Goal: Task Accomplishment & Management: Manage account settings

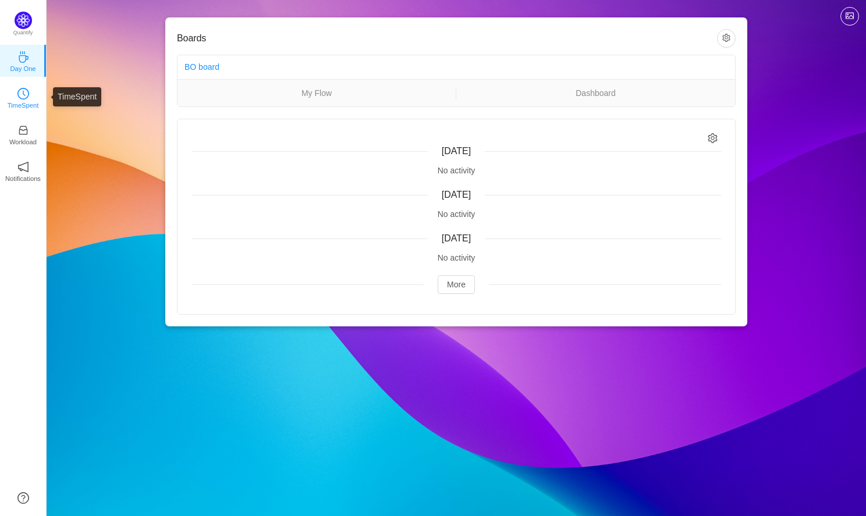
click at [26, 94] on icon "icon: clock-circle" at bounding box center [23, 94] width 12 height 12
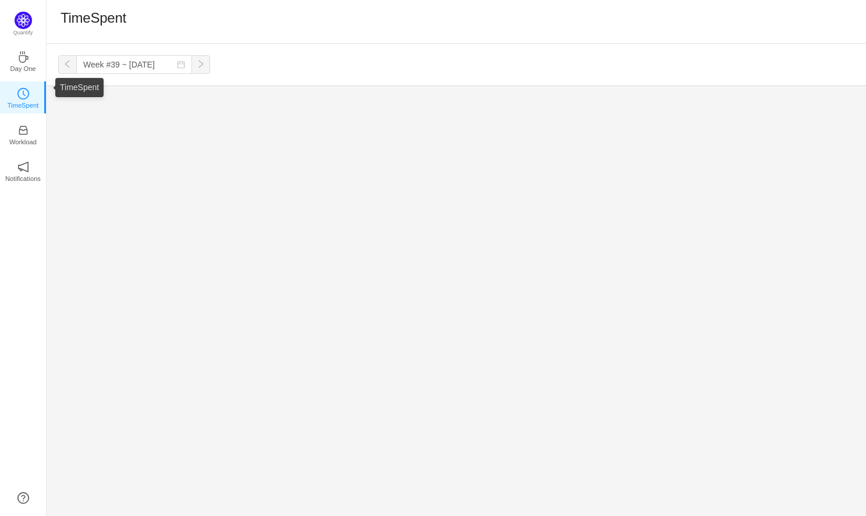
click at [24, 105] on p "TimeSpent" at bounding box center [23, 105] width 31 height 10
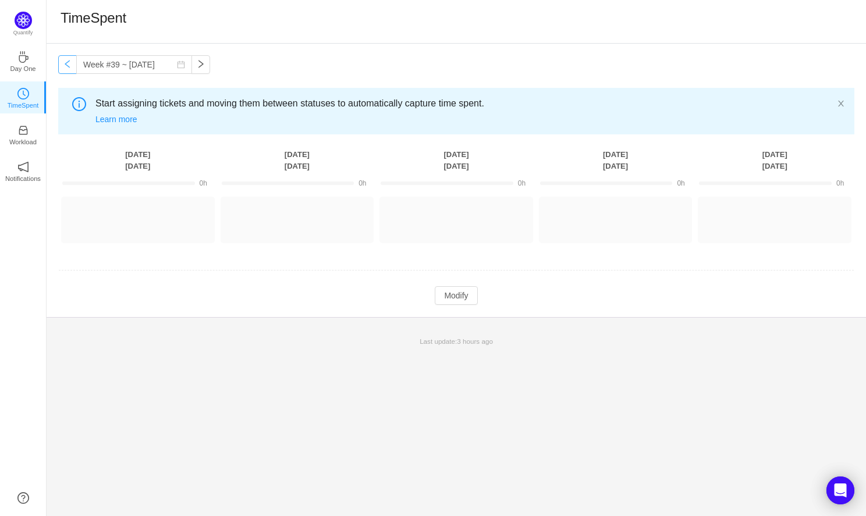
click at [63, 64] on button "button" at bounding box center [67, 64] width 19 height 19
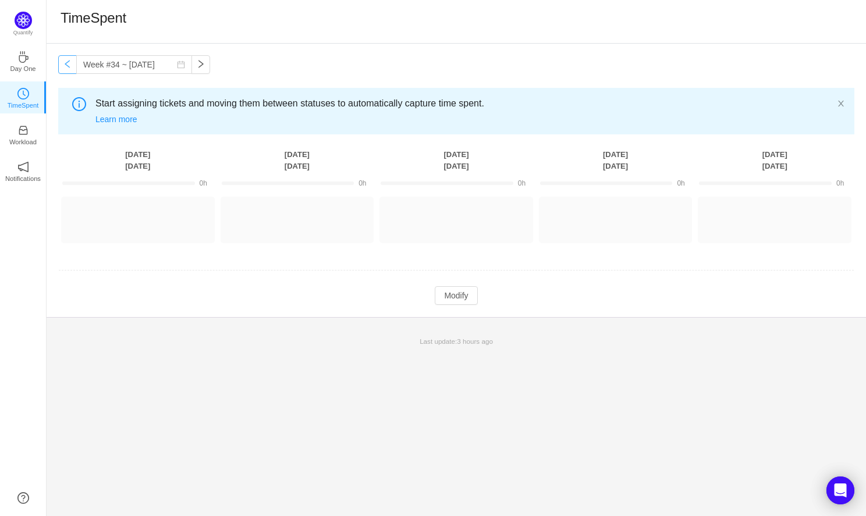
click at [63, 64] on button "button" at bounding box center [67, 64] width 19 height 19
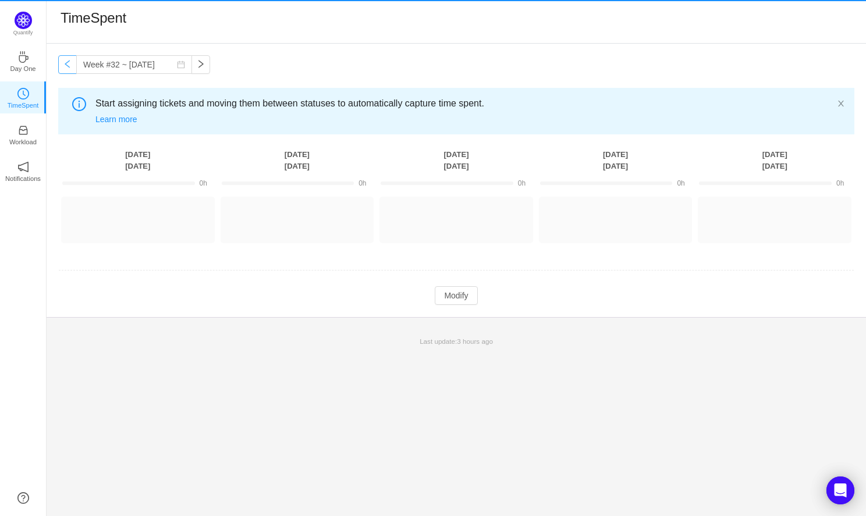
click at [63, 64] on button "button" at bounding box center [67, 64] width 19 height 19
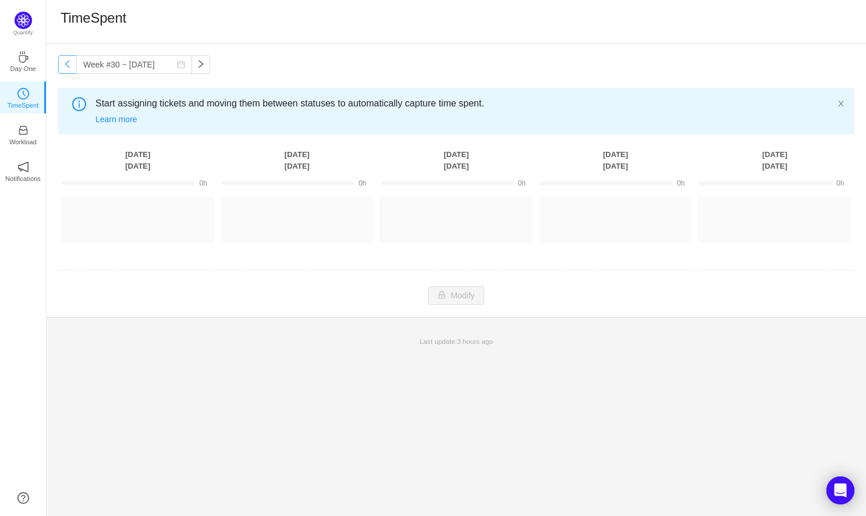
click at [63, 64] on button "button" at bounding box center [67, 64] width 19 height 19
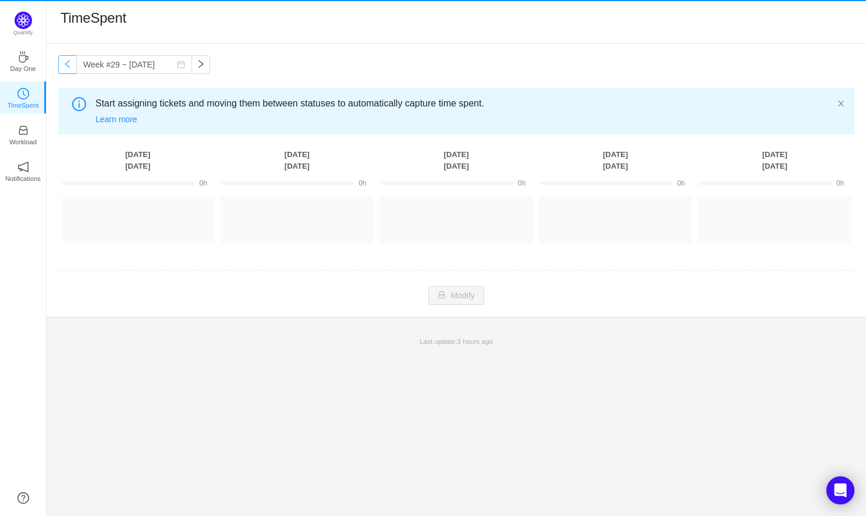
click at [63, 64] on button "button" at bounding box center [67, 64] width 19 height 19
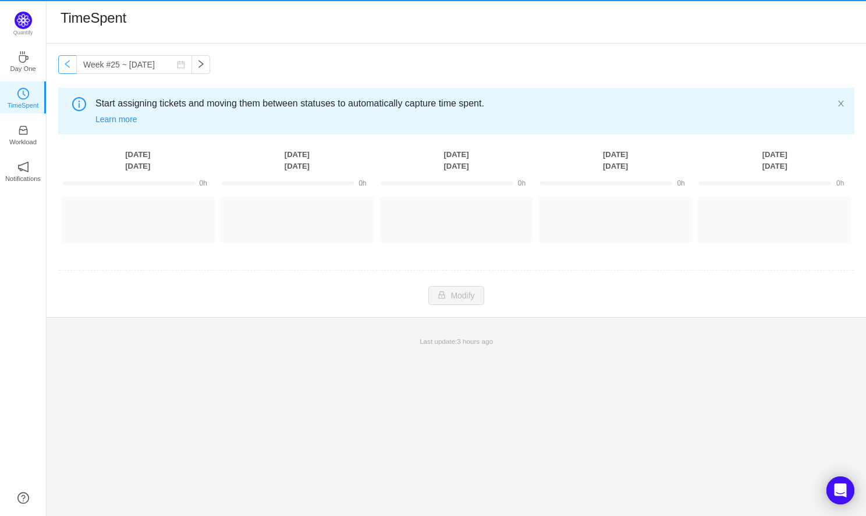
type input "Week #24 ~ Jun 09"
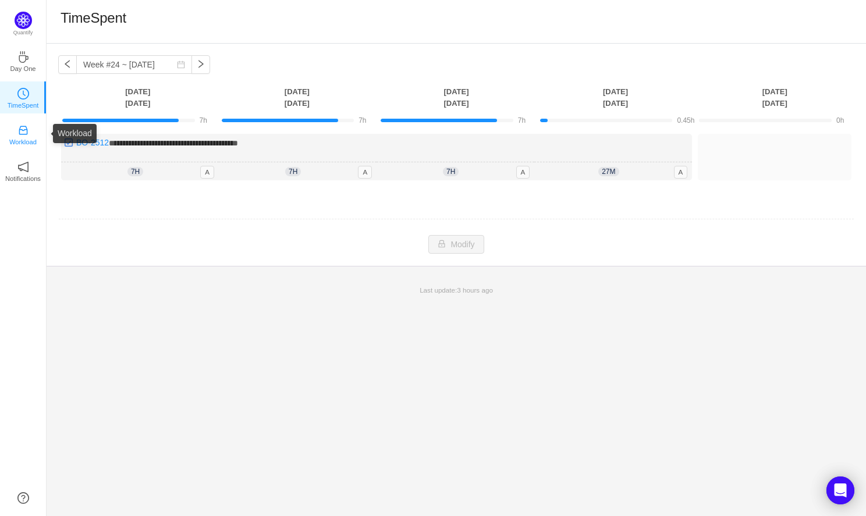
click at [28, 139] on p "Workload" at bounding box center [22, 142] width 27 height 10
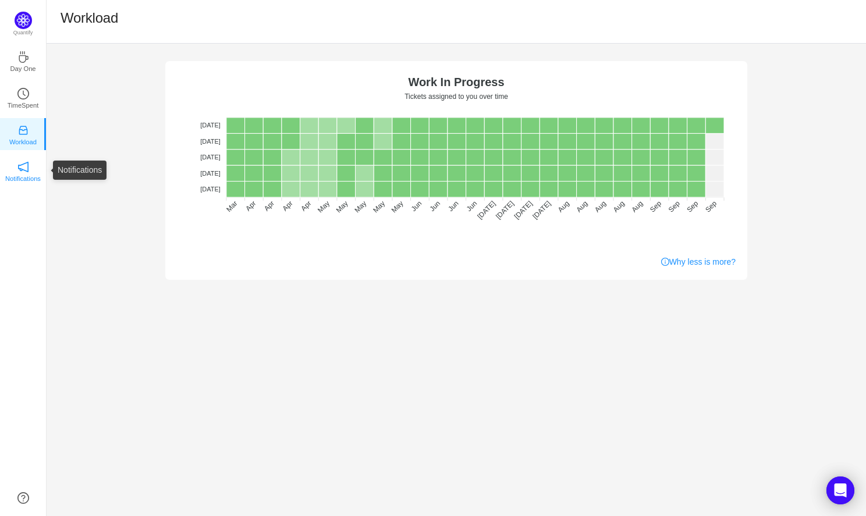
click at [19, 174] on p "Notifications" at bounding box center [23, 179] width 36 height 10
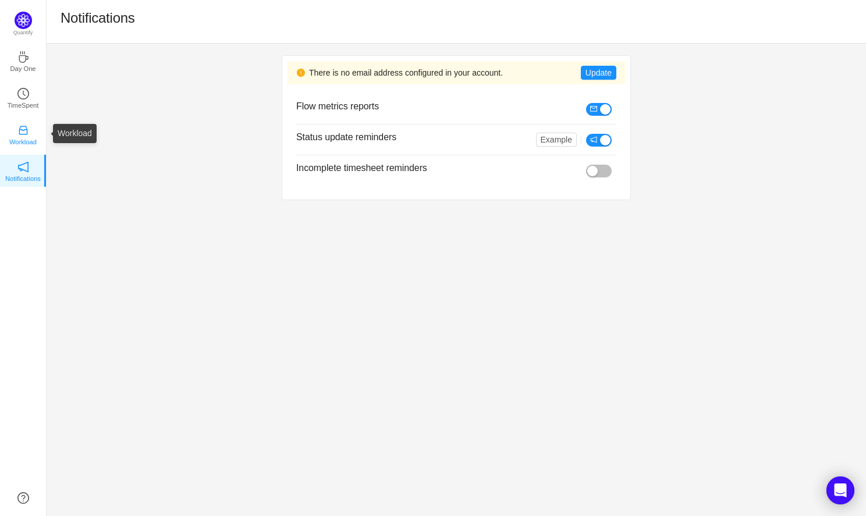
click at [22, 139] on p "Workload" at bounding box center [22, 142] width 27 height 10
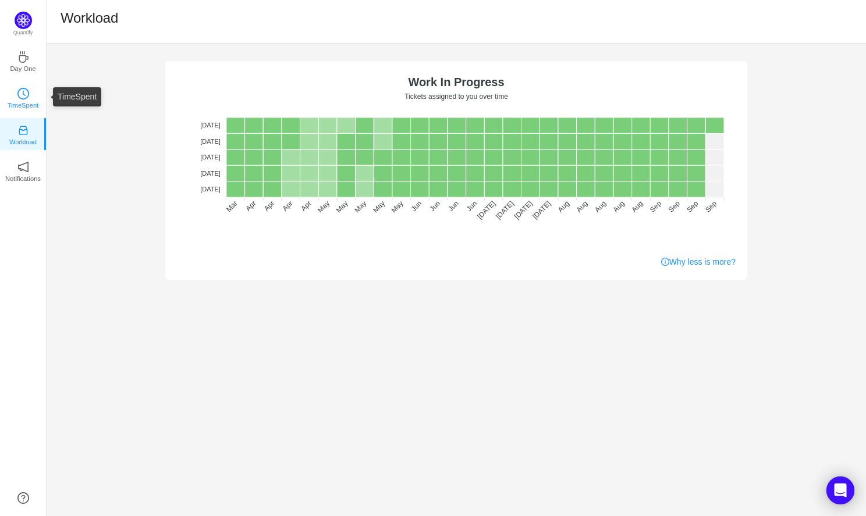
click at [26, 100] on p "TimeSpent" at bounding box center [23, 105] width 31 height 10
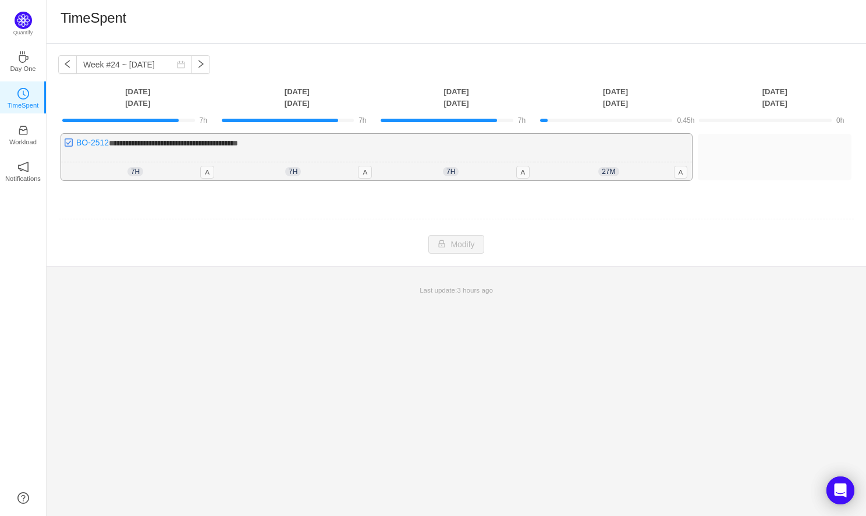
click at [224, 146] on span "**********" at bounding box center [173, 143] width 129 height 8
click at [605, 149] on div "**********" at bounding box center [376, 157] width 631 height 47
click at [102, 143] on link "BO-2512" at bounding box center [92, 142] width 33 height 9
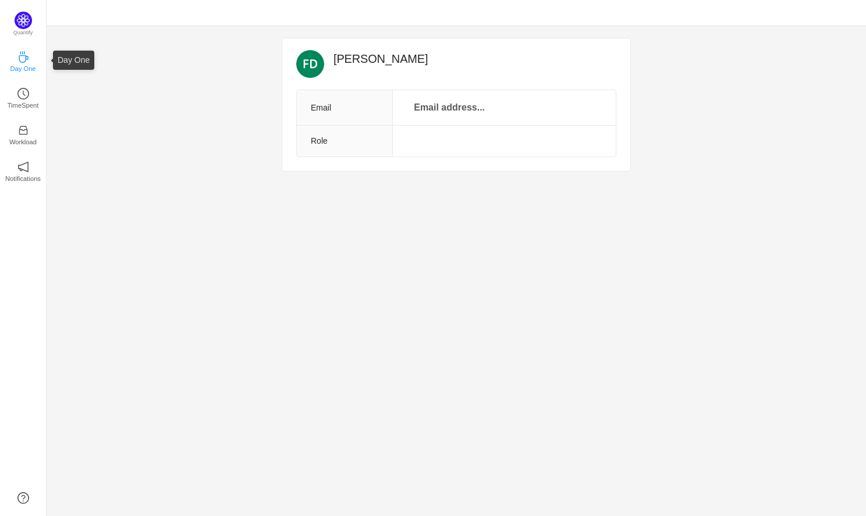
click at [21, 67] on p "Day One" at bounding box center [23, 68] width 26 height 10
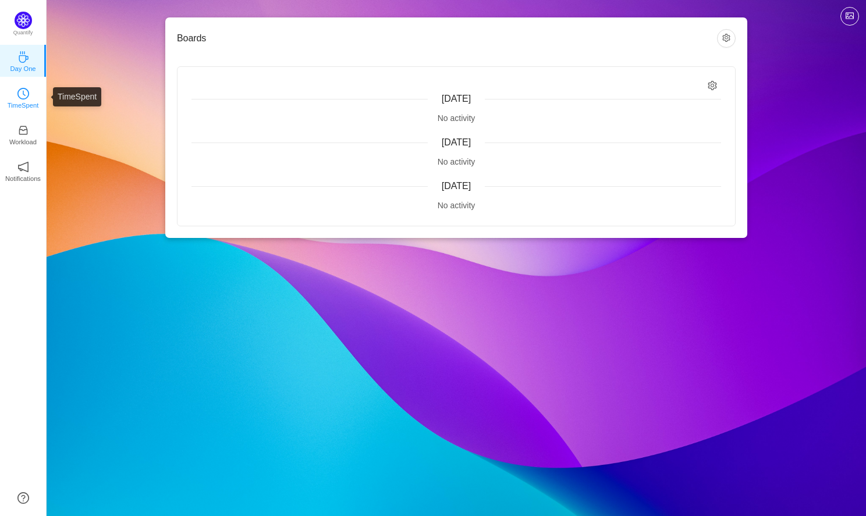
click at [22, 99] on icon "icon: clock-circle" at bounding box center [23, 94] width 12 height 12
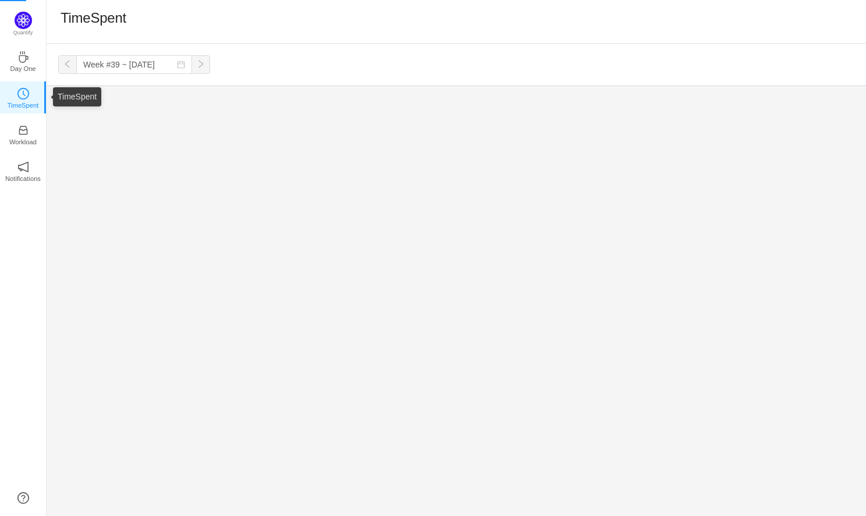
click at [22, 99] on icon "icon: clock-circle" at bounding box center [23, 94] width 12 height 12
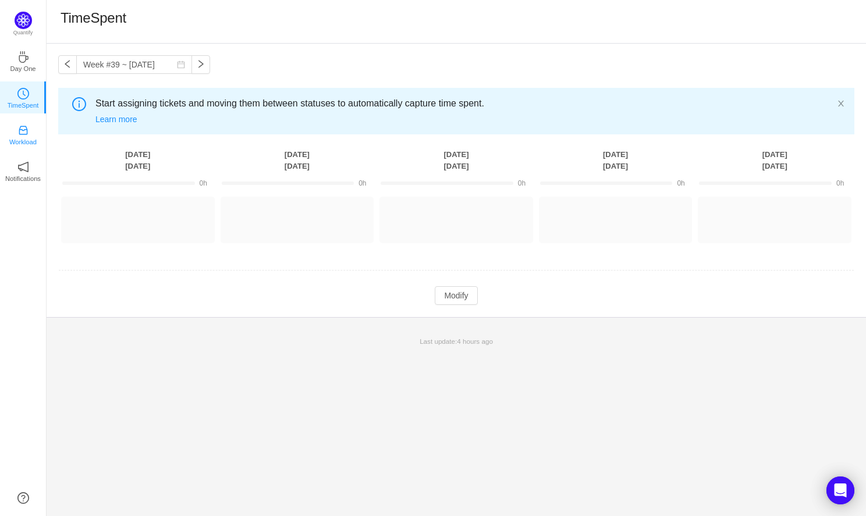
click at [27, 131] on icon "icon: inbox" at bounding box center [23, 130] width 9 height 9
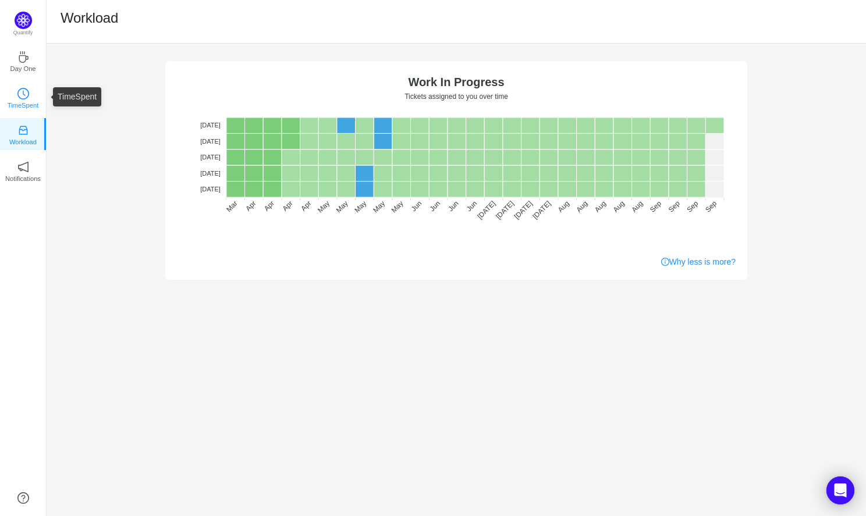
click at [29, 102] on p "TimeSpent" at bounding box center [23, 105] width 31 height 10
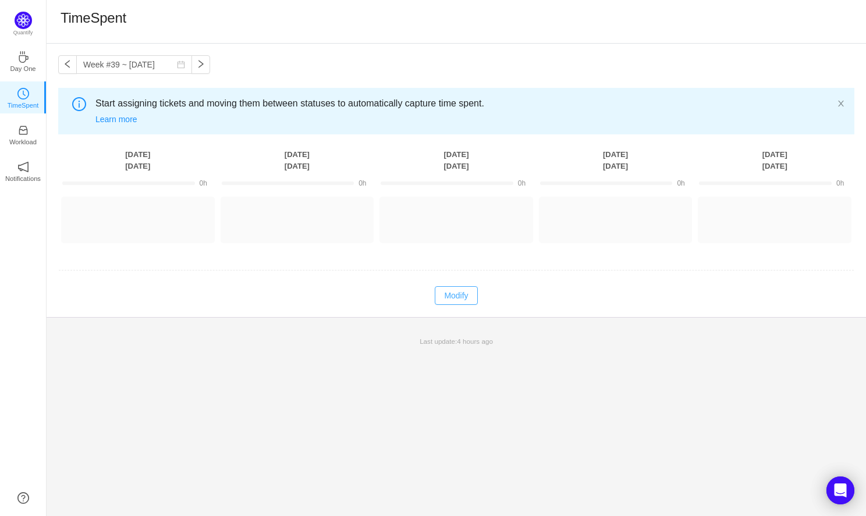
click at [456, 294] on button "Modify" at bounding box center [456, 295] width 43 height 19
click at [129, 213] on button "Log Time" at bounding box center [129, 215] width 65 height 19
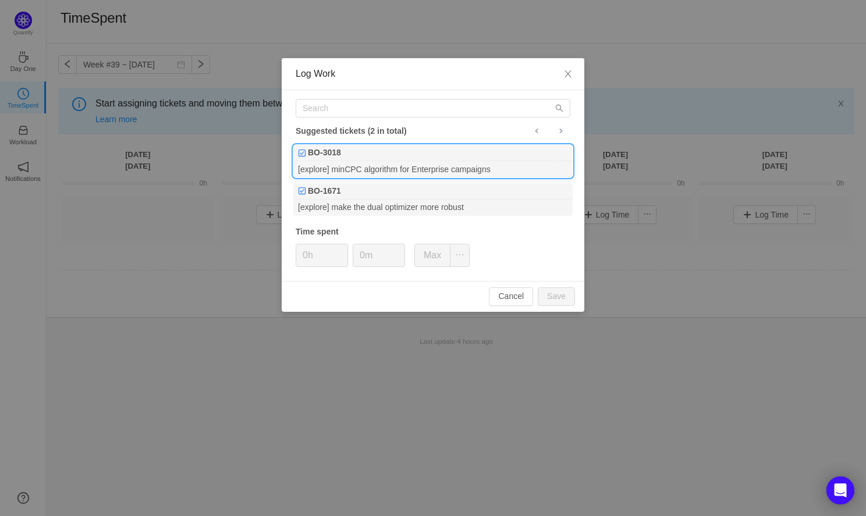
click at [470, 154] on div "BO-3018" at bounding box center [432, 153] width 279 height 16
click at [554, 295] on button "Save" at bounding box center [556, 297] width 37 height 19
type input "0h"
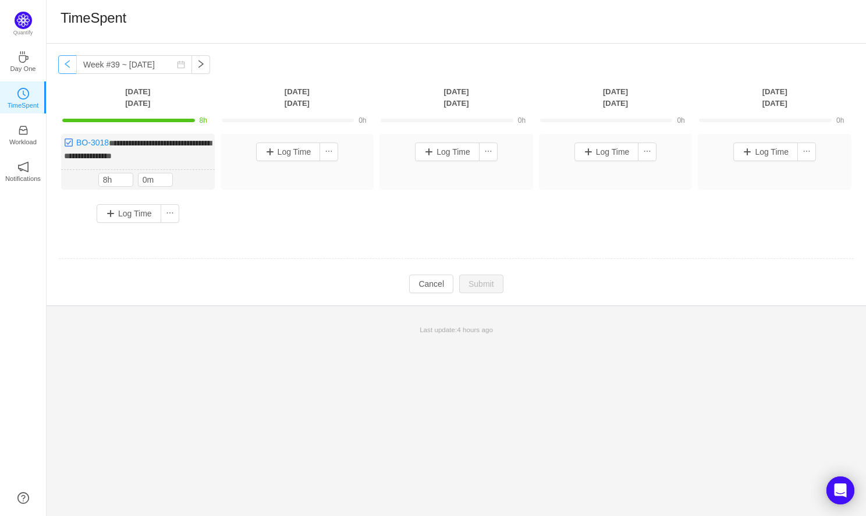
click at [68, 61] on button "button" at bounding box center [67, 64] width 19 height 19
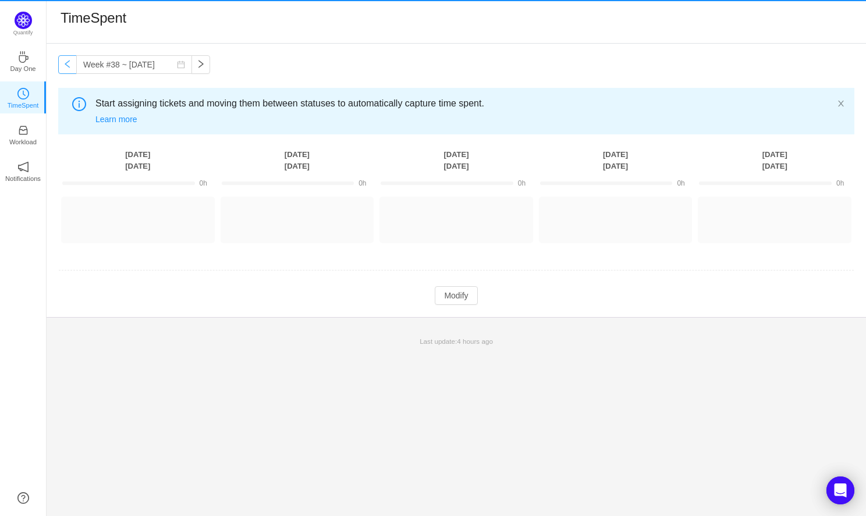
click at [68, 61] on button "button" at bounding box center [67, 64] width 19 height 19
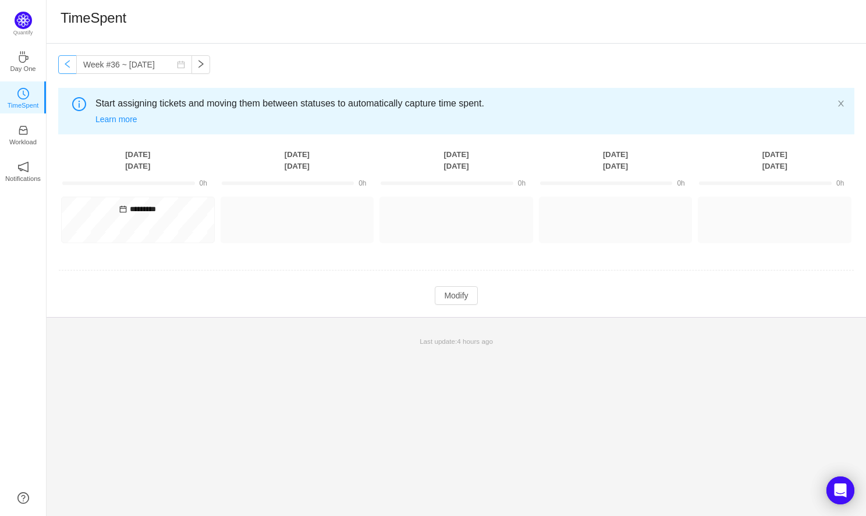
click at [70, 63] on button "button" at bounding box center [67, 64] width 19 height 19
click at [69, 64] on button "button" at bounding box center [67, 64] width 19 height 19
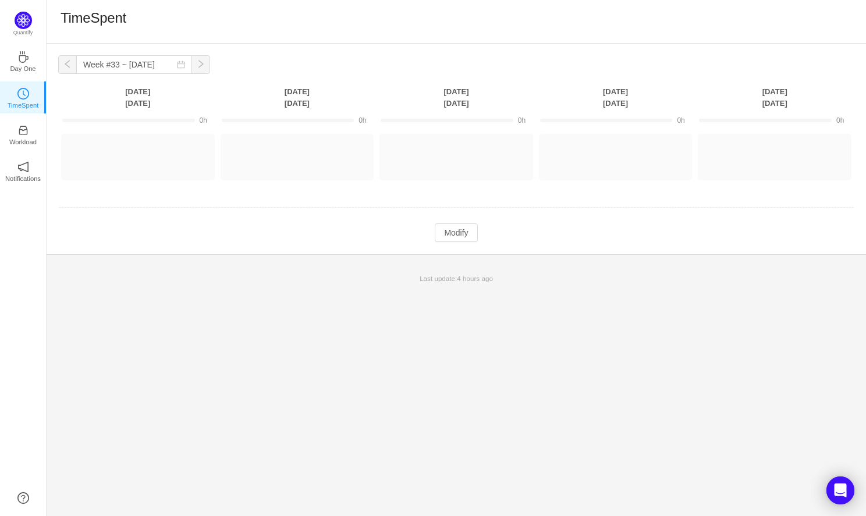
click at [69, 64] on button "button" at bounding box center [67, 64] width 19 height 19
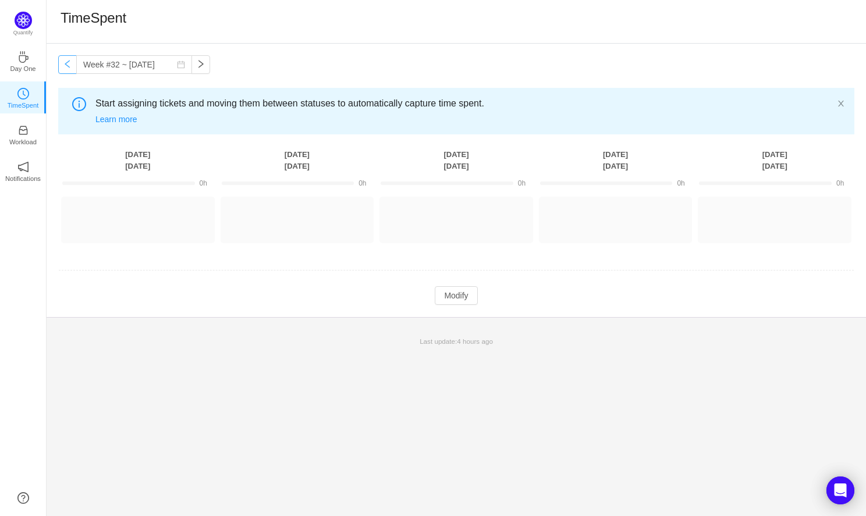
click at [69, 64] on button "button" at bounding box center [67, 64] width 19 height 19
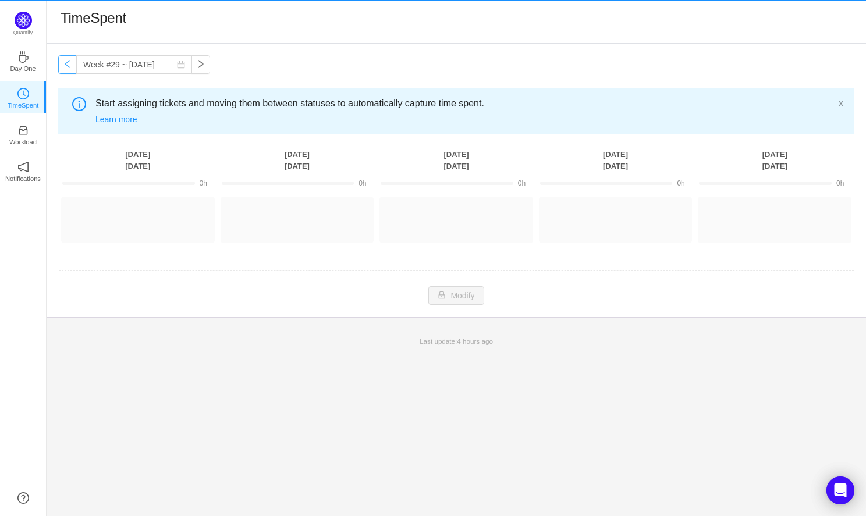
click at [69, 64] on button "button" at bounding box center [67, 64] width 19 height 19
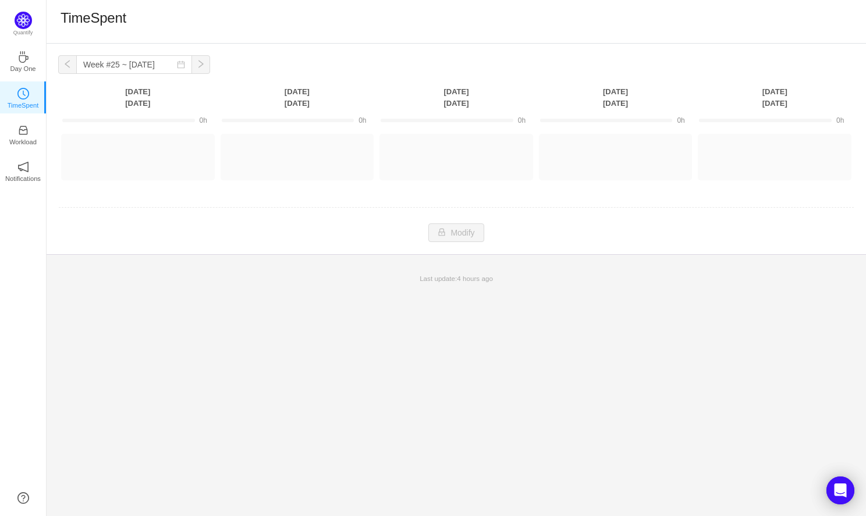
click at [69, 64] on button "button" at bounding box center [67, 64] width 19 height 19
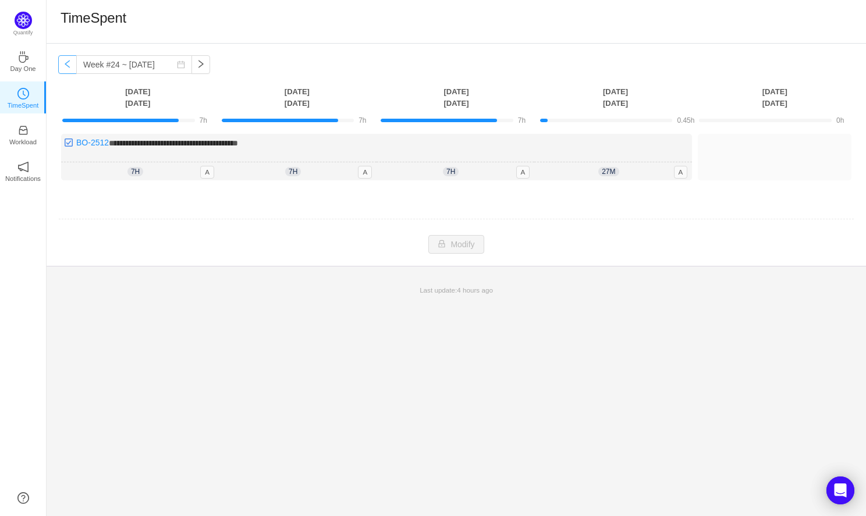
click at [69, 64] on button "button" at bounding box center [67, 64] width 19 height 19
click at [192, 62] on button "button" at bounding box center [201, 64] width 19 height 19
type input "Week #24 ~ [DATE]"
click at [672, 149] on div "**********" at bounding box center [376, 157] width 631 height 47
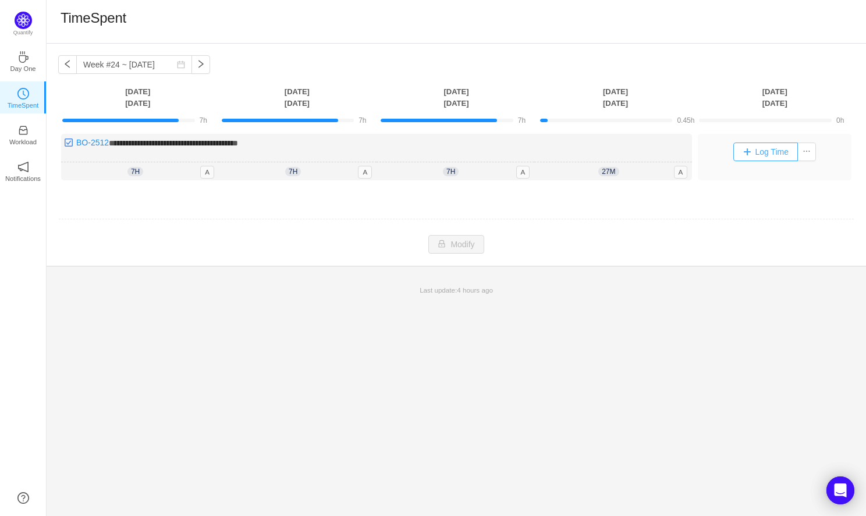
click at [745, 154] on button "Log Time" at bounding box center [766, 152] width 65 height 19
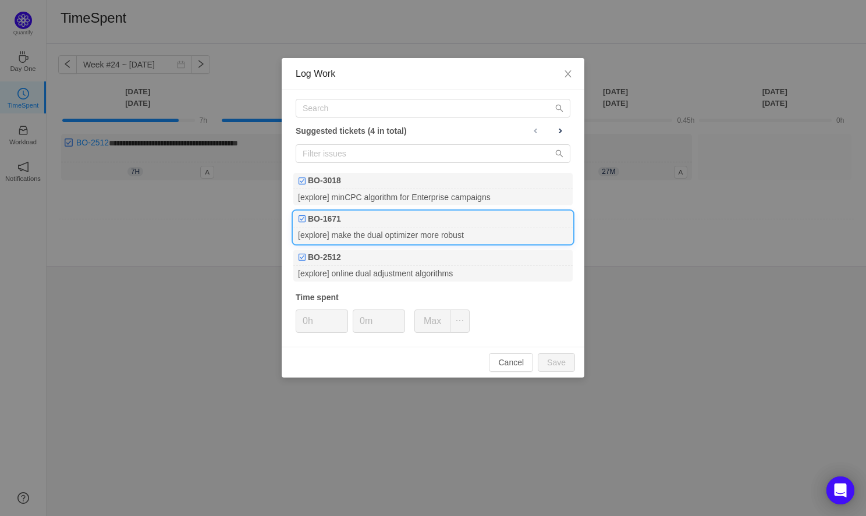
click at [424, 228] on div "[explore] make the dual optimizer more robust" at bounding box center [432, 236] width 279 height 16
click at [557, 364] on button "Save" at bounding box center [556, 362] width 37 height 19
click at [557, 367] on button "Save" at bounding box center [556, 362] width 37 height 19
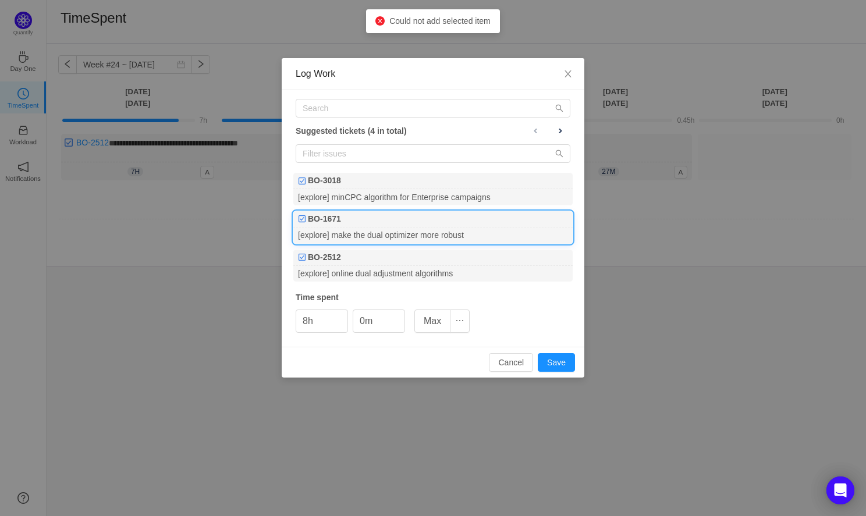
click at [483, 232] on div "[explore] make the dual optimizer more robust" at bounding box center [432, 236] width 279 height 16
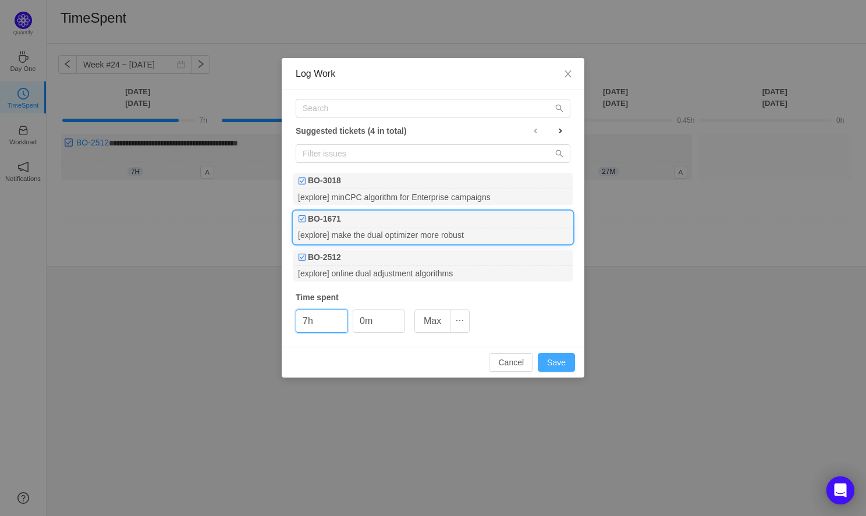
click at [563, 361] on button "Save" at bounding box center [556, 362] width 37 height 19
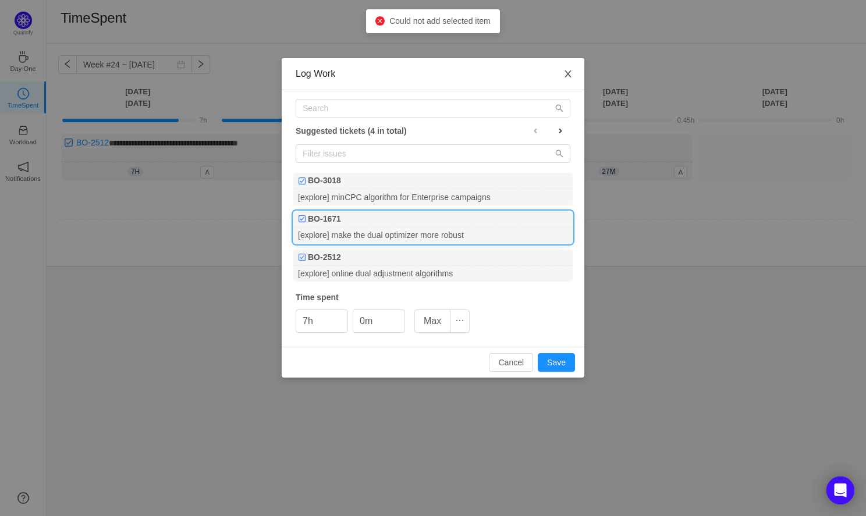
click at [567, 72] on icon "icon: close" at bounding box center [568, 73] width 9 height 9
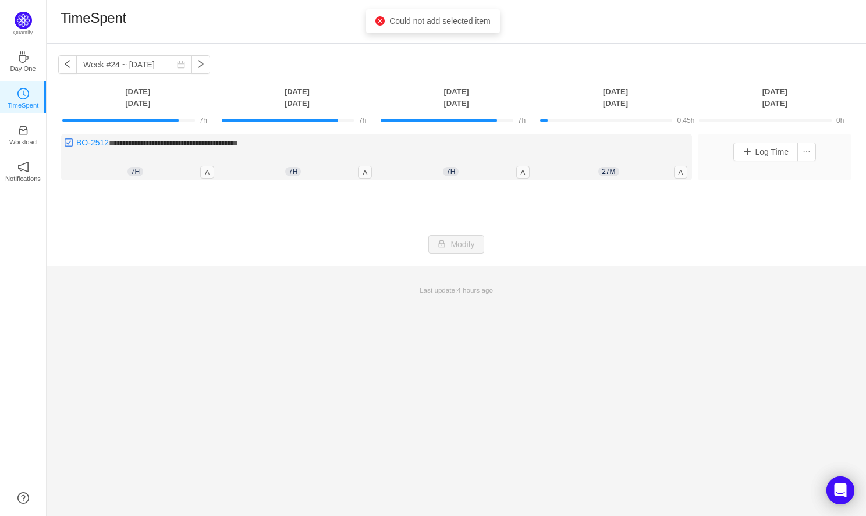
click at [745, 175] on div "Log Time" at bounding box center [775, 157] width 154 height 47
click at [0, 0] on button "Log Time" at bounding box center [0, 0] width 0 height 0
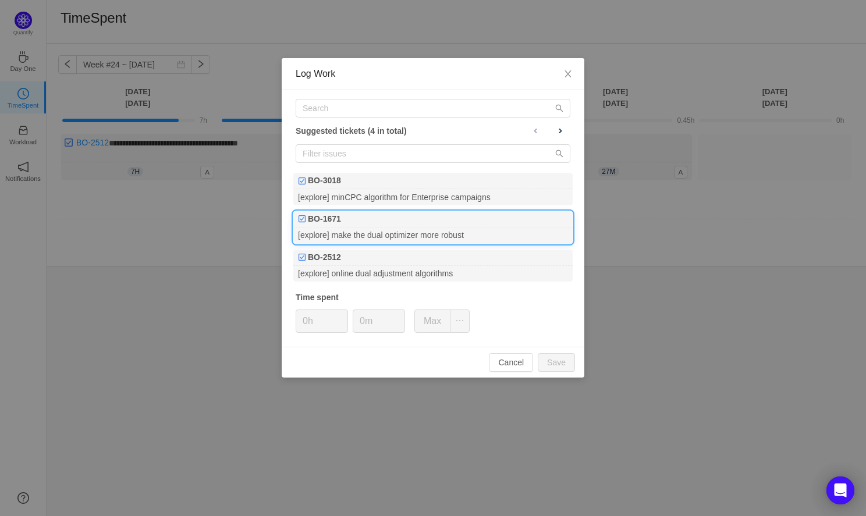
click at [434, 224] on div "BO-1671" at bounding box center [432, 219] width 279 height 16
click at [564, 363] on button "Save" at bounding box center [556, 362] width 37 height 19
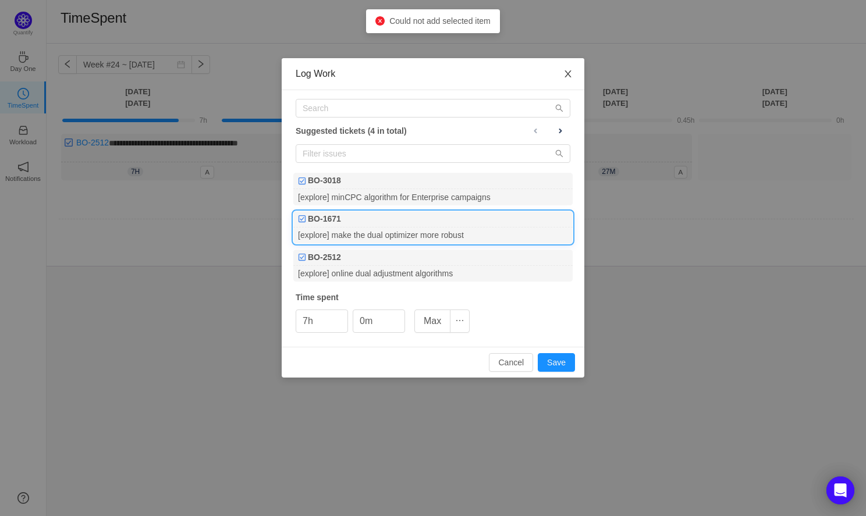
click at [568, 73] on icon "icon: close" at bounding box center [568, 73] width 6 height 7
type input "0h"
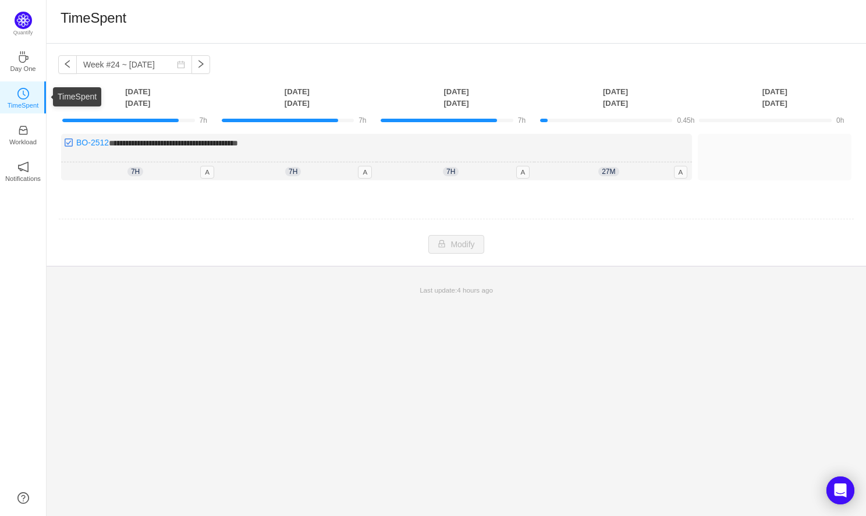
click at [20, 97] on icon "icon: clock-circle" at bounding box center [23, 94] width 12 height 12
click at [25, 98] on icon "icon: clock-circle" at bounding box center [23, 94] width 12 height 12
click at [27, 139] on p "Workload" at bounding box center [22, 142] width 27 height 10
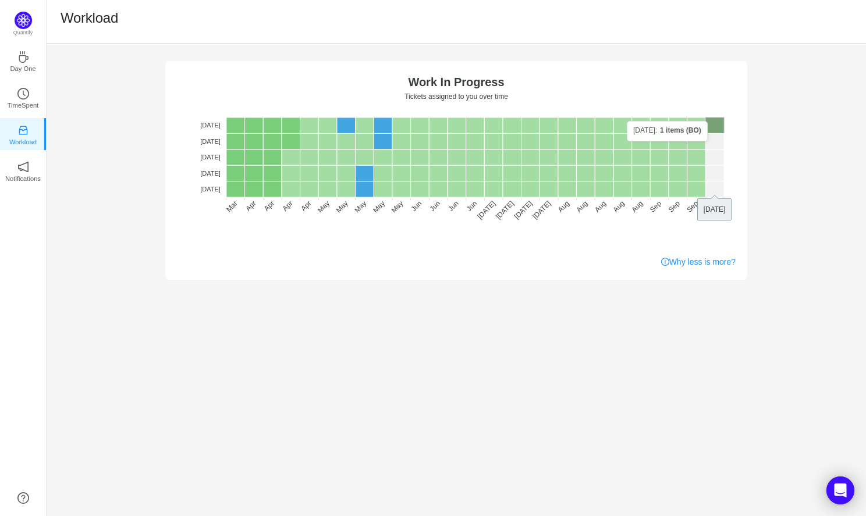
click at [713, 121] on rect at bounding box center [715, 126] width 19 height 16
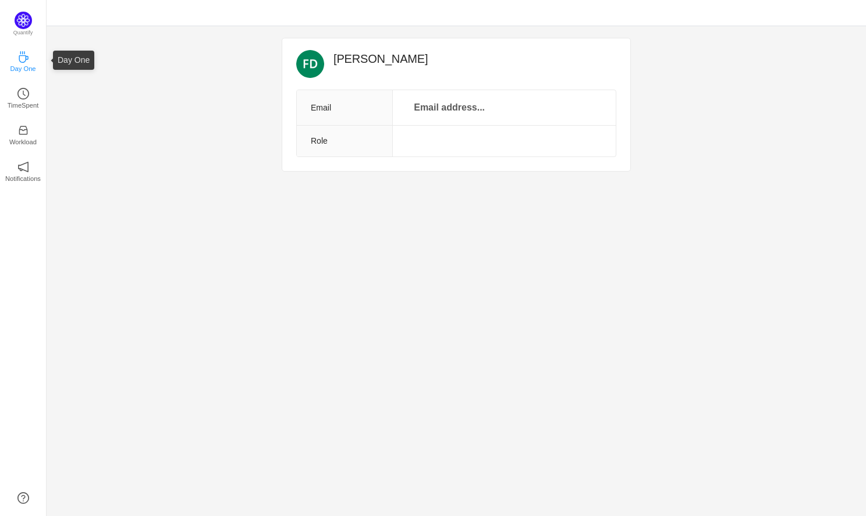
click at [22, 55] on icon "icon: coffee" at bounding box center [23, 57] width 9 height 12
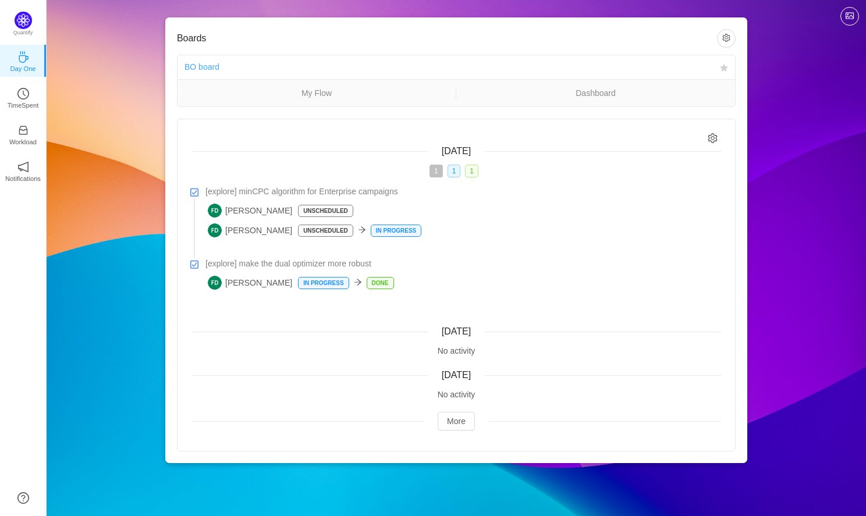
click at [197, 68] on link "BO board" at bounding box center [202, 66] width 35 height 9
click at [20, 101] on p "TimeSpent" at bounding box center [23, 105] width 31 height 10
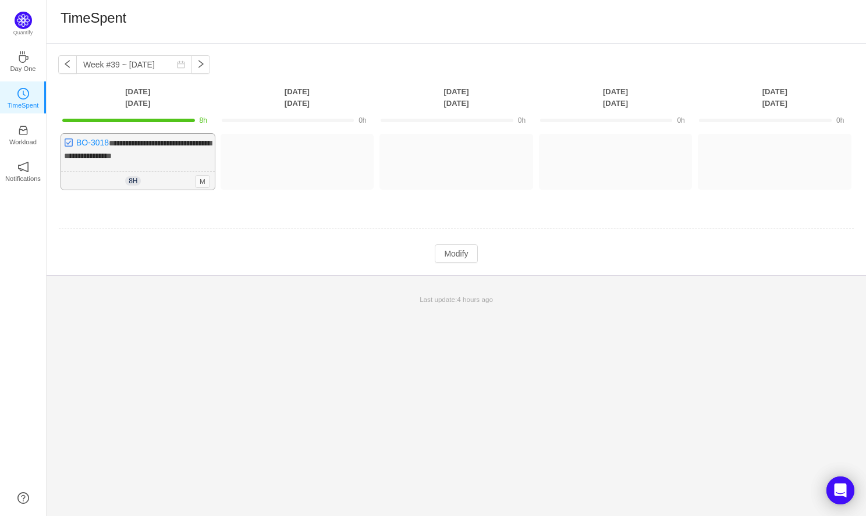
click at [161, 172] on div "8h 8h 0m M" at bounding box center [138, 181] width 154 height 19
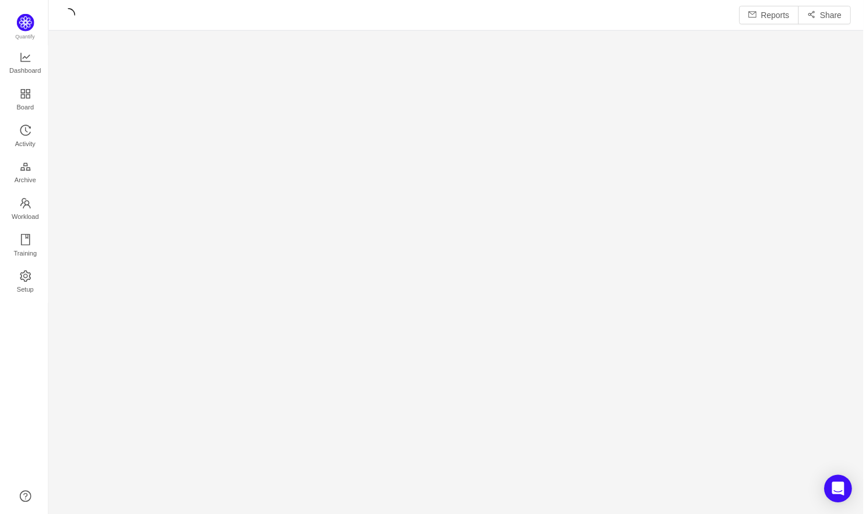
scroll to position [517, 820]
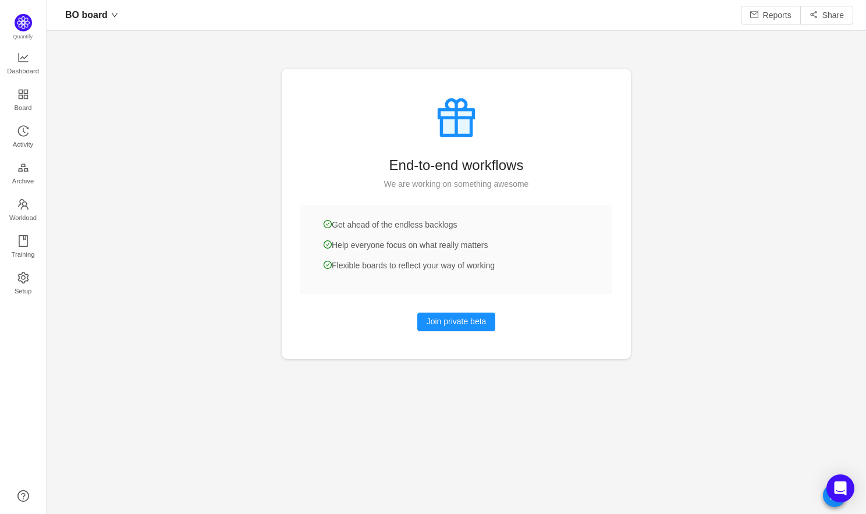
scroll to position [514, 820]
click at [449, 325] on button "Join private beta" at bounding box center [456, 322] width 79 height 19
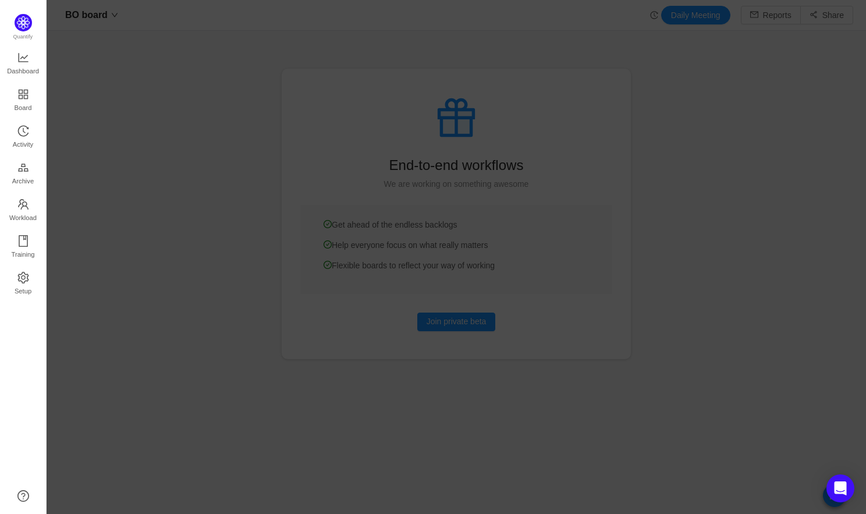
click at [157, 277] on div at bounding box center [457, 257] width 820 height 514
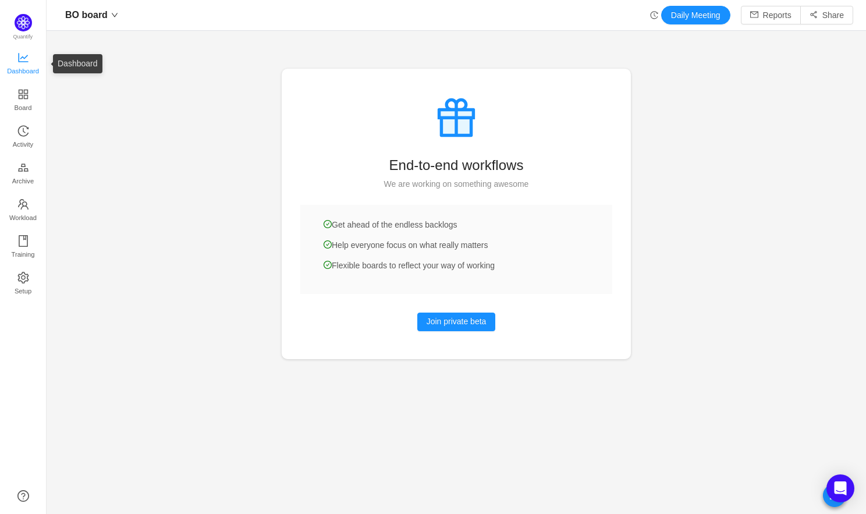
click at [26, 70] on span "Dashboard" at bounding box center [23, 70] width 32 height 23
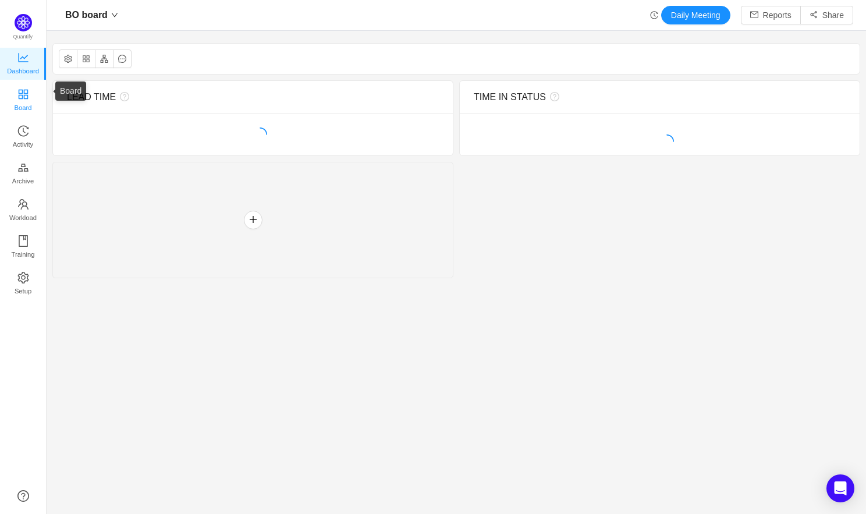
click at [25, 107] on span "Board" at bounding box center [23, 107] width 17 height 23
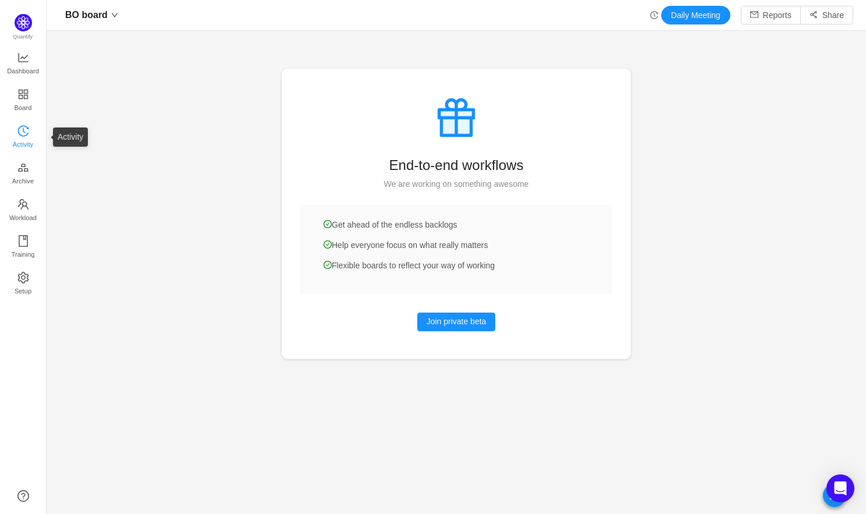
click at [24, 140] on span "Activity" at bounding box center [23, 144] width 20 height 23
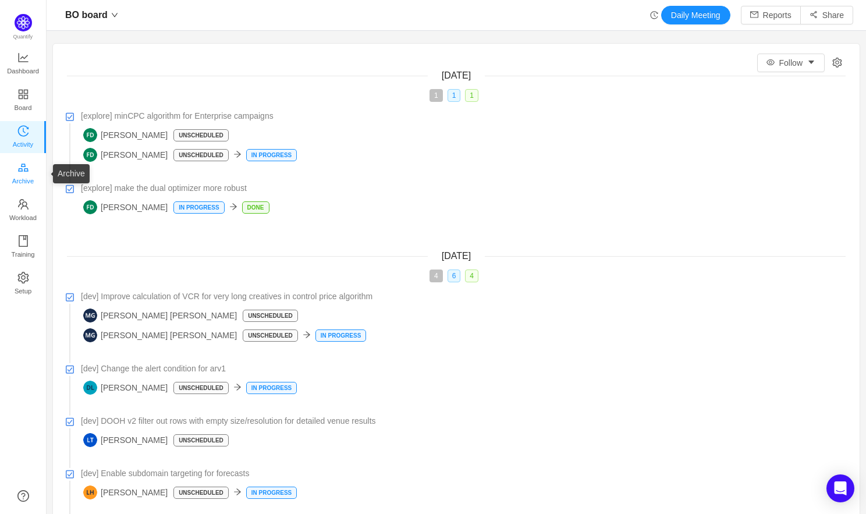
click at [24, 171] on span "Archive" at bounding box center [23, 180] width 22 height 23
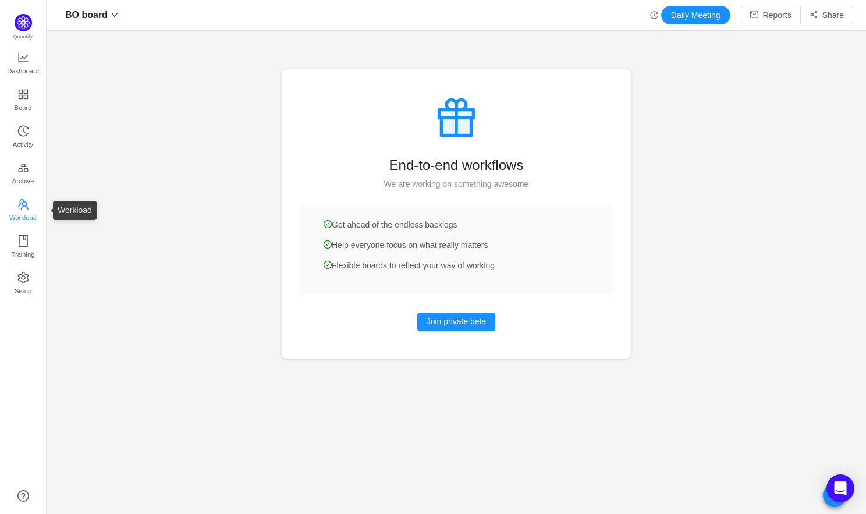
click at [19, 210] on span "Workload" at bounding box center [22, 217] width 27 height 23
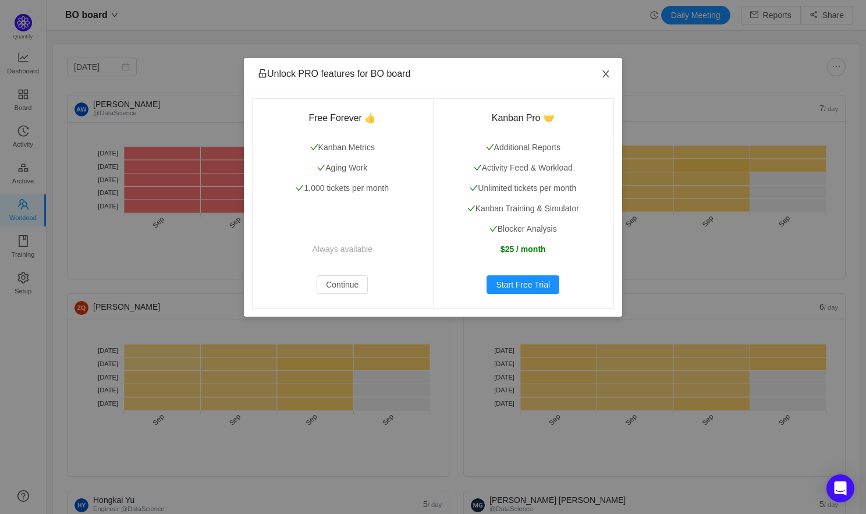
click at [608, 72] on icon "icon: close" at bounding box center [605, 73] width 9 height 9
click at [606, 76] on icon "icon: close" at bounding box center [605, 73] width 9 height 9
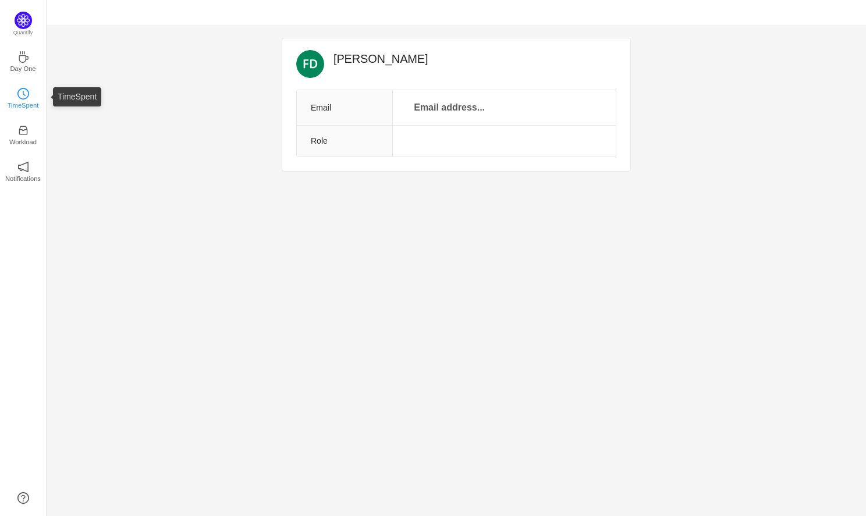
click at [23, 96] on icon "icon: clock-circle" at bounding box center [23, 94] width 12 height 12
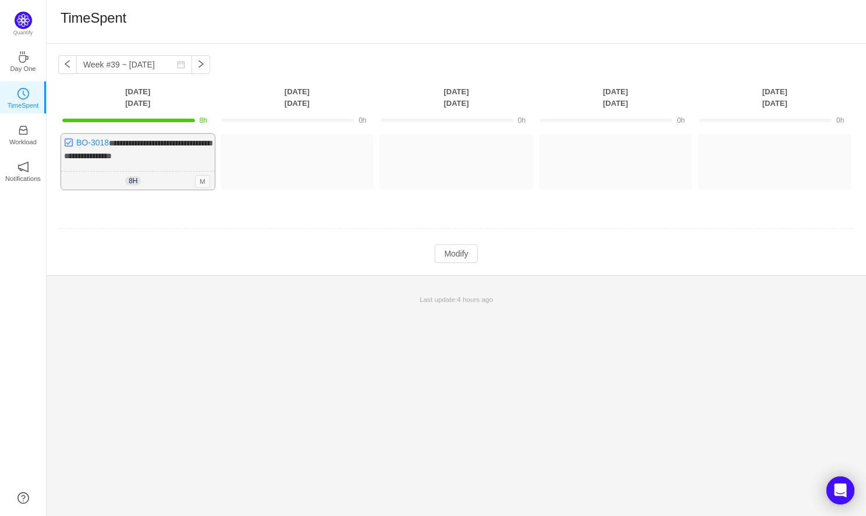
click at [207, 176] on span "M" at bounding box center [202, 181] width 15 height 13
click at [201, 179] on span "M" at bounding box center [202, 181] width 15 height 13
click at [462, 250] on button "Modify" at bounding box center [456, 254] width 43 height 19
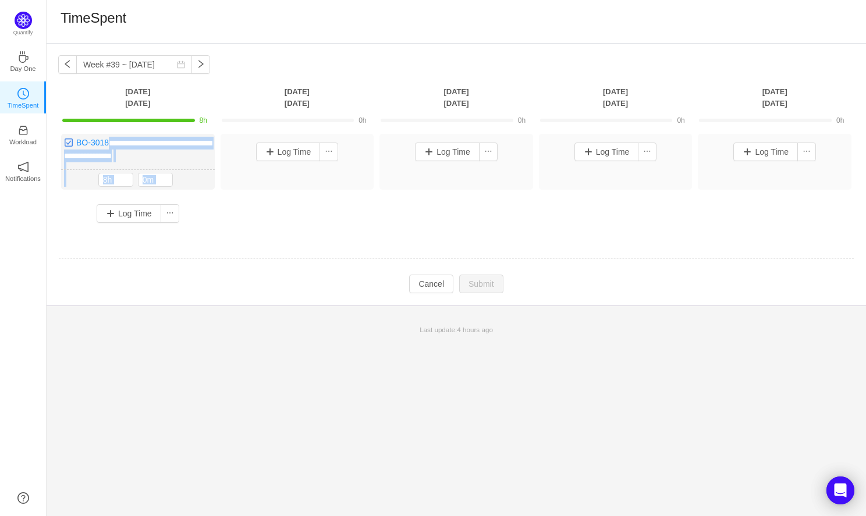
drag, startPoint x: 212, startPoint y: 154, endPoint x: 242, endPoint y: 153, distance: 29.7
click at [242, 153] on div "**********" at bounding box center [456, 183] width 796 height 98
click at [336, 152] on button "button" at bounding box center [329, 152] width 19 height 19
click at [328, 154] on button "button" at bounding box center [329, 152] width 19 height 19
click at [223, 225] on div "**********" at bounding box center [456, 183] width 796 height 98
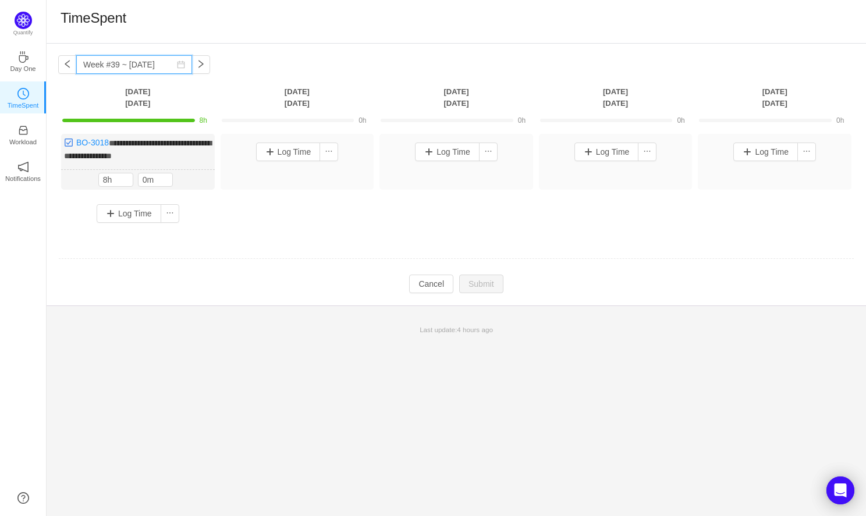
click at [114, 63] on input "Week #39 ~ [DATE]" at bounding box center [134, 64] width 116 height 19
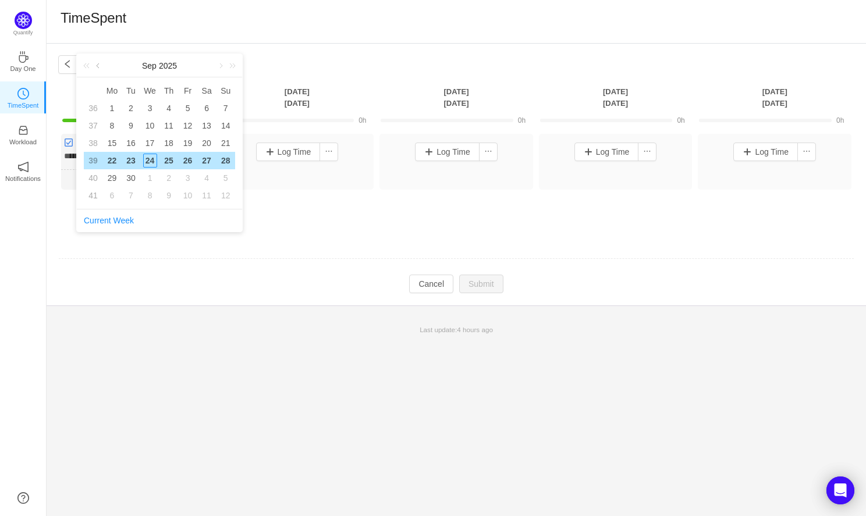
click at [101, 66] on link at bounding box center [99, 65] width 10 height 23
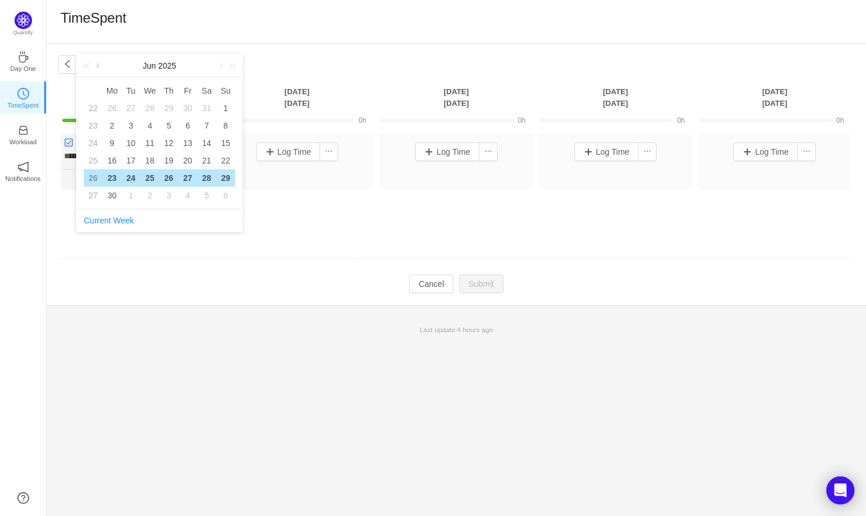
click at [101, 66] on link at bounding box center [99, 65] width 10 height 23
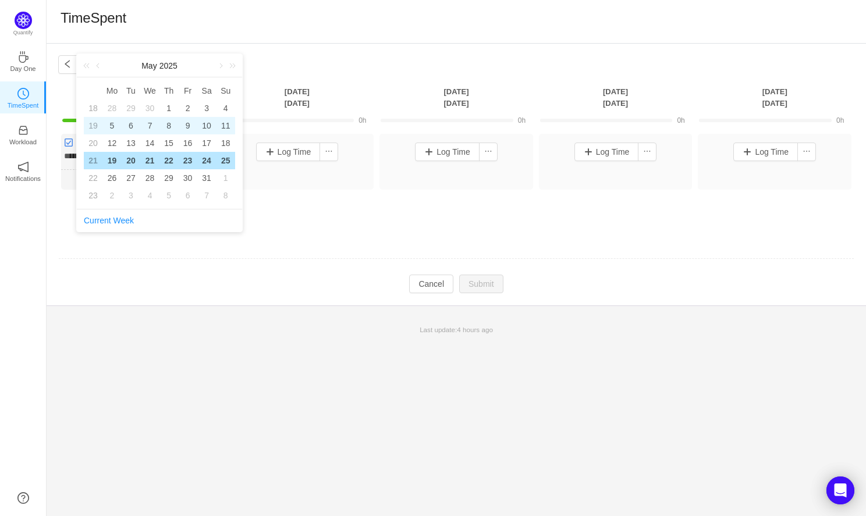
click at [113, 123] on div "5" at bounding box center [112, 126] width 14 height 14
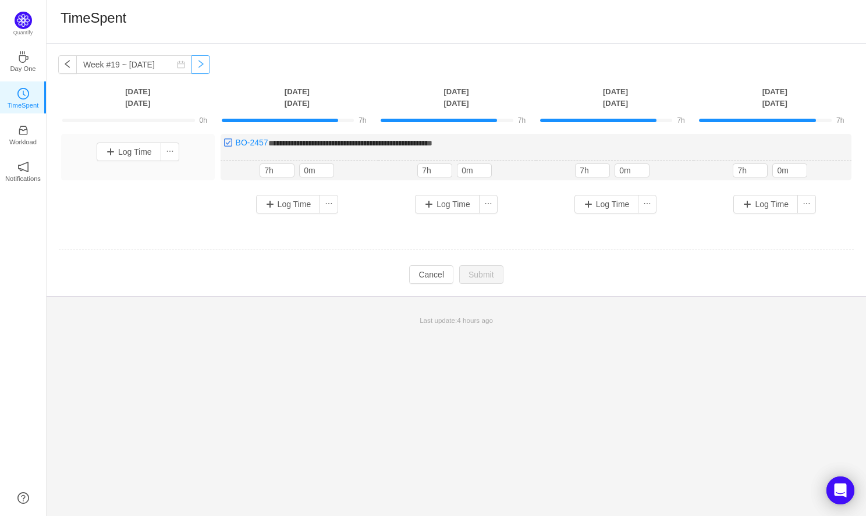
click at [192, 63] on button "button" at bounding box center [201, 64] width 19 height 19
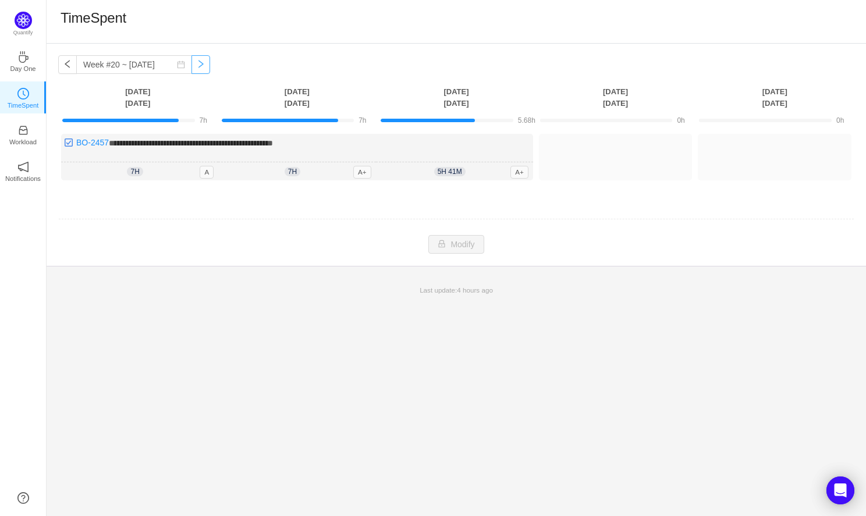
click at [192, 63] on button "button" at bounding box center [201, 64] width 19 height 19
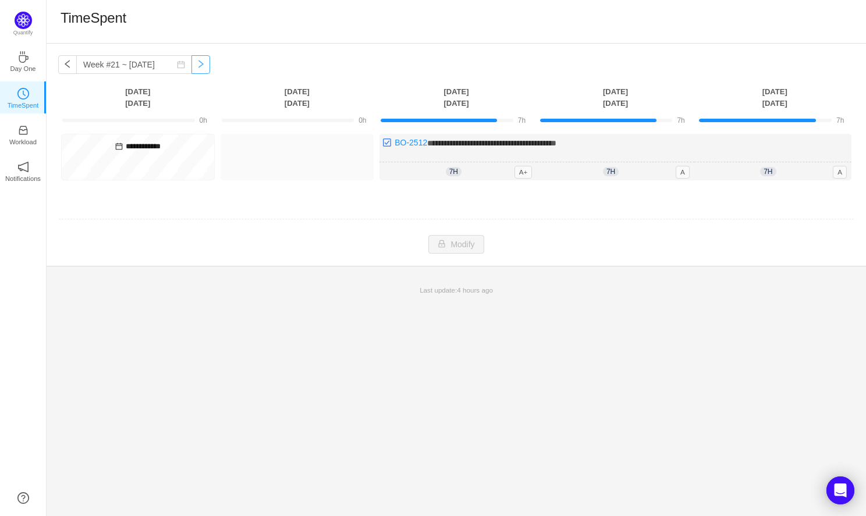
click at [192, 63] on button "button" at bounding box center [201, 64] width 19 height 19
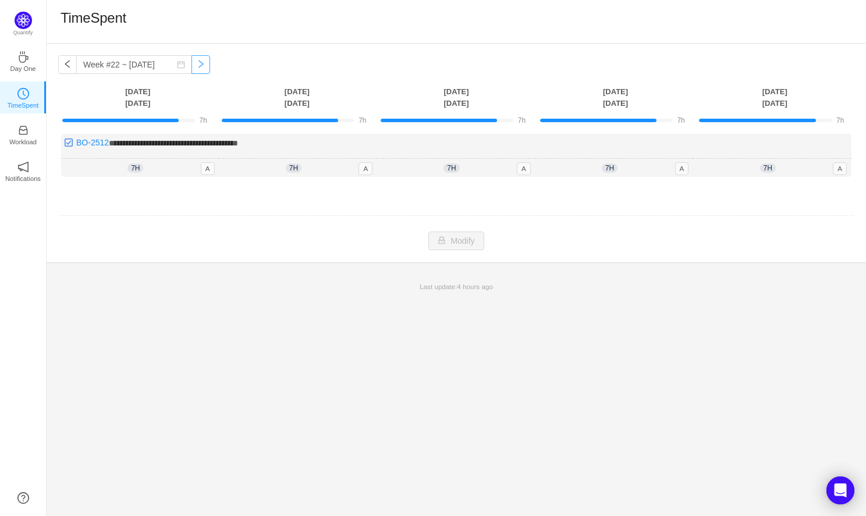
click at [192, 63] on button "button" at bounding box center [201, 64] width 19 height 19
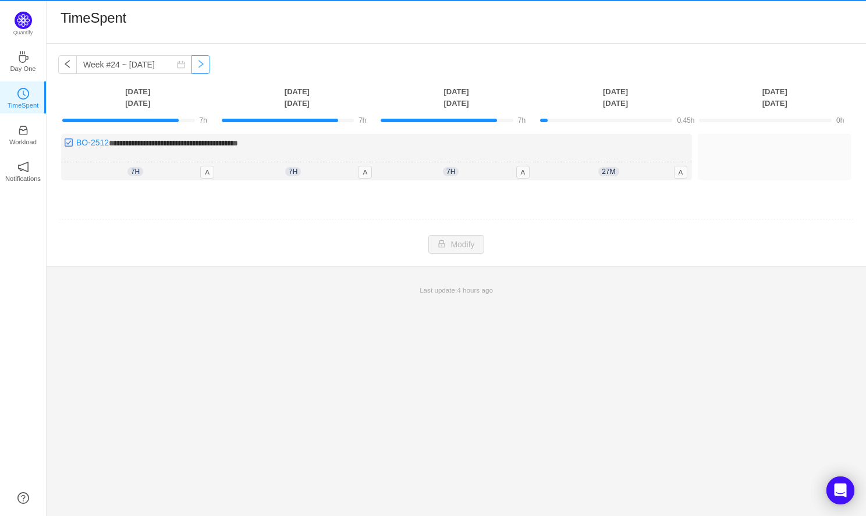
click at [192, 63] on button "button" at bounding box center [201, 64] width 19 height 19
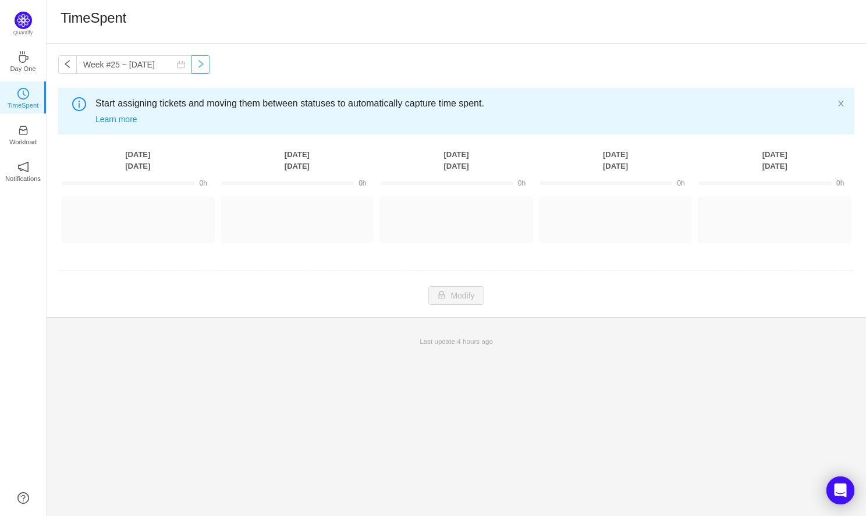
click at [192, 63] on button "button" at bounding box center [201, 64] width 19 height 19
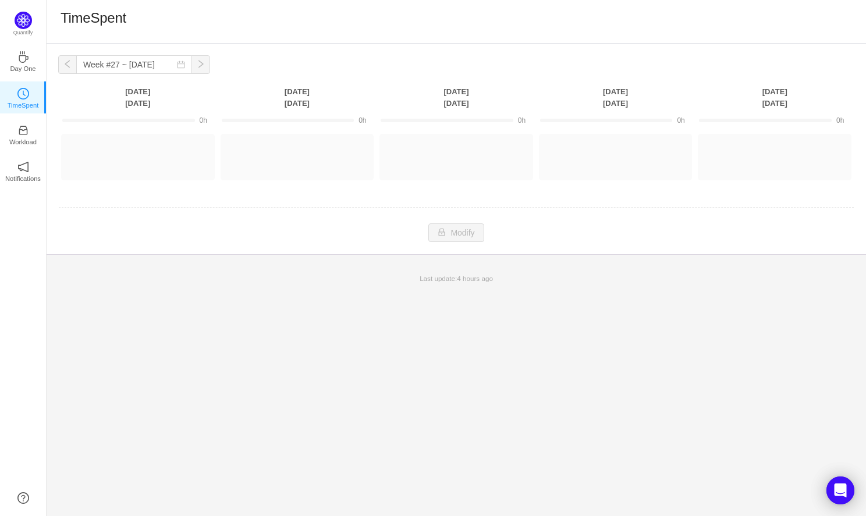
click at [192, 63] on button "button" at bounding box center [201, 64] width 19 height 19
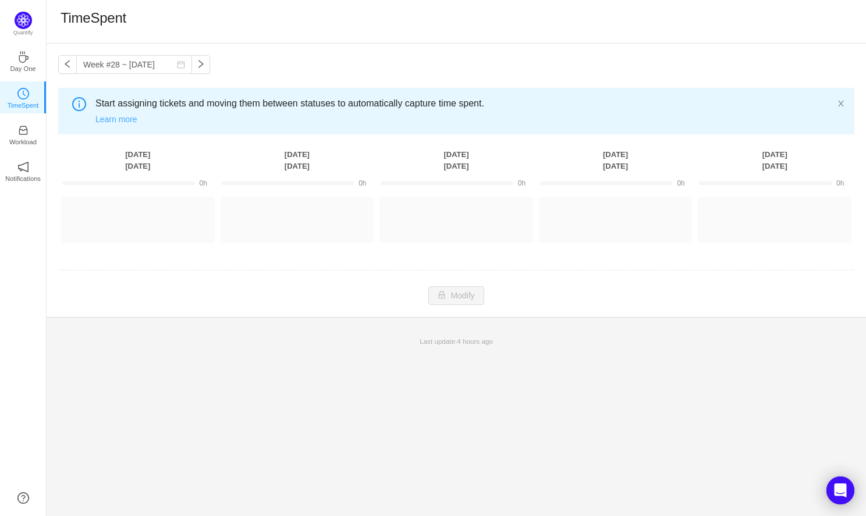
click at [126, 118] on link "Learn more" at bounding box center [116, 119] width 42 height 9
click at [192, 67] on button "button" at bounding box center [201, 64] width 19 height 19
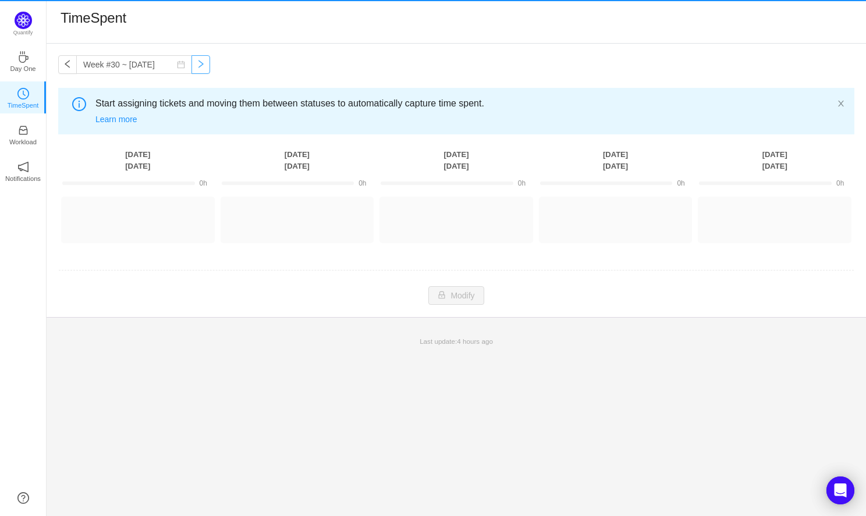
click at [192, 67] on button "button" at bounding box center [201, 64] width 19 height 19
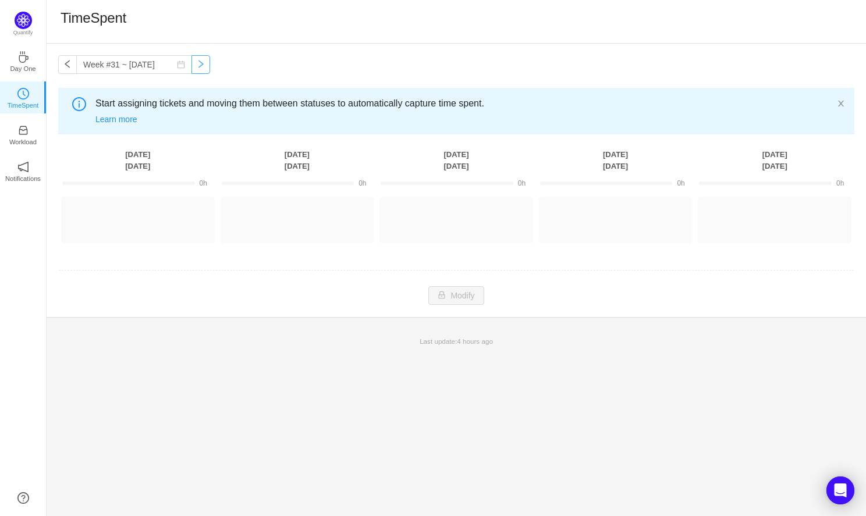
click at [192, 67] on button "button" at bounding box center [201, 64] width 19 height 19
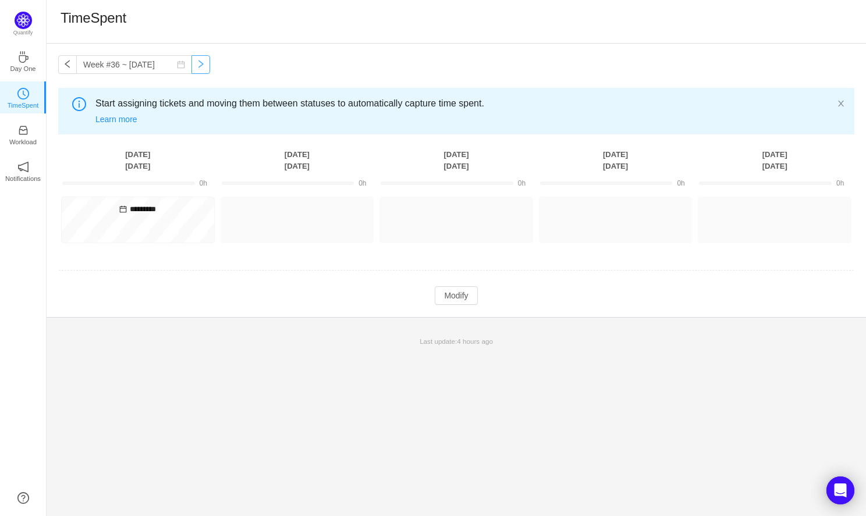
click at [192, 67] on button "button" at bounding box center [201, 64] width 19 height 19
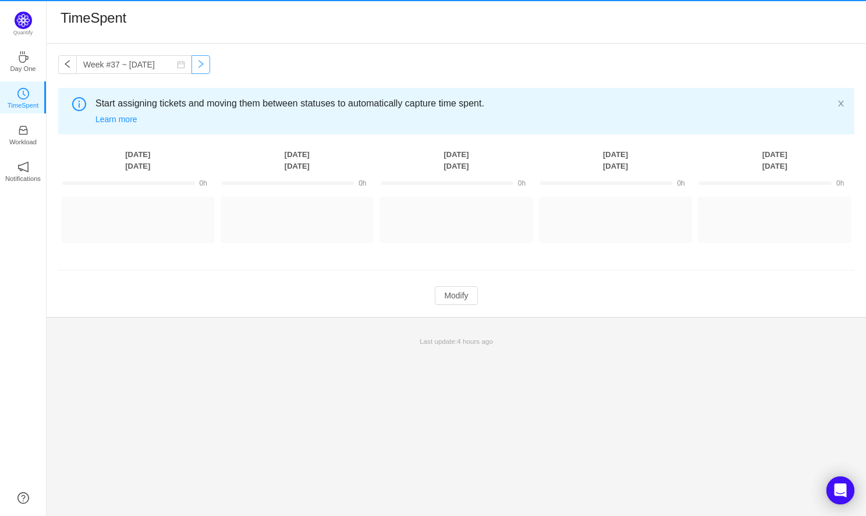
click at [192, 67] on button "button" at bounding box center [201, 64] width 19 height 19
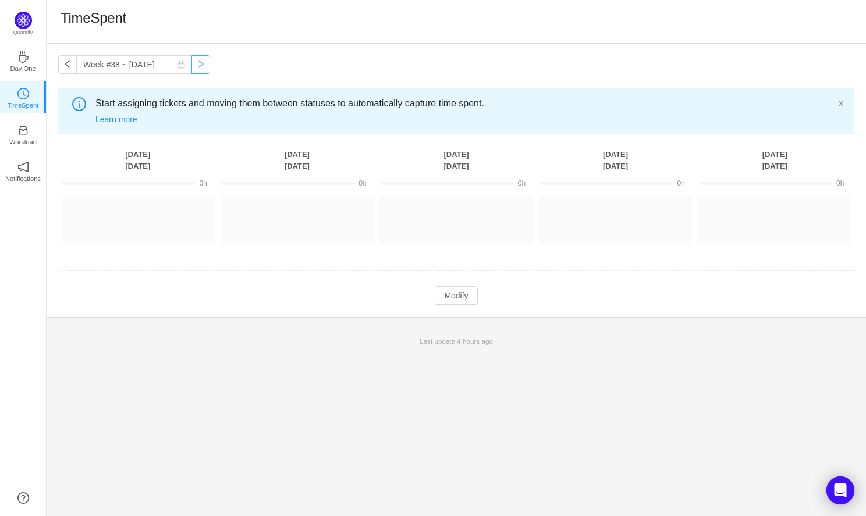
click at [192, 67] on button "button" at bounding box center [201, 64] width 19 height 19
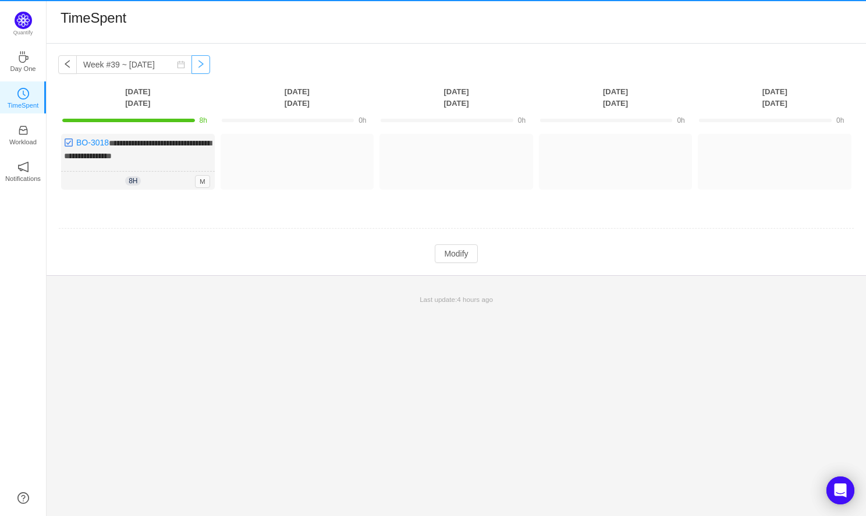
click at [192, 67] on button "button" at bounding box center [201, 64] width 19 height 19
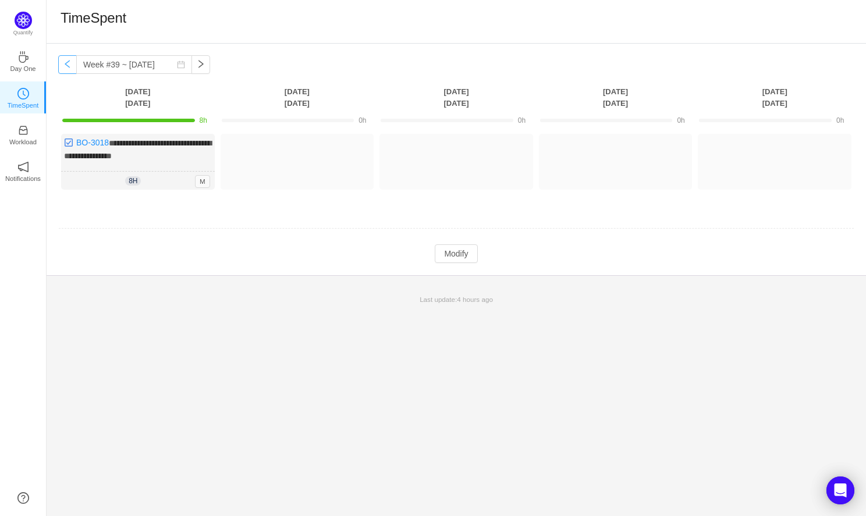
click at [71, 68] on button "button" at bounding box center [67, 64] width 19 height 19
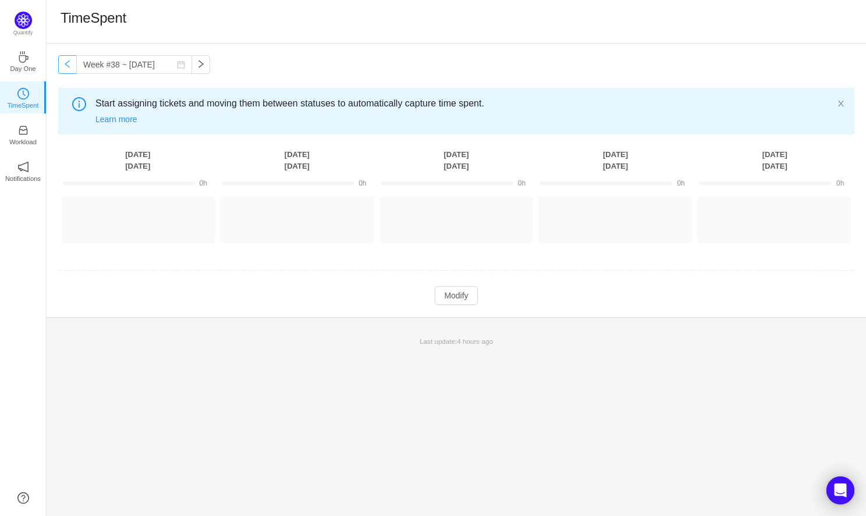
click at [66, 64] on button "button" at bounding box center [67, 64] width 19 height 19
click at [66, 65] on button "button" at bounding box center [67, 64] width 19 height 19
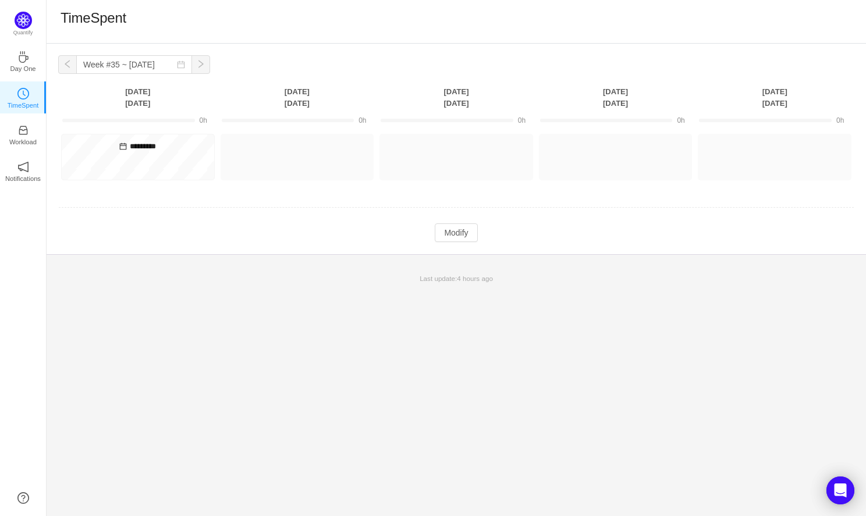
click at [66, 65] on button "button" at bounding box center [67, 64] width 19 height 19
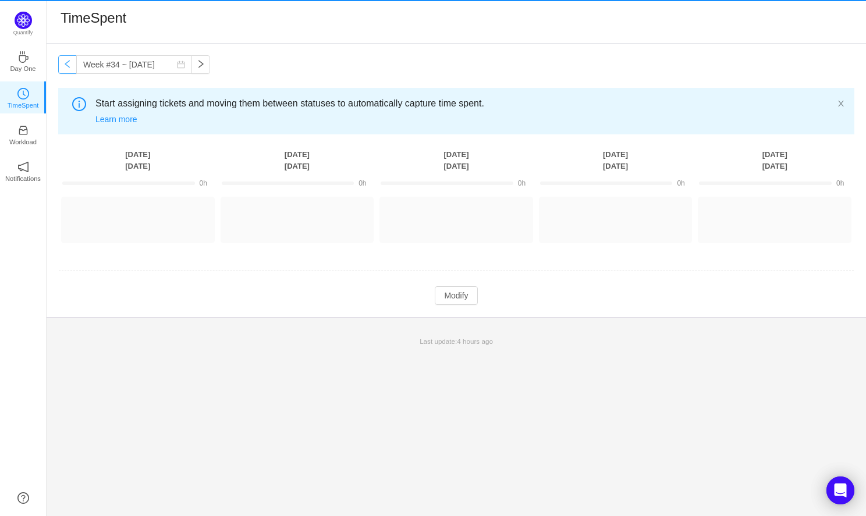
click at [66, 65] on button "button" at bounding box center [67, 64] width 19 height 19
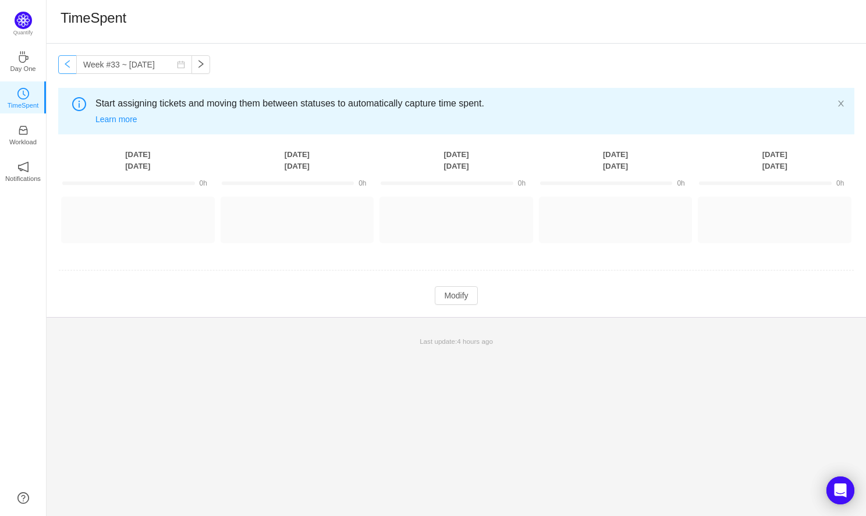
click at [66, 65] on button "button" at bounding box center [67, 64] width 19 height 19
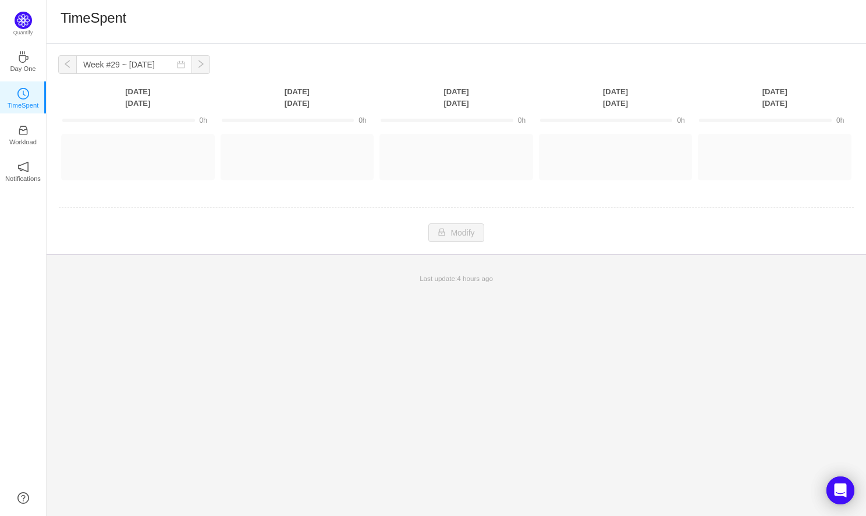
click at [66, 65] on button "button" at bounding box center [67, 64] width 19 height 19
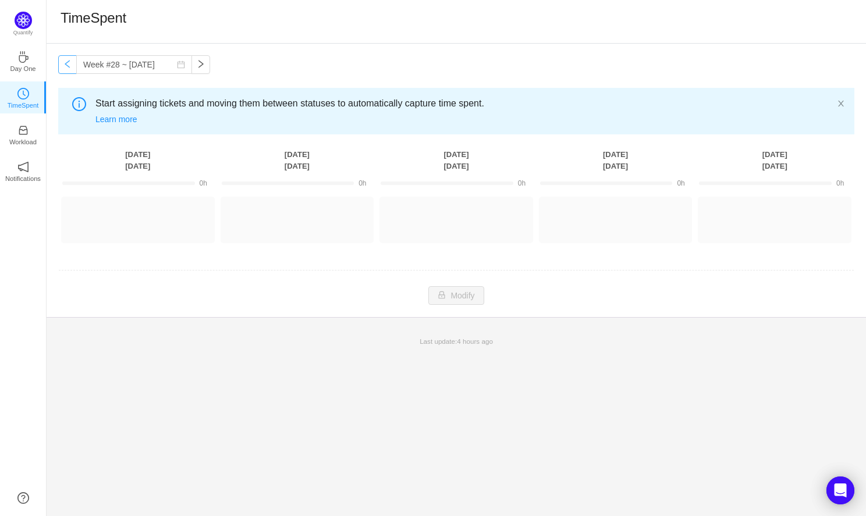
click at [66, 65] on button "button" at bounding box center [67, 64] width 19 height 19
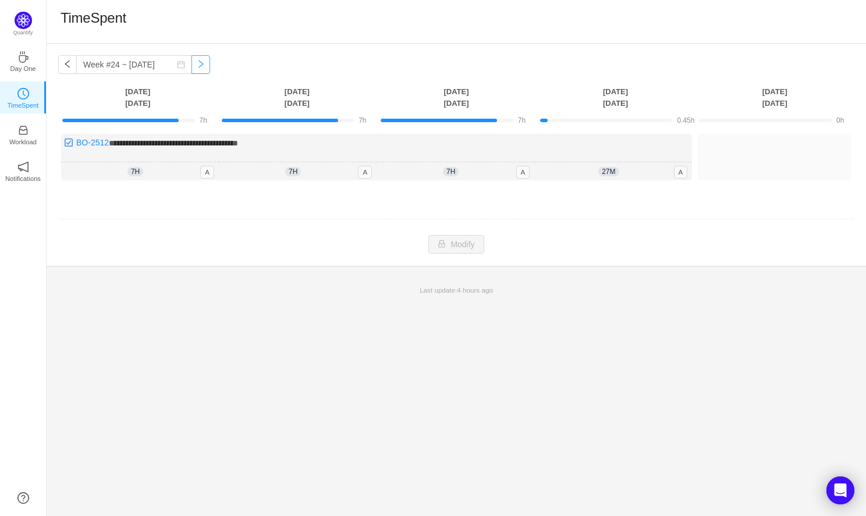
click at [192, 68] on button "button" at bounding box center [201, 64] width 19 height 19
type input "Week #25 ~ Jun 16"
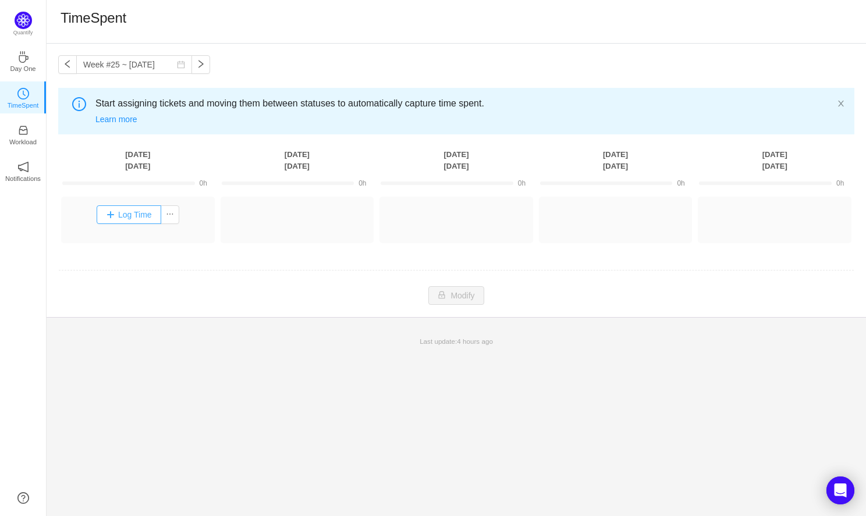
click at [129, 210] on button "Log Time" at bounding box center [129, 215] width 65 height 19
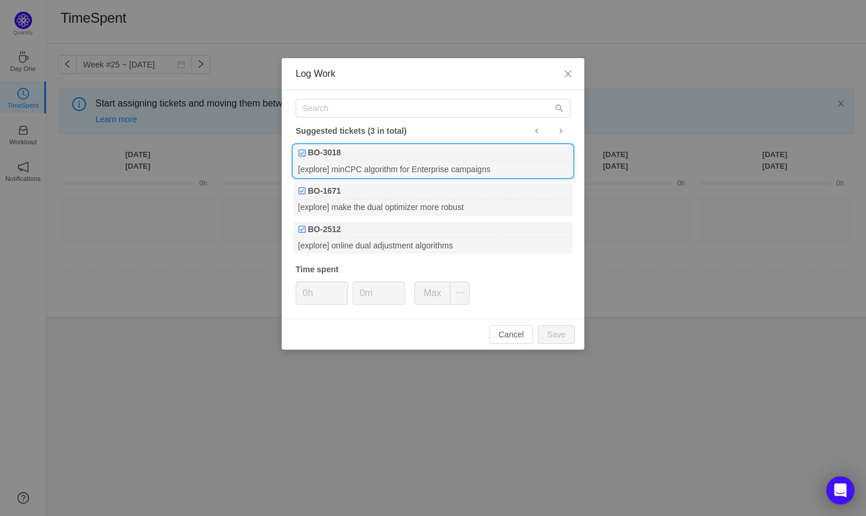
click at [413, 155] on div "BO-3018" at bounding box center [432, 153] width 279 height 16
click at [447, 293] on button "Max" at bounding box center [433, 293] width 36 height 23
click at [560, 338] on button "Save" at bounding box center [556, 334] width 37 height 19
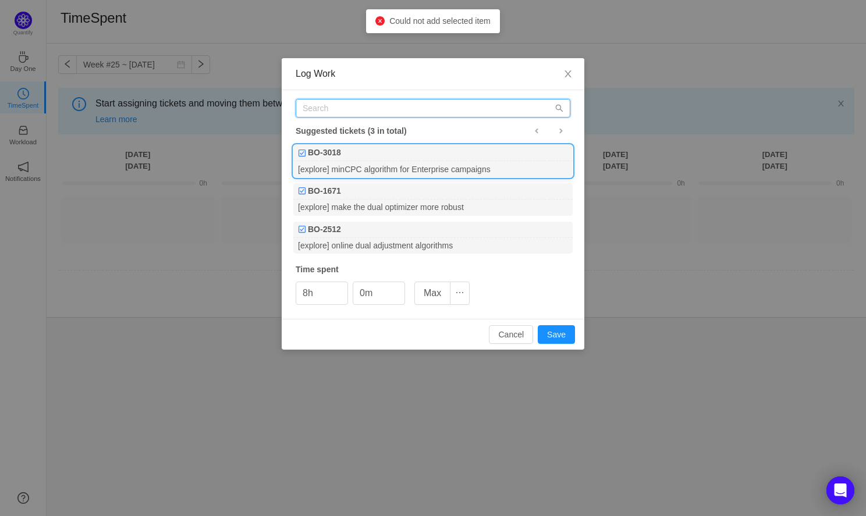
click at [520, 108] on input "text" at bounding box center [433, 108] width 275 height 19
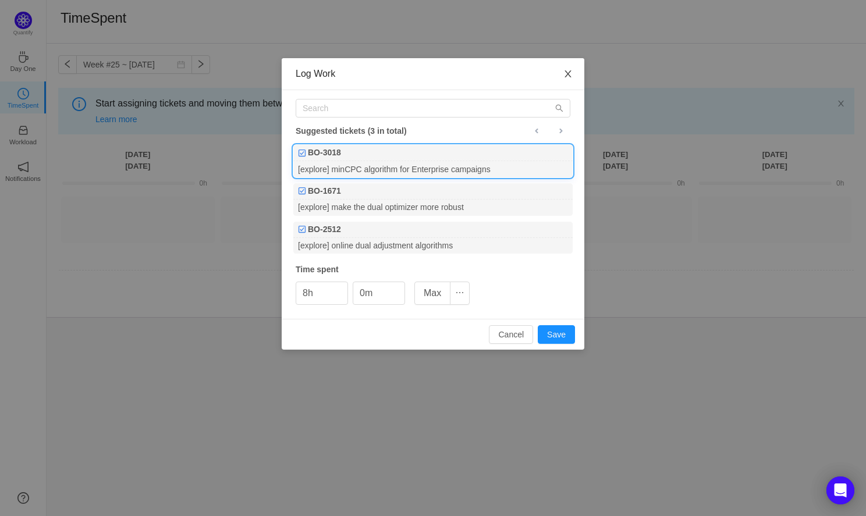
click at [567, 81] on span "Close" at bounding box center [568, 74] width 33 height 33
type input "0h"
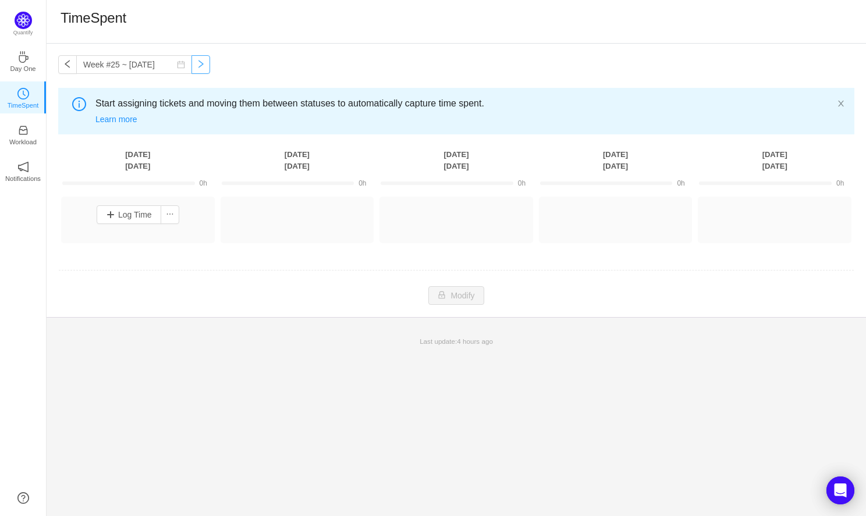
click at [193, 70] on button "button" at bounding box center [201, 64] width 19 height 19
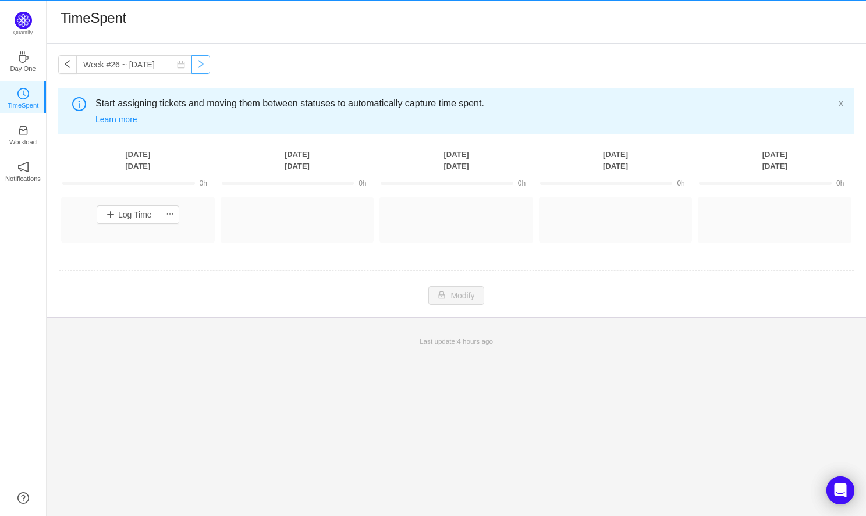
click at [193, 70] on button "button" at bounding box center [201, 64] width 19 height 19
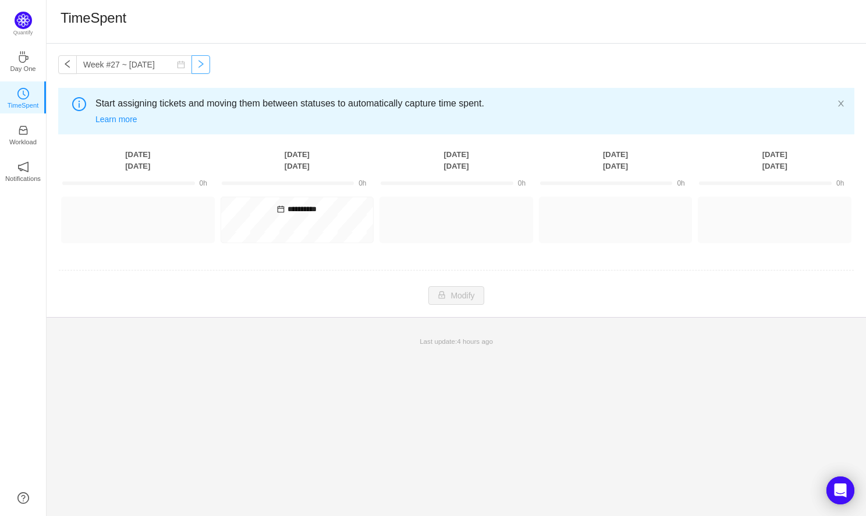
click at [193, 70] on button "button" at bounding box center [201, 64] width 19 height 19
type input "Week #28 ~ Jul 07"
click at [118, 214] on button "Log Time" at bounding box center [129, 215] width 65 height 19
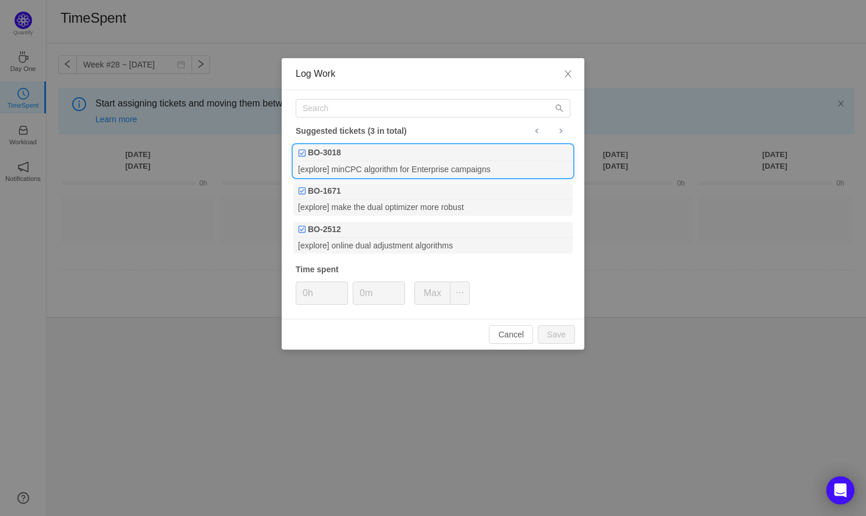
click at [383, 174] on div "[explore] minCPC algorithm for Enterprise campaigns" at bounding box center [432, 169] width 279 height 16
click at [438, 291] on button "Max" at bounding box center [433, 293] width 36 height 23
click at [564, 334] on button "Save" at bounding box center [556, 334] width 37 height 19
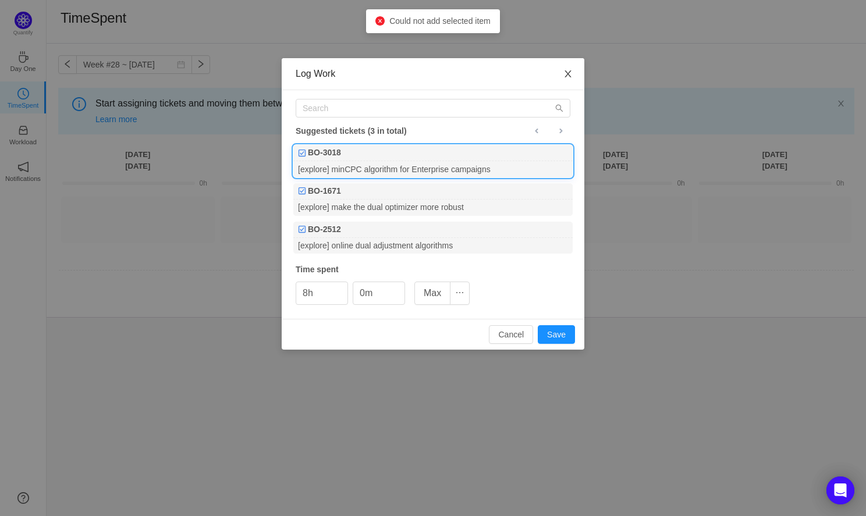
click at [562, 71] on span "Close" at bounding box center [568, 74] width 33 height 33
type input "0h"
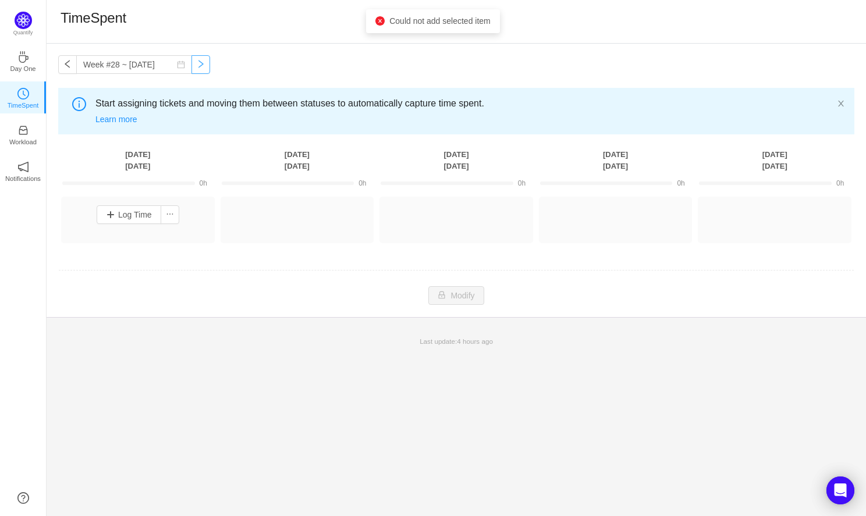
click at [193, 61] on button "button" at bounding box center [201, 64] width 19 height 19
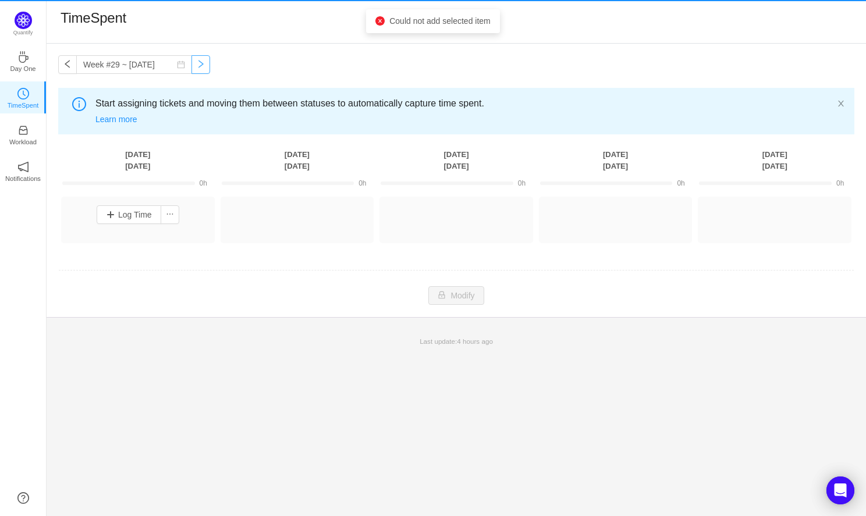
click at [193, 61] on button "button" at bounding box center [201, 64] width 19 height 19
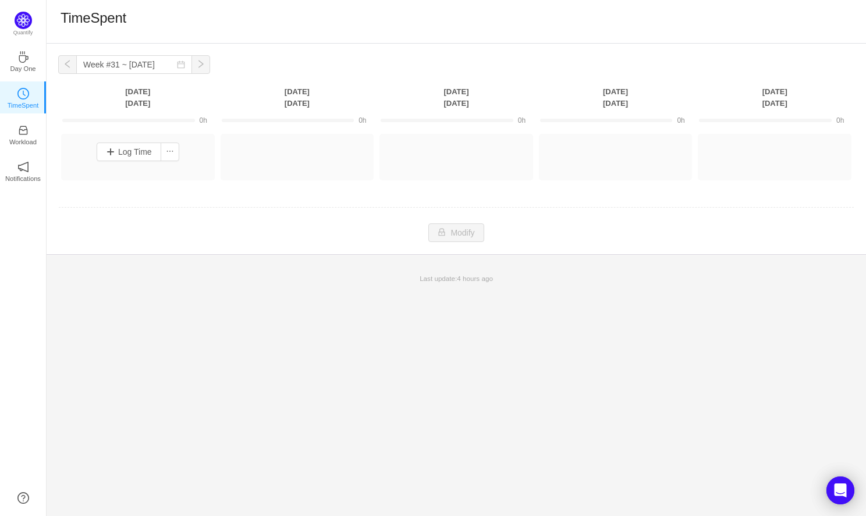
click at [193, 61] on button "button" at bounding box center [201, 64] width 19 height 19
type input "Week #32 ~ [DATE]"
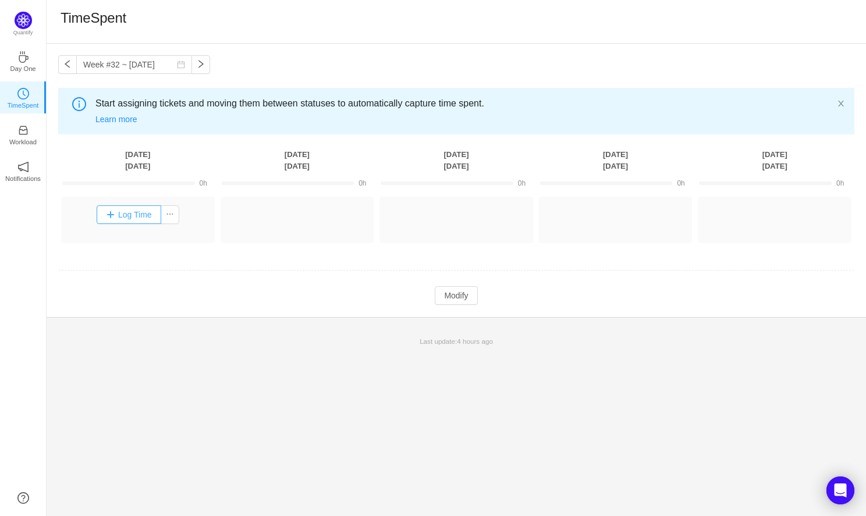
click at [136, 215] on button "Log Time" at bounding box center [129, 215] width 65 height 19
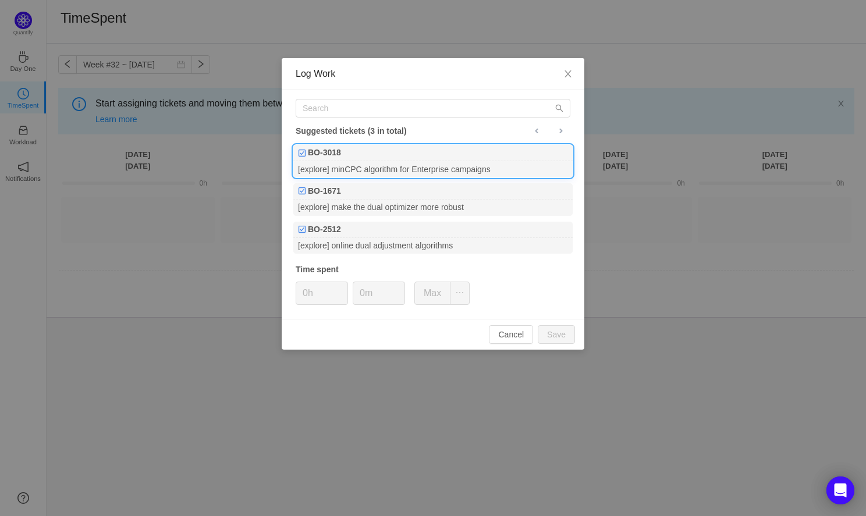
click at [400, 164] on div "[explore] minCPC algorithm for Enterprise campaigns" at bounding box center [432, 169] width 279 height 16
click at [441, 290] on button "Max" at bounding box center [433, 293] width 36 height 23
click at [550, 336] on button "Save" at bounding box center [556, 334] width 37 height 19
type input "0h"
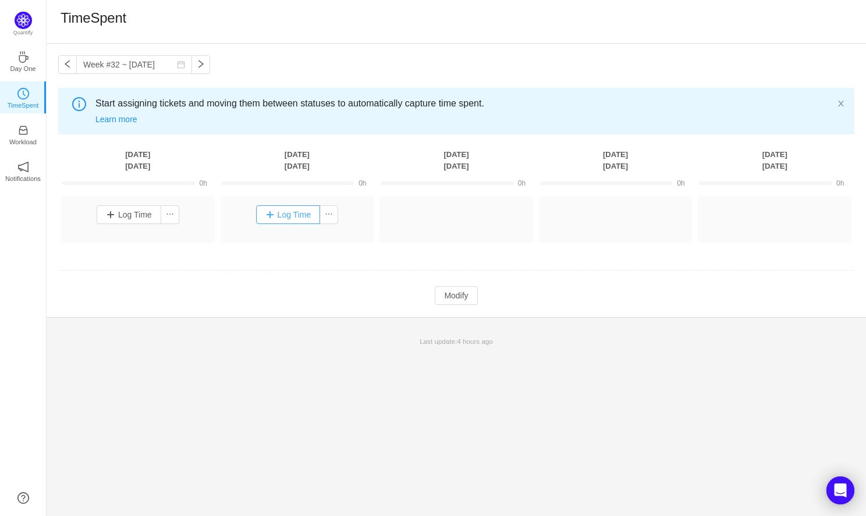
click at [279, 217] on button "Log Time" at bounding box center [288, 215] width 65 height 19
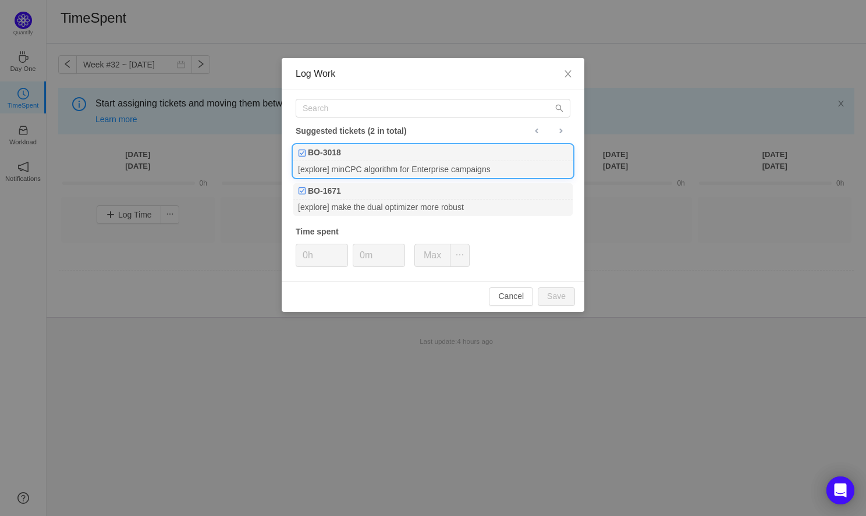
click at [445, 162] on div "[explore] minCPC algorithm for Enterprise campaigns" at bounding box center [432, 169] width 279 height 16
click at [432, 249] on button "Max" at bounding box center [433, 255] width 36 height 23
click at [553, 295] on button "Save" at bounding box center [556, 297] width 37 height 19
type input "0h"
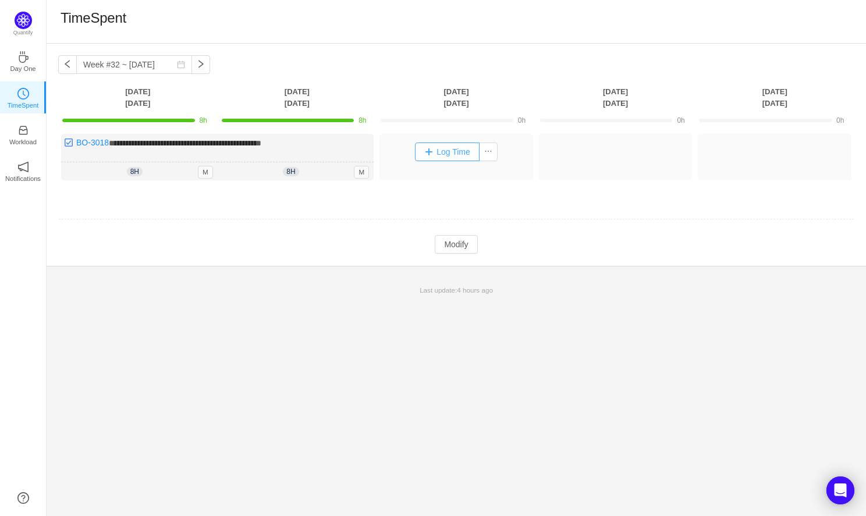
click at [436, 153] on button "Log Time" at bounding box center [447, 152] width 65 height 19
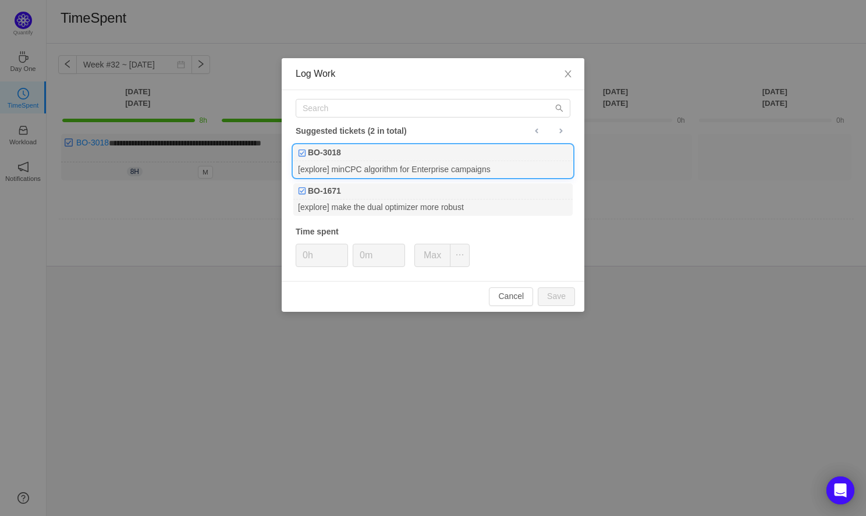
click at [457, 172] on div "[explore] minCPC algorithm for Enterprise campaigns" at bounding box center [432, 169] width 279 height 16
click at [429, 253] on button "Max" at bounding box center [433, 255] width 36 height 23
click at [557, 297] on button "Save" at bounding box center [556, 297] width 37 height 19
type input "0h"
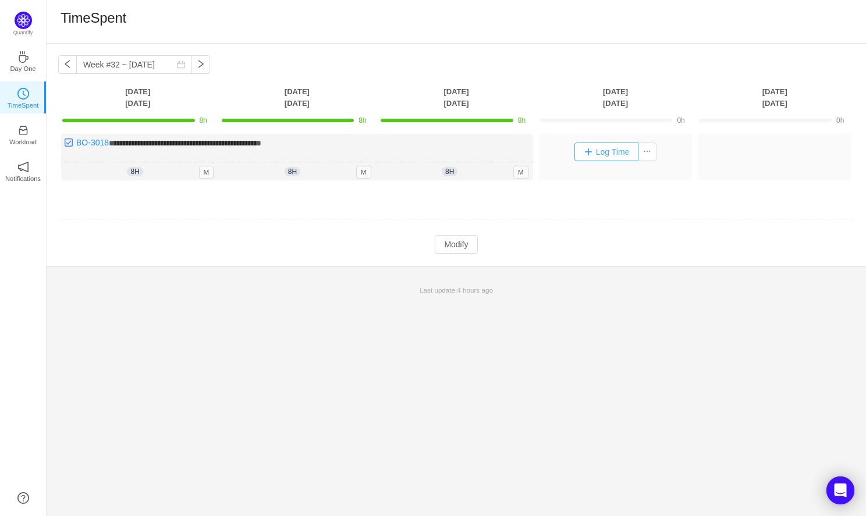
click at [606, 154] on button "Log Time" at bounding box center [607, 152] width 65 height 19
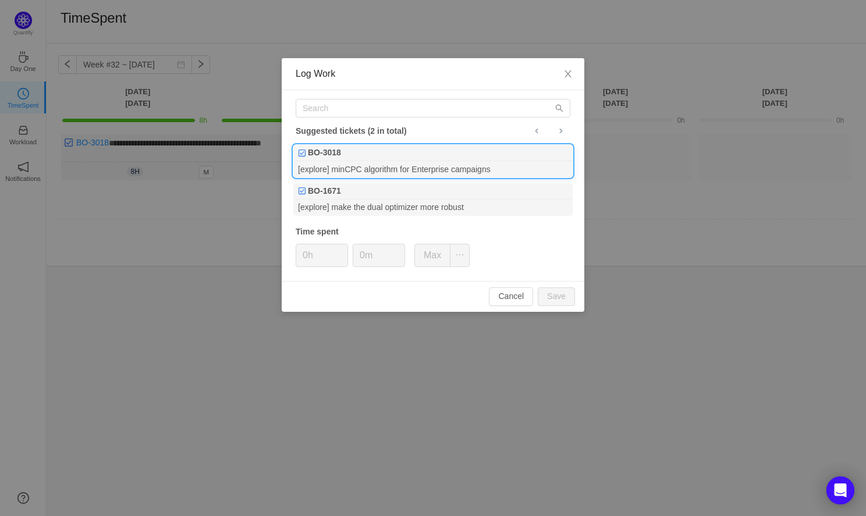
click at [508, 156] on div "BO-3018" at bounding box center [432, 153] width 279 height 16
click at [434, 259] on button "Max" at bounding box center [433, 255] width 36 height 23
click at [555, 293] on button "Save" at bounding box center [556, 297] width 37 height 19
type input "0h"
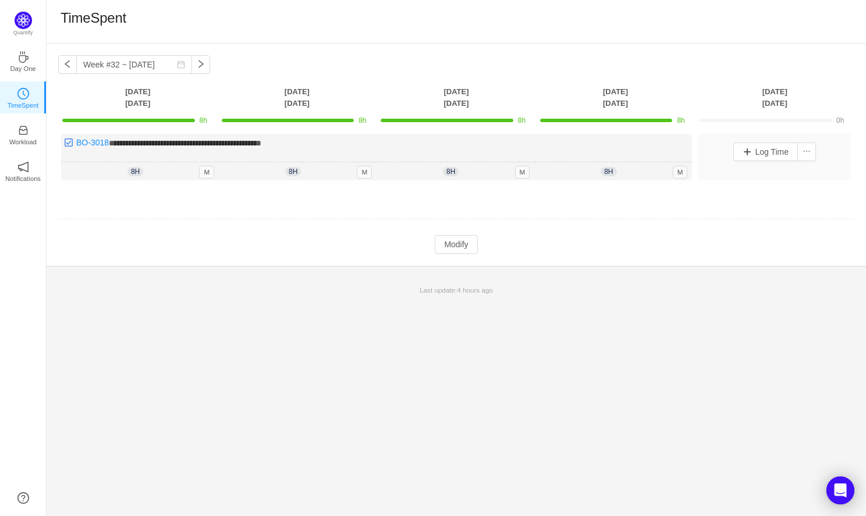
click at [746, 164] on div "Log Time" at bounding box center [775, 152] width 148 height 30
click at [754, 153] on button "Log Time" at bounding box center [766, 152] width 65 height 19
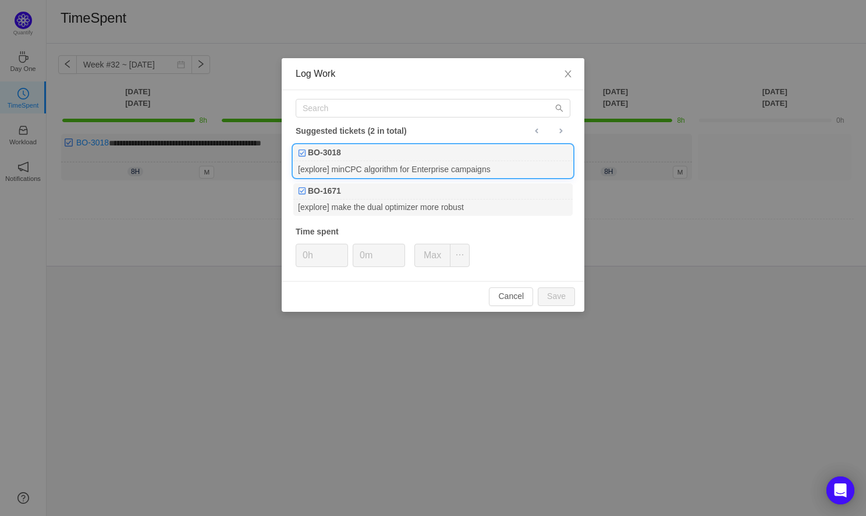
click at [444, 168] on div "[explore] minCPC algorithm for Enterprise campaigns" at bounding box center [432, 169] width 279 height 16
click at [432, 260] on button "Max" at bounding box center [433, 255] width 36 height 23
click at [555, 297] on button "Save" at bounding box center [556, 297] width 37 height 19
click at [439, 177] on div "[explore] minCPC algorithm for Enterprise campaigns" at bounding box center [432, 169] width 279 height 16
click at [568, 76] on icon "icon: close" at bounding box center [568, 73] width 9 height 9
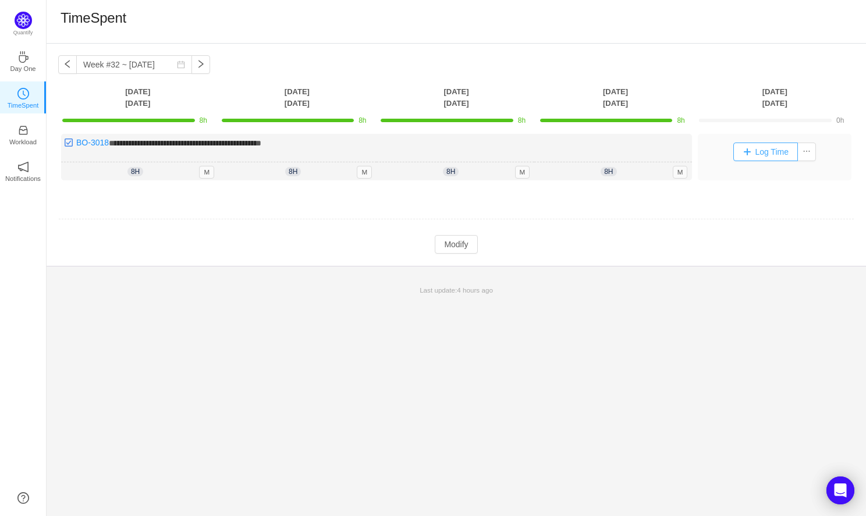
click at [763, 153] on button "Log Time" at bounding box center [766, 152] width 65 height 19
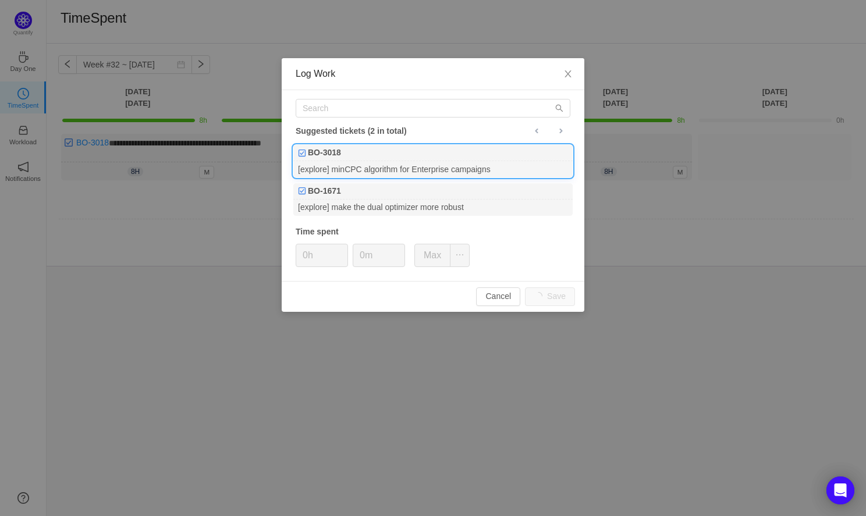
click at [474, 170] on div "[explore] minCPC algorithm for Enterprise campaigns" at bounding box center [432, 169] width 279 height 16
click at [429, 254] on button "Max" at bounding box center [433, 255] width 36 height 23
click at [541, 299] on div "Cancel Save" at bounding box center [433, 296] width 303 height 31
click at [571, 75] on icon "icon: close" at bounding box center [568, 73] width 9 height 9
type input "0h"
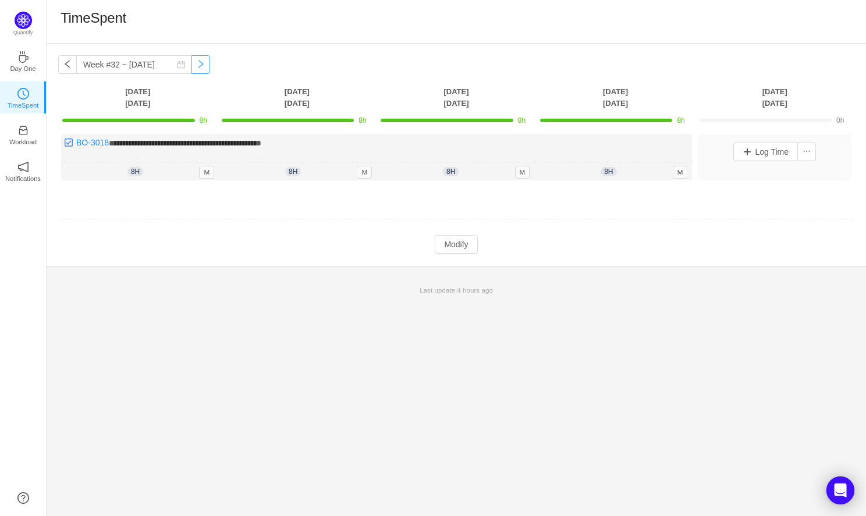
click at [192, 64] on button "button" at bounding box center [201, 64] width 19 height 19
type input "Week #33 ~ [DATE]"
click at [183, 286] on p "Last update: 4 hours ago" at bounding box center [457, 290] width 806 height 10
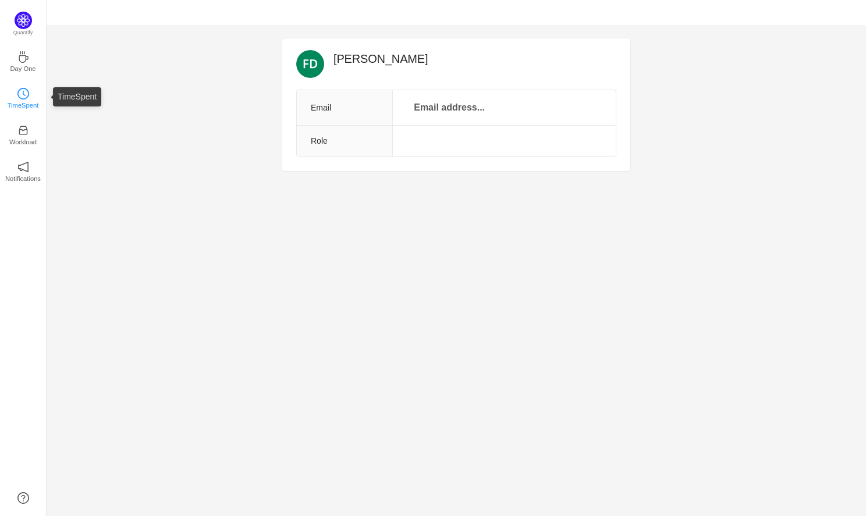
click at [23, 104] on p "TimeSpent" at bounding box center [23, 105] width 31 height 10
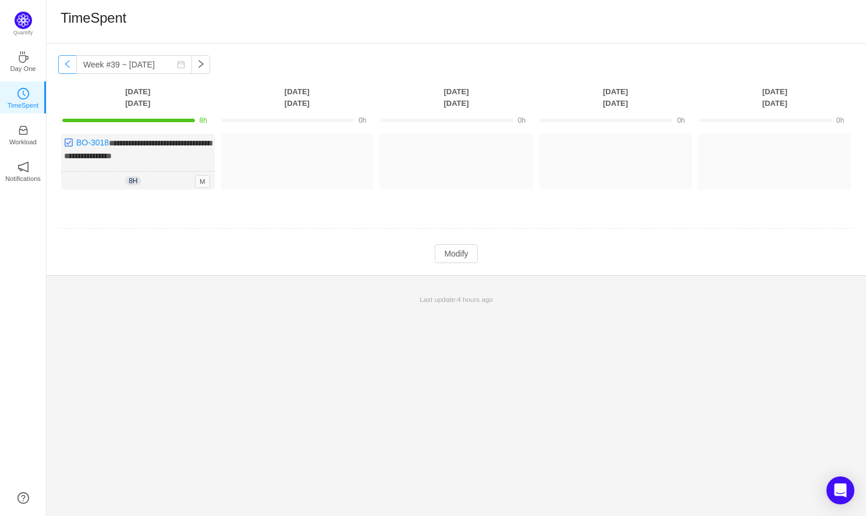
click at [67, 62] on button "button" at bounding box center [67, 64] width 19 height 19
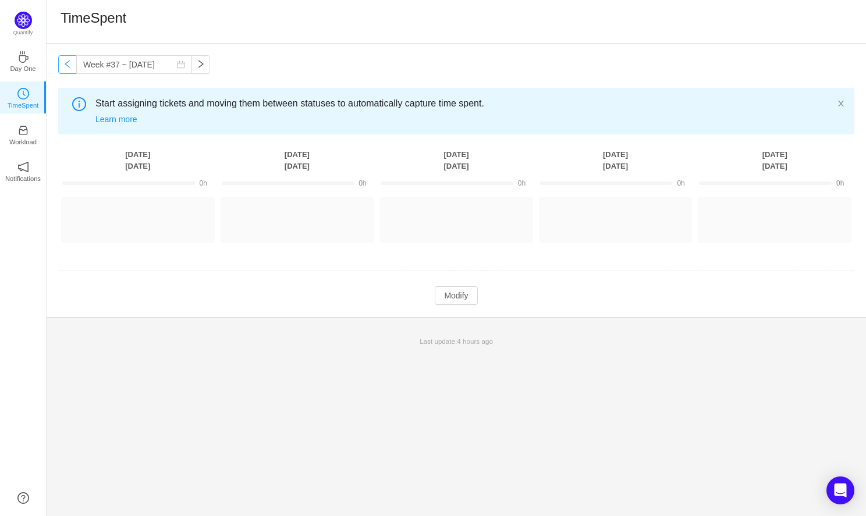
click at [67, 62] on button "button" at bounding box center [67, 64] width 19 height 19
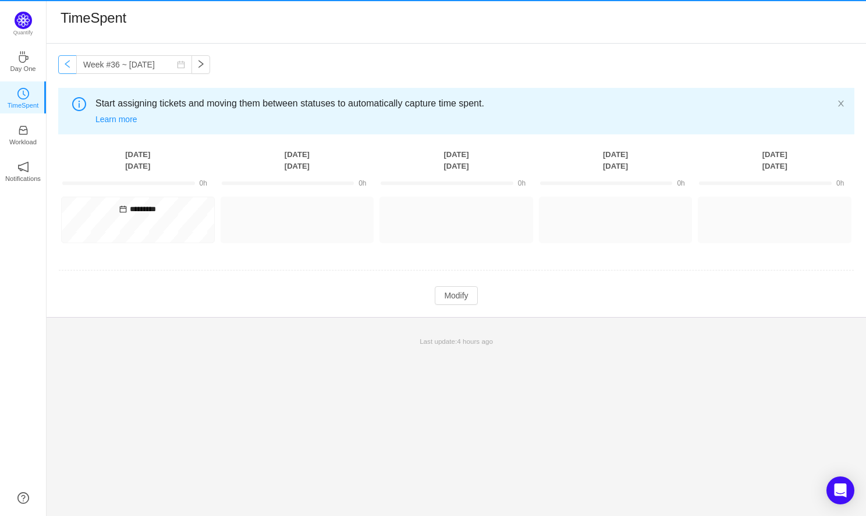
click at [67, 62] on button "button" at bounding box center [67, 64] width 19 height 19
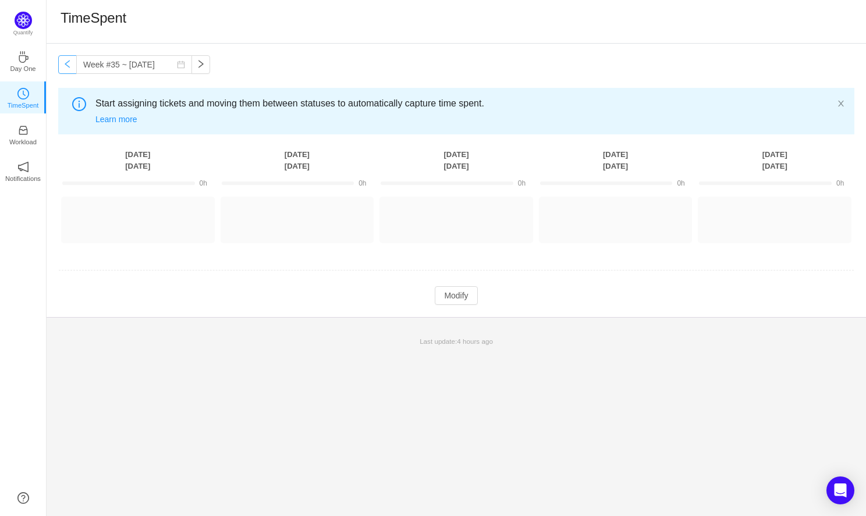
click at [67, 62] on button "button" at bounding box center [67, 64] width 19 height 19
type input "Week #32 ~ [DATE]"
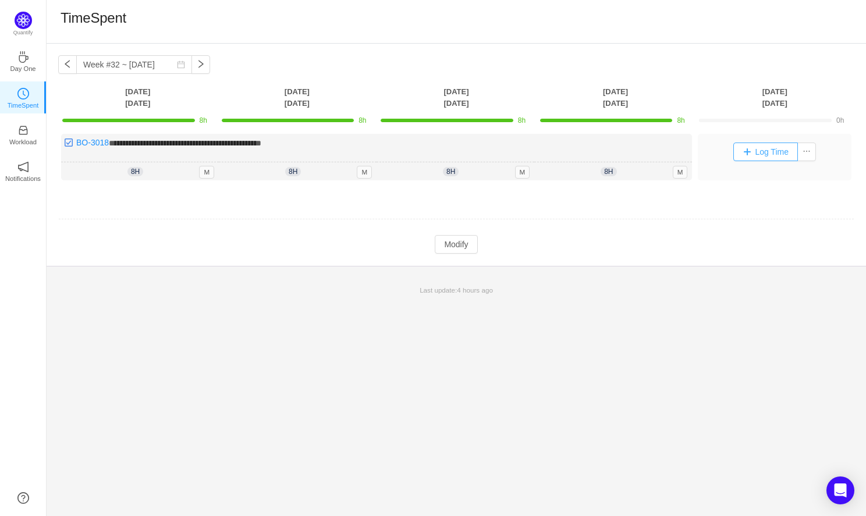
click at [748, 158] on button "Log Time" at bounding box center [766, 152] width 65 height 19
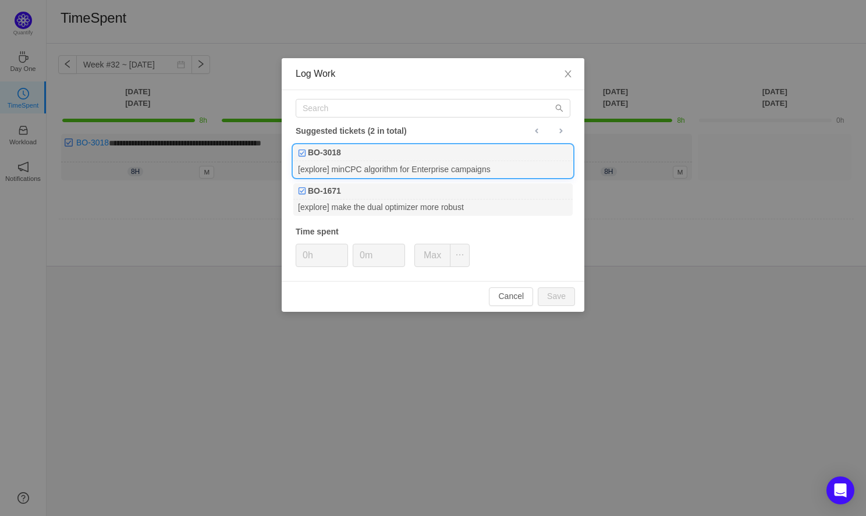
click at [458, 156] on div "BO-3018" at bounding box center [432, 153] width 279 height 16
click at [430, 254] on button "Max" at bounding box center [433, 255] width 36 height 23
click at [555, 299] on button "Save" at bounding box center [556, 297] width 37 height 19
type input "0h"
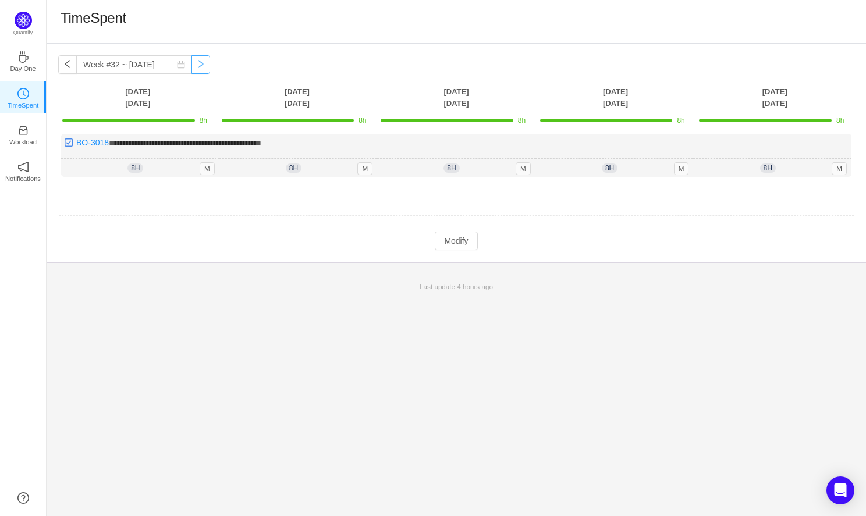
click at [192, 66] on button "button" at bounding box center [201, 64] width 19 height 19
type input "Week #33 ~ [DATE]"
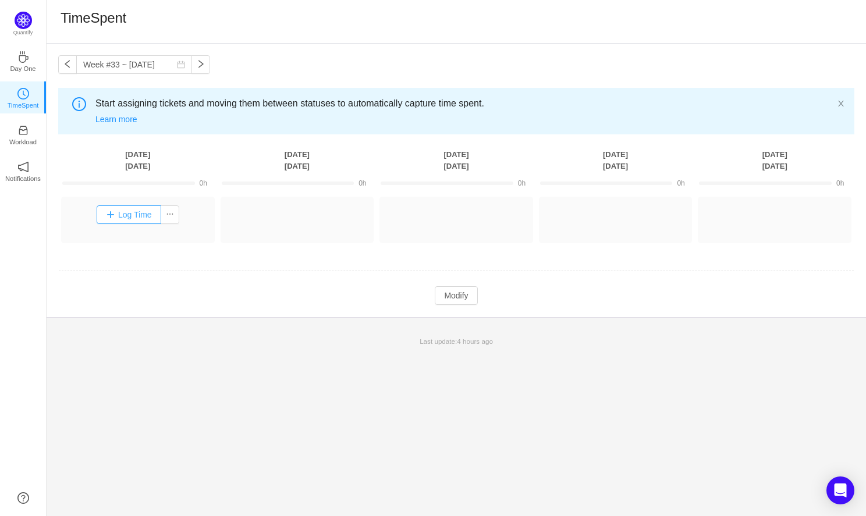
click at [128, 210] on button "Log Time" at bounding box center [129, 215] width 65 height 19
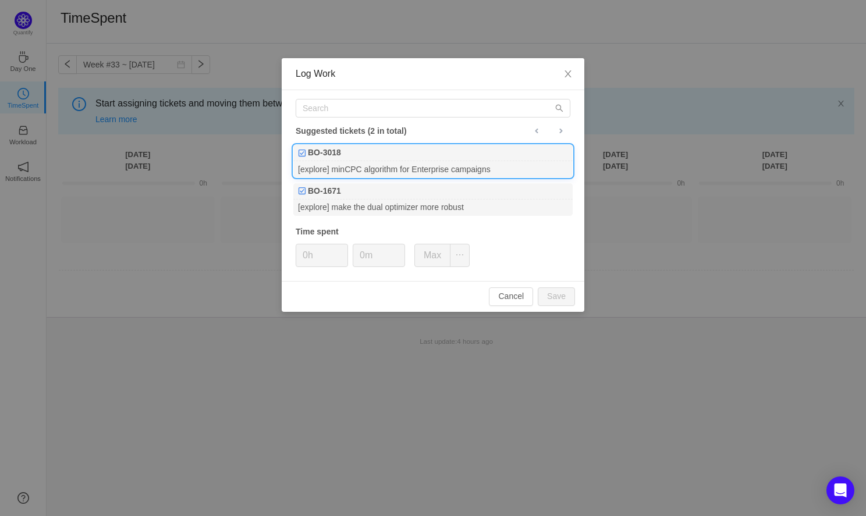
click at [384, 168] on div "[explore] minCPC algorithm for Enterprise campaigns" at bounding box center [432, 169] width 279 height 16
click at [427, 263] on button "Max" at bounding box center [433, 255] width 36 height 23
click at [555, 297] on button "Save" at bounding box center [556, 297] width 37 height 19
type input "0h"
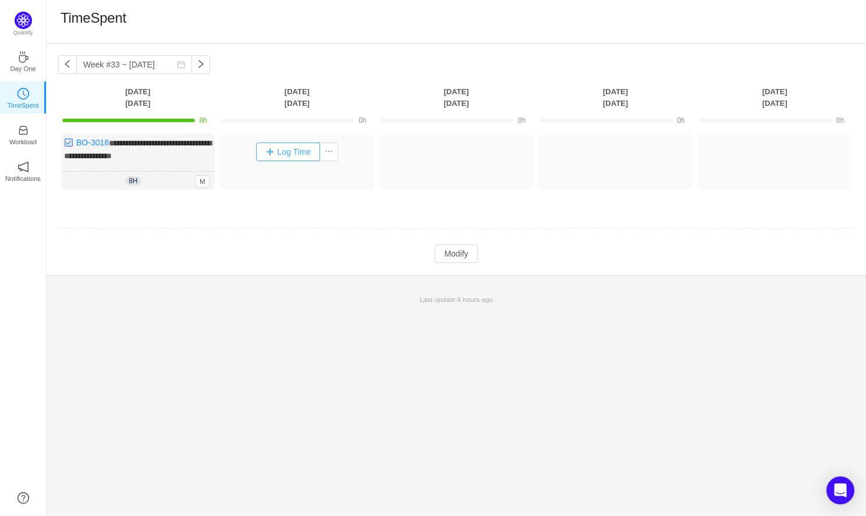
click at [279, 150] on button "Log Time" at bounding box center [288, 152] width 65 height 19
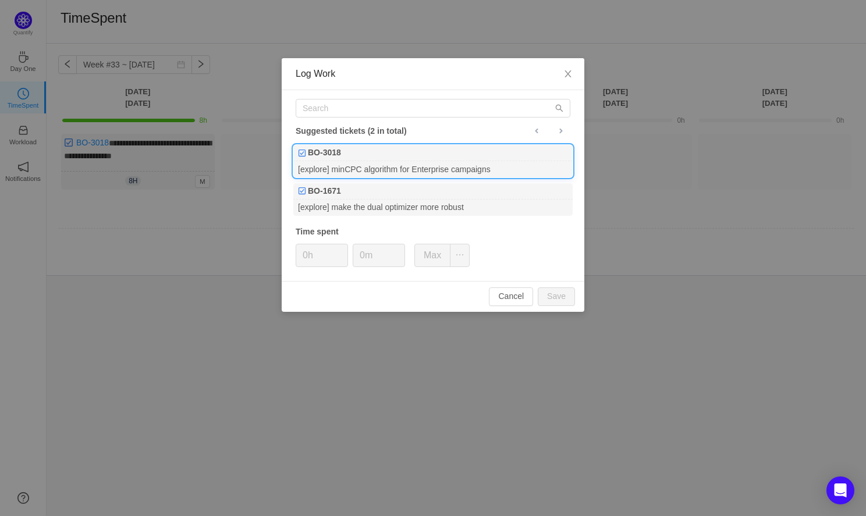
click at [384, 172] on div "[explore] minCPC algorithm for Enterprise campaigns" at bounding box center [432, 169] width 279 height 16
click at [433, 254] on button "Max" at bounding box center [433, 255] width 36 height 23
click at [557, 297] on button "Save" at bounding box center [556, 297] width 37 height 19
type input "0h"
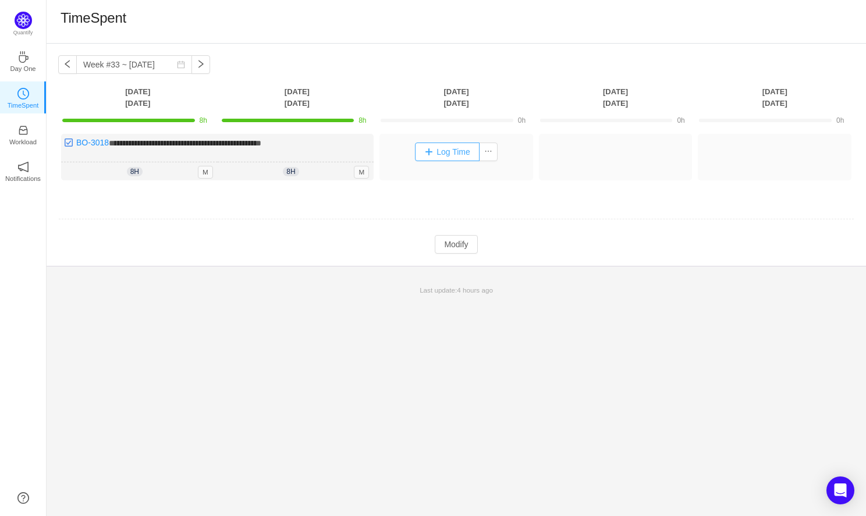
click at [450, 151] on button "Log Time" at bounding box center [447, 152] width 65 height 19
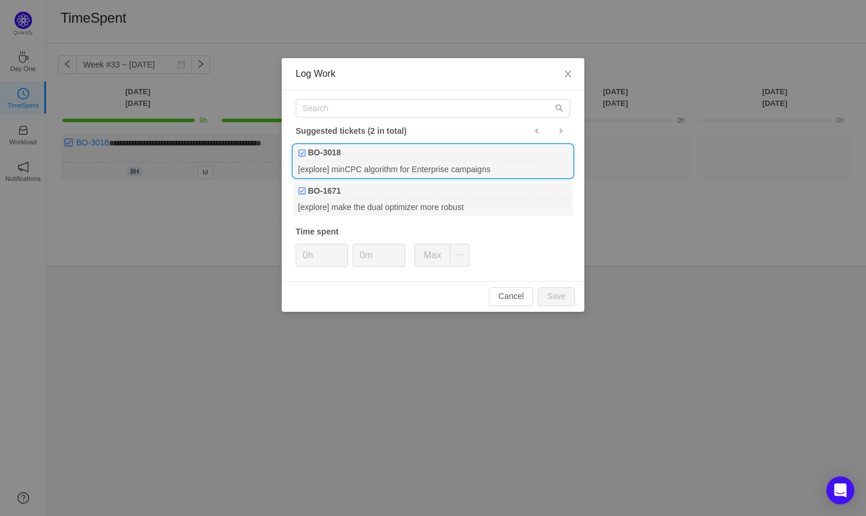
click at [429, 161] on div "BO-3018" at bounding box center [432, 153] width 279 height 16
click at [437, 247] on button "Max" at bounding box center [433, 255] width 36 height 23
click at [561, 297] on button "Save" at bounding box center [556, 297] width 37 height 19
type input "0h"
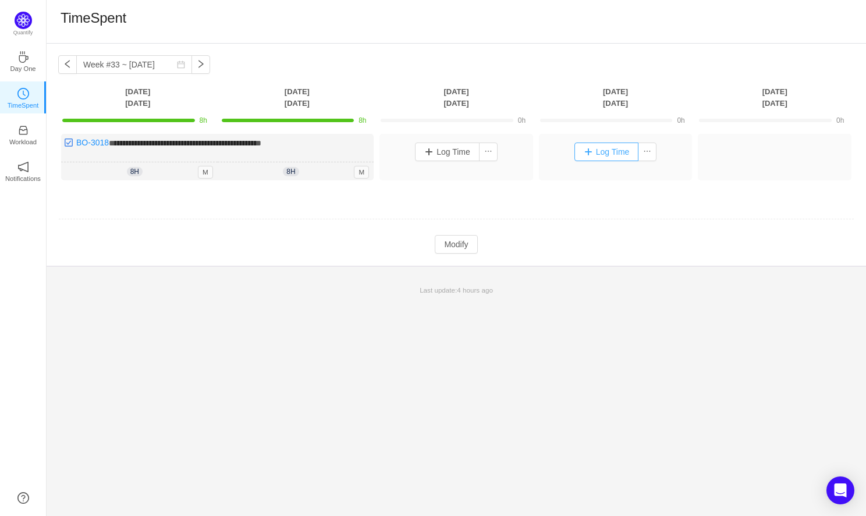
click at [612, 153] on button "Log Time" at bounding box center [607, 152] width 65 height 19
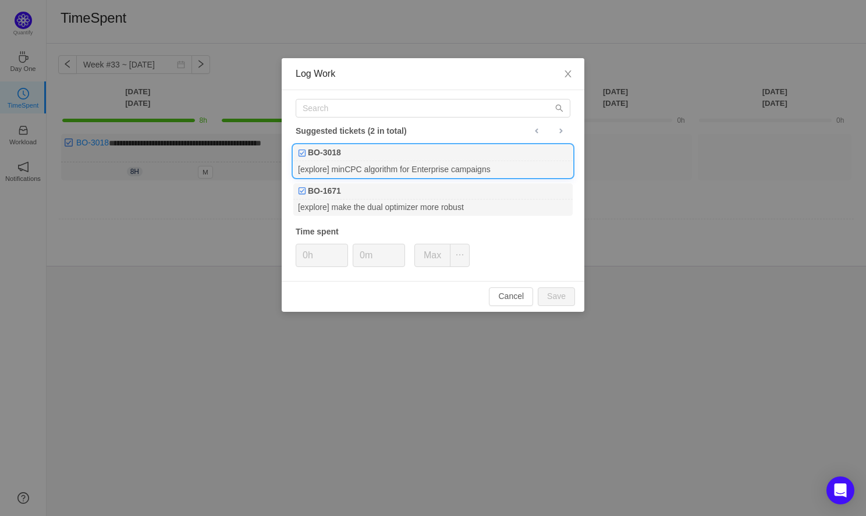
click at [423, 161] on div "[explore] minCPC algorithm for Enterprise campaigns" at bounding box center [432, 169] width 279 height 16
click at [429, 255] on button "Max" at bounding box center [433, 255] width 36 height 23
click at [559, 300] on button "Save" at bounding box center [556, 297] width 37 height 19
type input "0h"
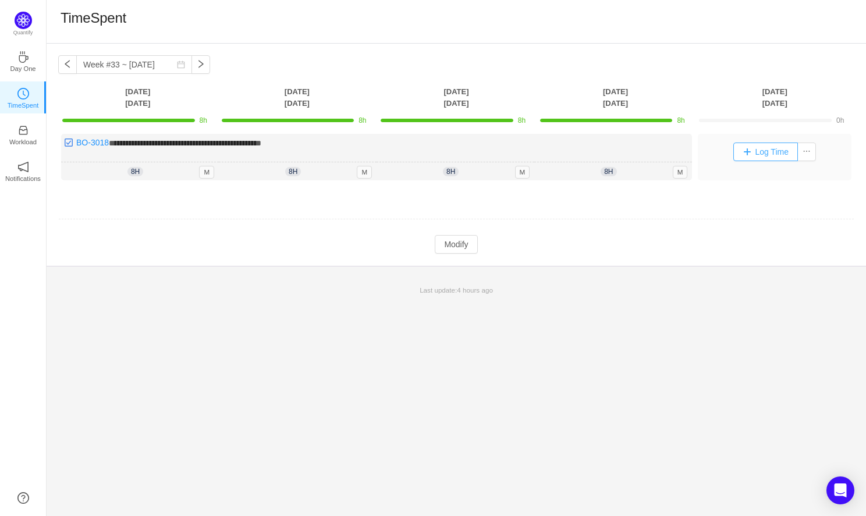
click at [780, 147] on button "Log Time" at bounding box center [766, 152] width 65 height 19
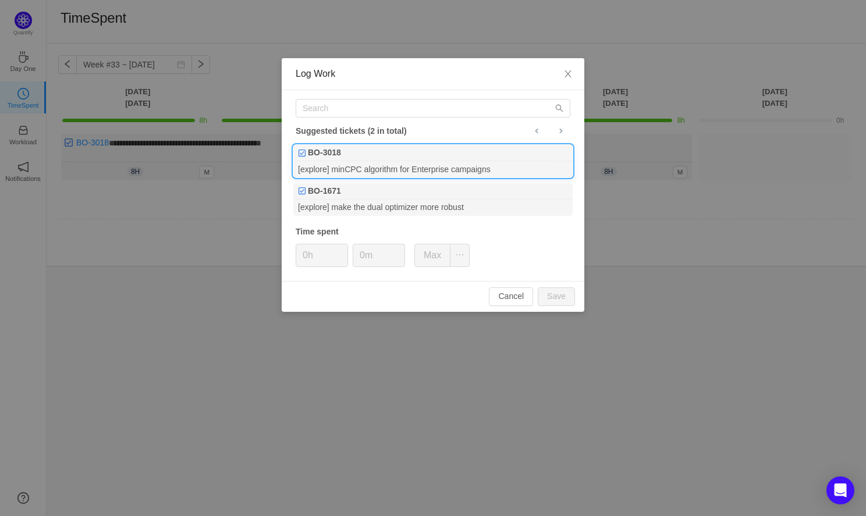
click at [468, 154] on div "BO-3018" at bounding box center [432, 153] width 279 height 16
click at [435, 255] on button "Max" at bounding box center [433, 255] width 36 height 23
click at [568, 299] on button "Save" at bounding box center [556, 297] width 37 height 19
type input "0h"
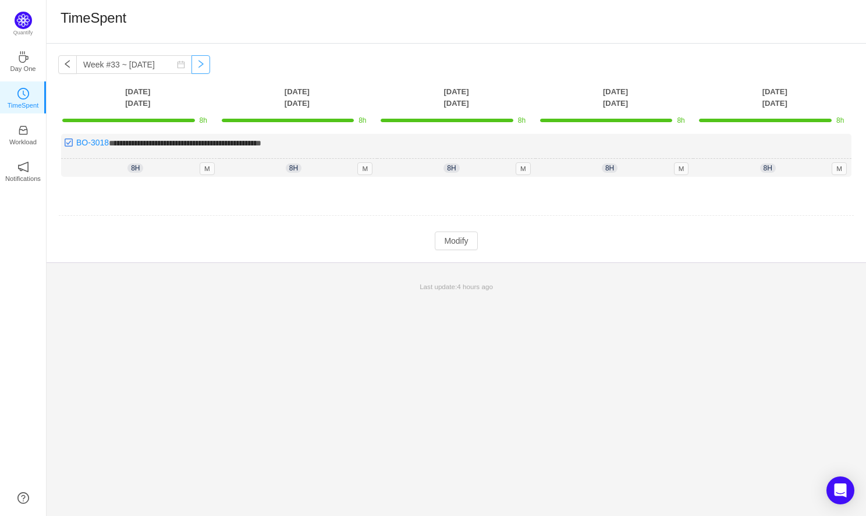
click at [192, 61] on button "button" at bounding box center [201, 64] width 19 height 19
type input "Week #34 ~ [DATE]"
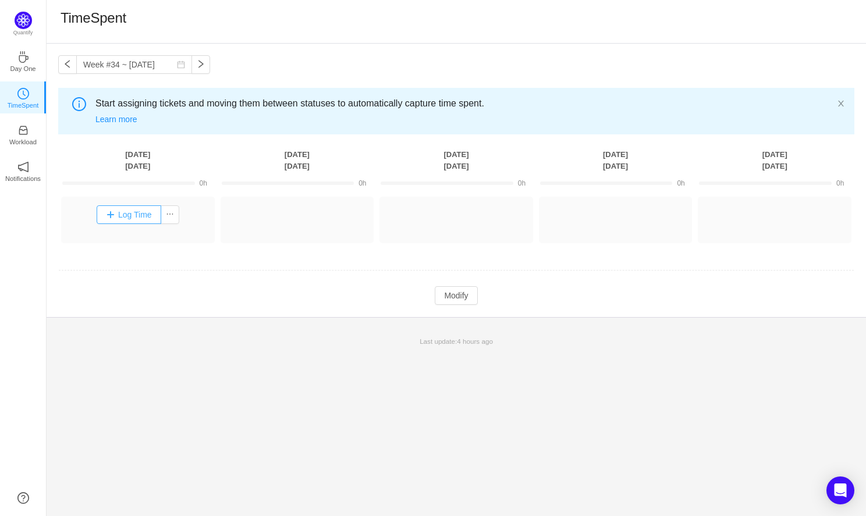
click at [122, 210] on button "Log Time" at bounding box center [129, 215] width 65 height 19
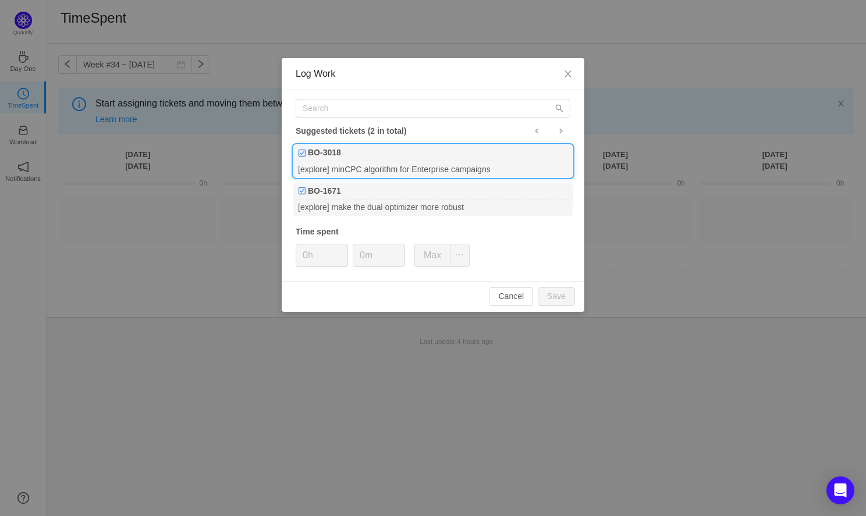
click at [419, 167] on div "[explore] minCPC algorithm for Enterprise campaigns" at bounding box center [432, 169] width 279 height 16
click at [440, 256] on button "Max" at bounding box center [433, 255] width 36 height 23
click at [544, 296] on button "Save" at bounding box center [556, 297] width 37 height 19
type input "0h"
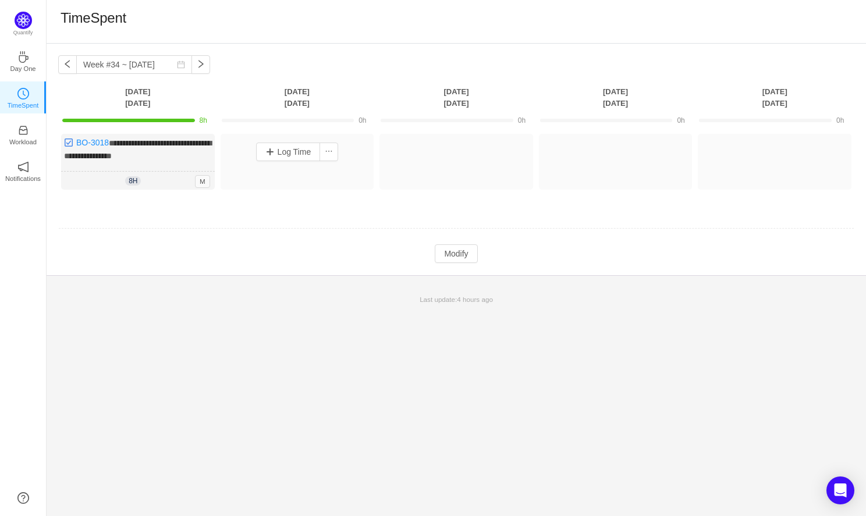
click at [280, 165] on div "Log Time" at bounding box center [298, 152] width 148 height 30
click at [295, 153] on button "Log Time" at bounding box center [288, 152] width 65 height 19
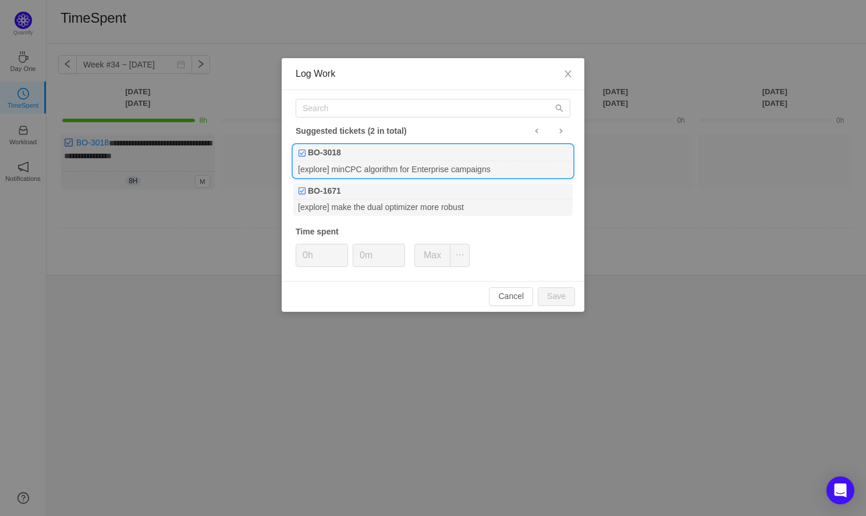
click at [362, 154] on div "BO-3018" at bounding box center [432, 153] width 279 height 16
click at [428, 256] on button "Max" at bounding box center [433, 255] width 36 height 23
click at [561, 293] on button "Save" at bounding box center [556, 297] width 37 height 19
type input "0h"
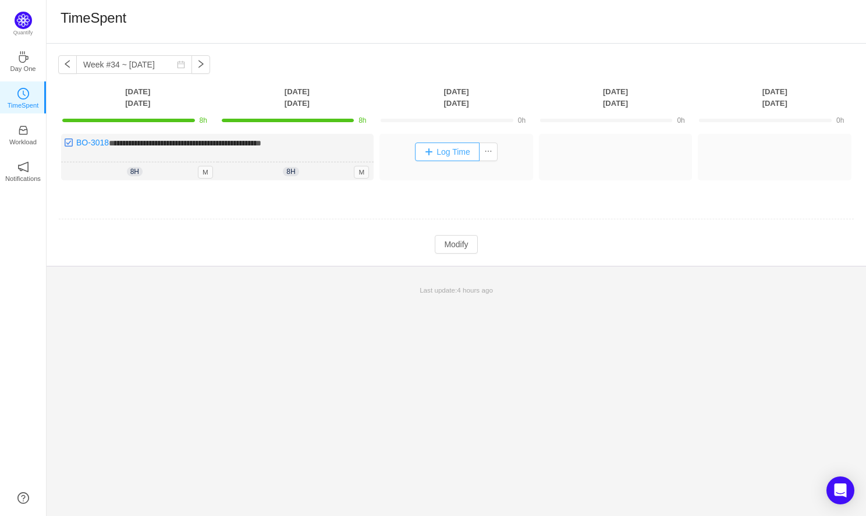
click at [458, 153] on button "Log Time" at bounding box center [447, 152] width 65 height 19
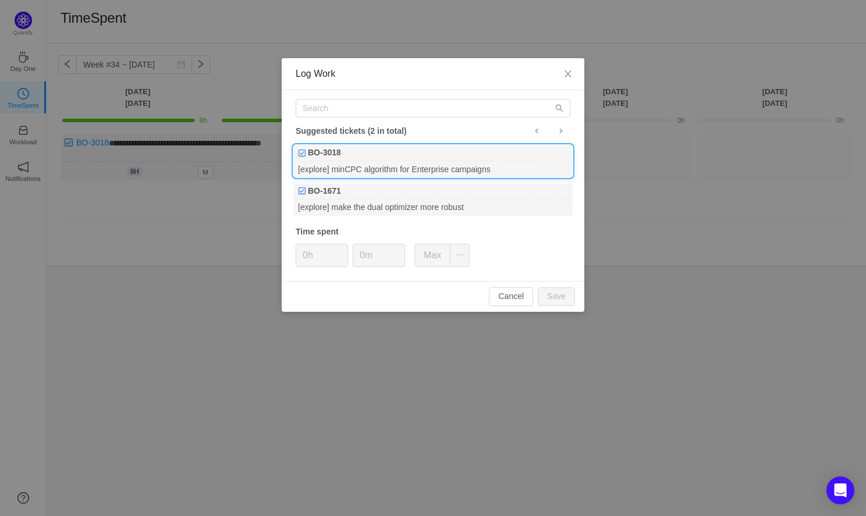
click at [407, 159] on div "BO-3018" at bounding box center [432, 153] width 279 height 16
click at [434, 254] on button "Max" at bounding box center [433, 255] width 36 height 23
click at [551, 298] on button "Save" at bounding box center [556, 297] width 37 height 19
type input "0h"
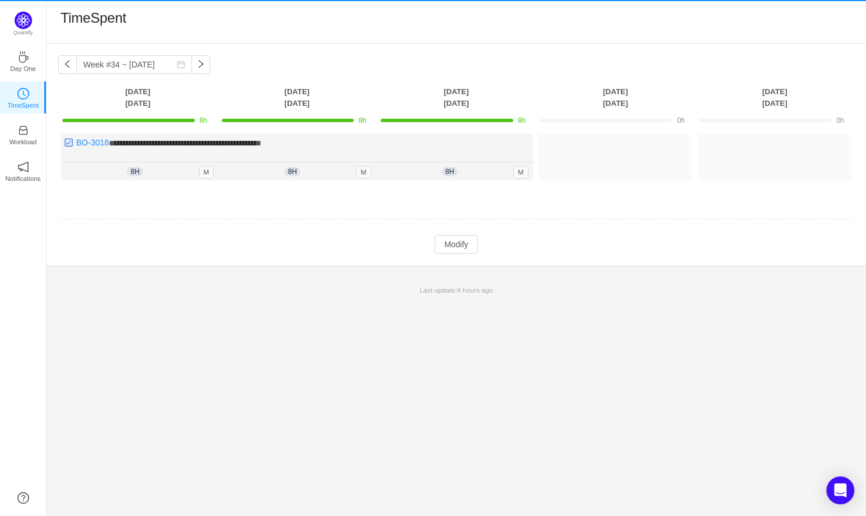
click at [623, 169] on div "Log Time" at bounding box center [616, 157] width 154 height 47
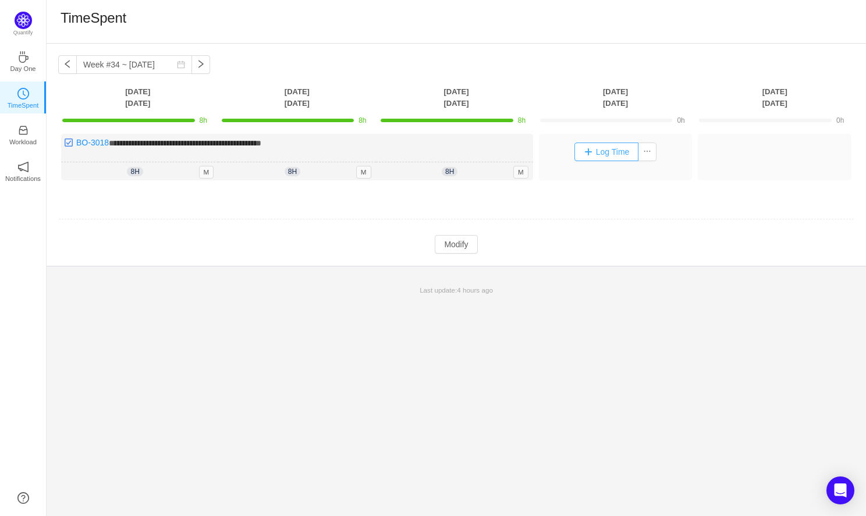
click at [607, 152] on button "Log Time" at bounding box center [607, 152] width 65 height 19
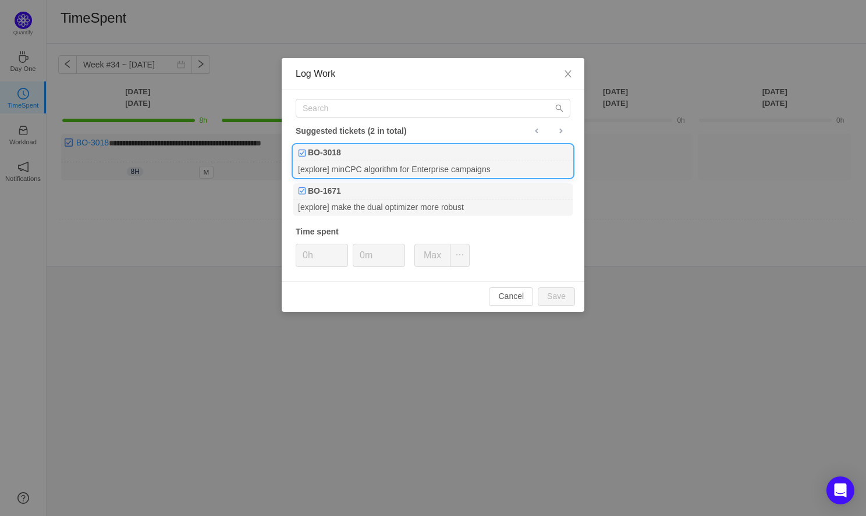
click at [421, 162] on div "[explore] minCPC algorithm for Enterprise campaigns" at bounding box center [432, 169] width 279 height 16
click at [433, 253] on button "Max" at bounding box center [433, 255] width 36 height 23
click at [542, 297] on button "Save" at bounding box center [556, 297] width 37 height 19
type input "0h"
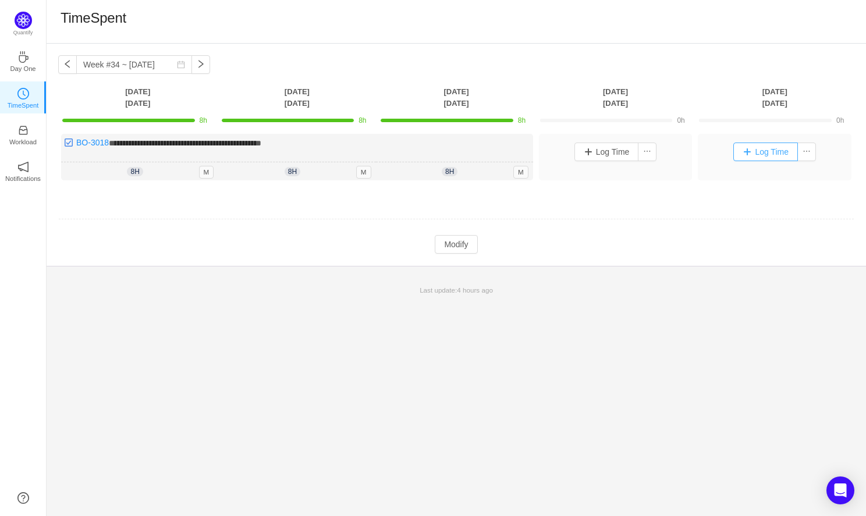
click at [768, 153] on button "Log Time" at bounding box center [766, 152] width 65 height 19
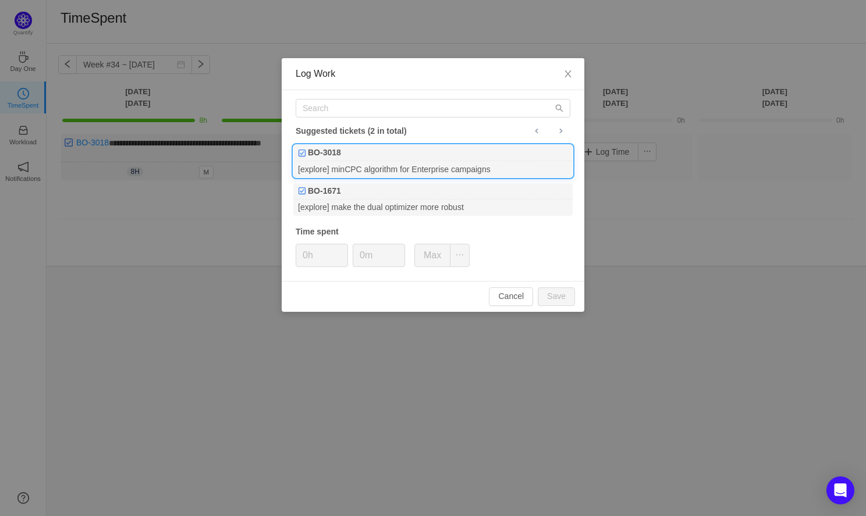
click at [399, 161] on div "[explore] minCPC algorithm for Enterprise campaigns" at bounding box center [432, 169] width 279 height 16
click at [431, 260] on button "Max" at bounding box center [433, 255] width 36 height 23
click at [562, 296] on button "Save" at bounding box center [556, 297] width 37 height 19
type input "0h"
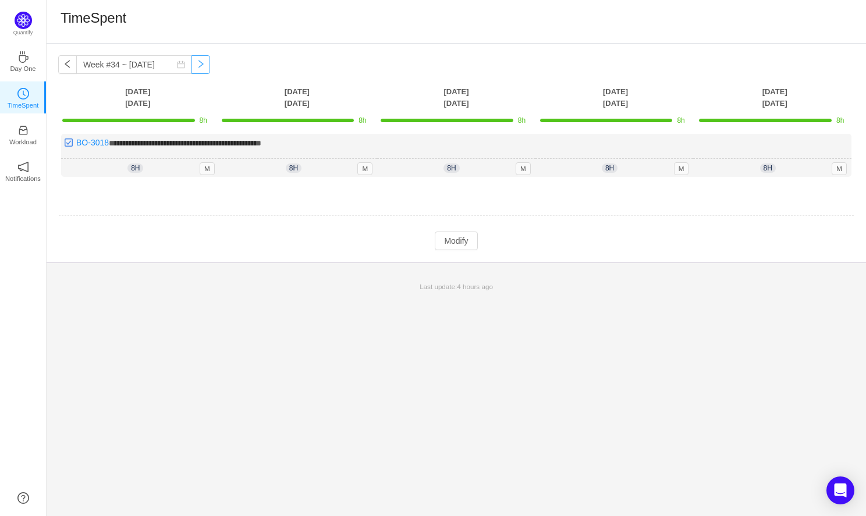
click at [192, 67] on button "button" at bounding box center [201, 64] width 19 height 19
type input "Week #35 ~ [DATE]"
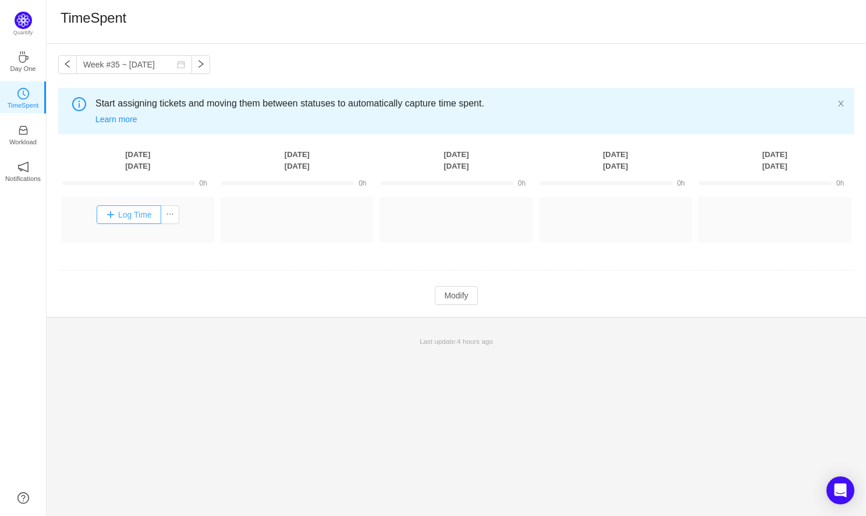
click at [131, 211] on button "Log Time" at bounding box center [129, 215] width 65 height 19
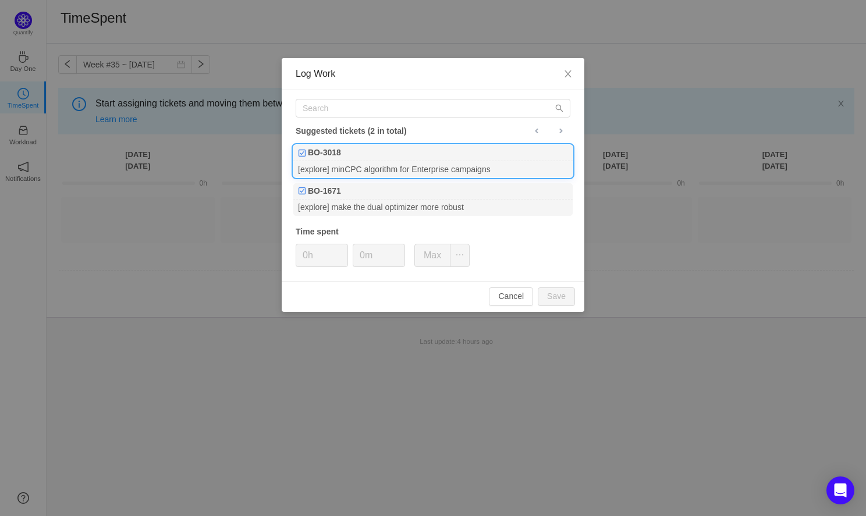
click at [398, 167] on div "[explore] minCPC algorithm for Enterprise campaigns" at bounding box center [432, 169] width 279 height 16
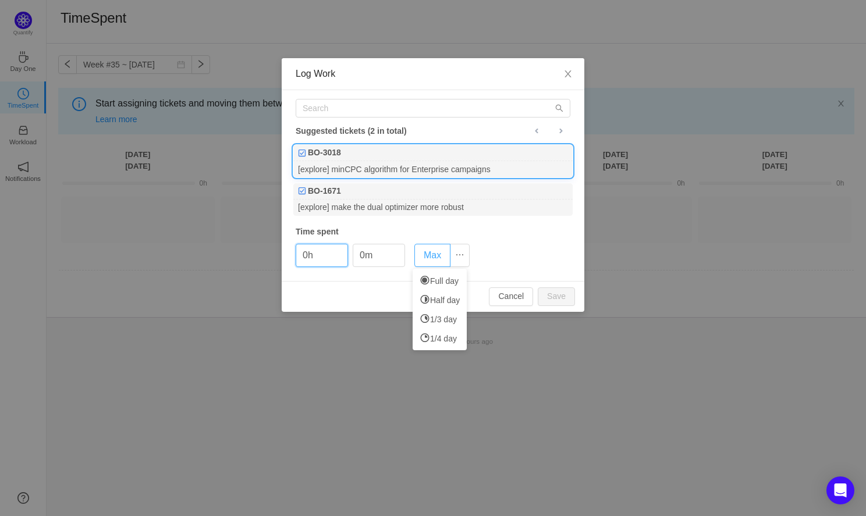
click at [423, 264] on button "Max" at bounding box center [433, 255] width 36 height 23
click at [567, 299] on button "Save" at bounding box center [556, 297] width 37 height 19
type input "0h"
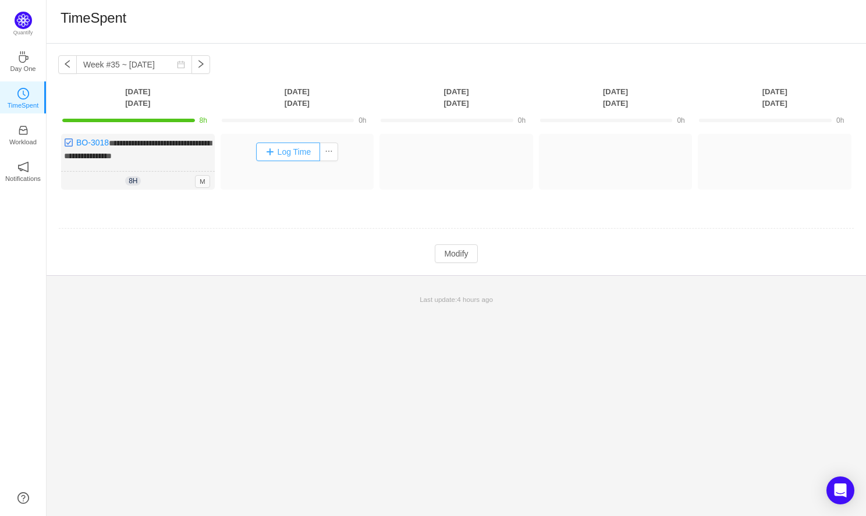
click at [290, 158] on button "Log Time" at bounding box center [288, 152] width 65 height 19
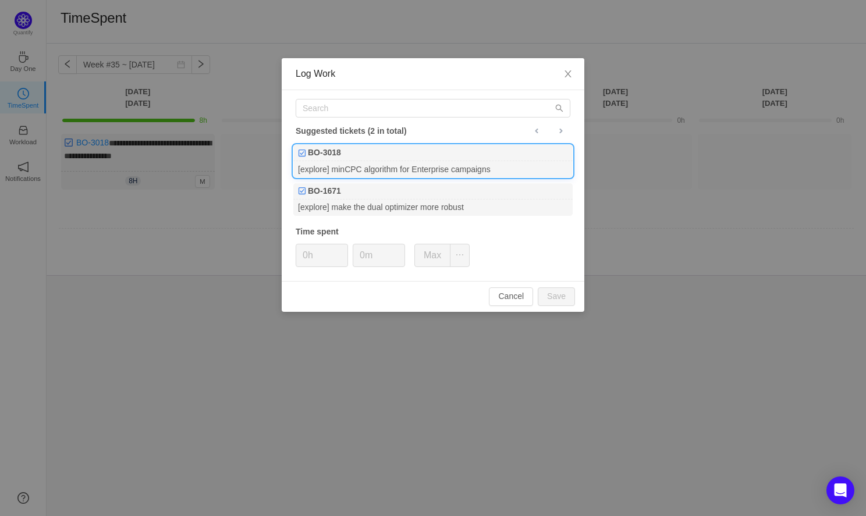
click at [366, 161] on div "BO-3018" at bounding box center [432, 153] width 279 height 16
click at [433, 260] on button "Max" at bounding box center [433, 255] width 36 height 23
click at [558, 296] on button "Save" at bounding box center [556, 297] width 37 height 19
type input "0h"
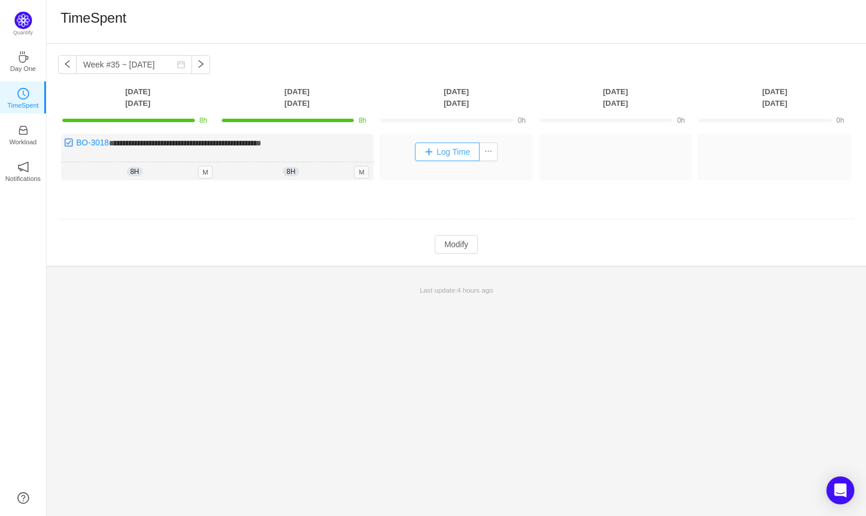
click at [445, 158] on button "Log Time" at bounding box center [447, 152] width 65 height 19
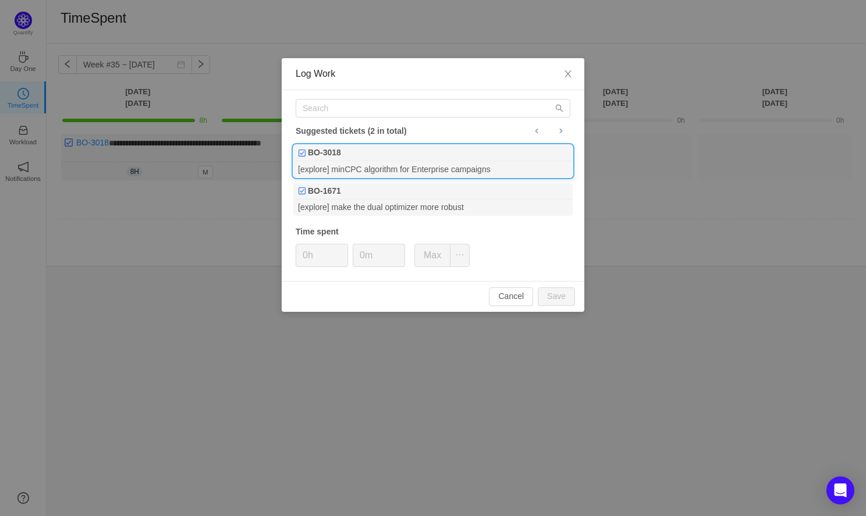
click at [391, 162] on div "[explore] minCPC algorithm for Enterprise campaigns" at bounding box center [432, 169] width 279 height 16
click at [427, 256] on button "Max" at bounding box center [433, 255] width 36 height 23
click at [555, 296] on button "Save" at bounding box center [556, 297] width 37 height 19
type input "0h"
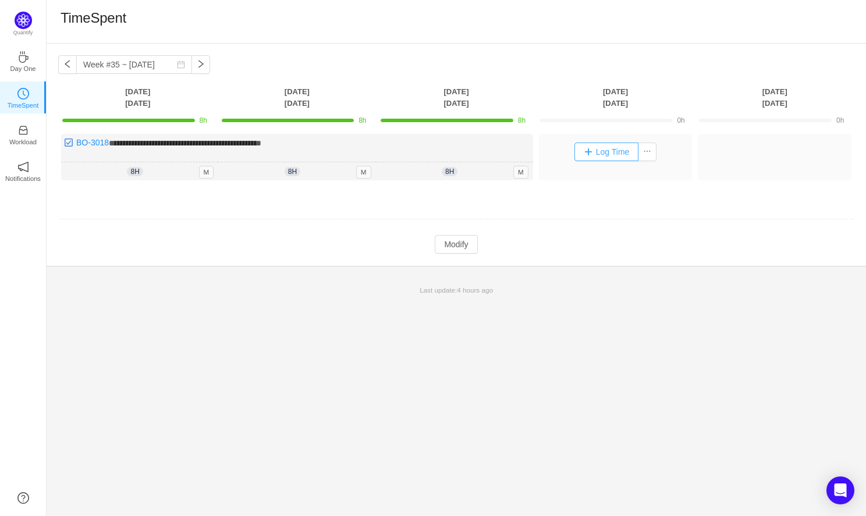
click at [610, 155] on button "Log Time" at bounding box center [607, 152] width 65 height 19
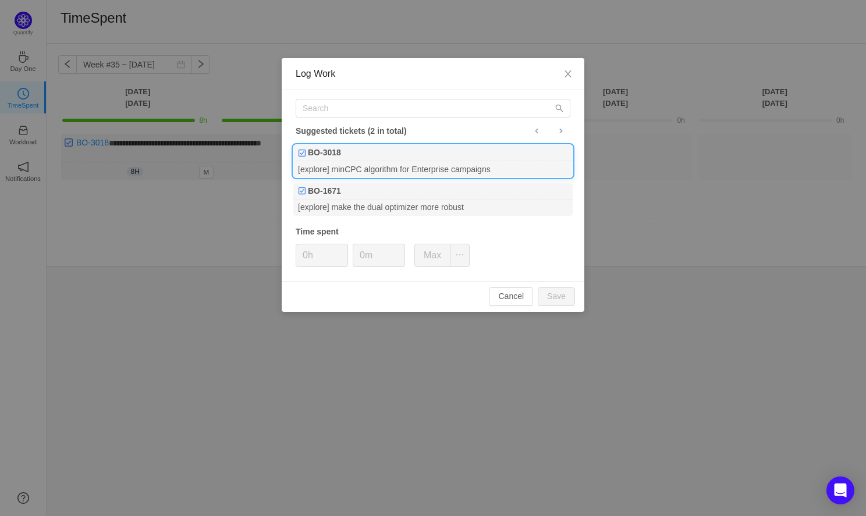
click at [356, 157] on div "BO-3018" at bounding box center [432, 153] width 279 height 16
click at [434, 257] on button "Max" at bounding box center [433, 255] width 36 height 23
click at [554, 299] on button "Save" at bounding box center [556, 297] width 37 height 19
type input "0h"
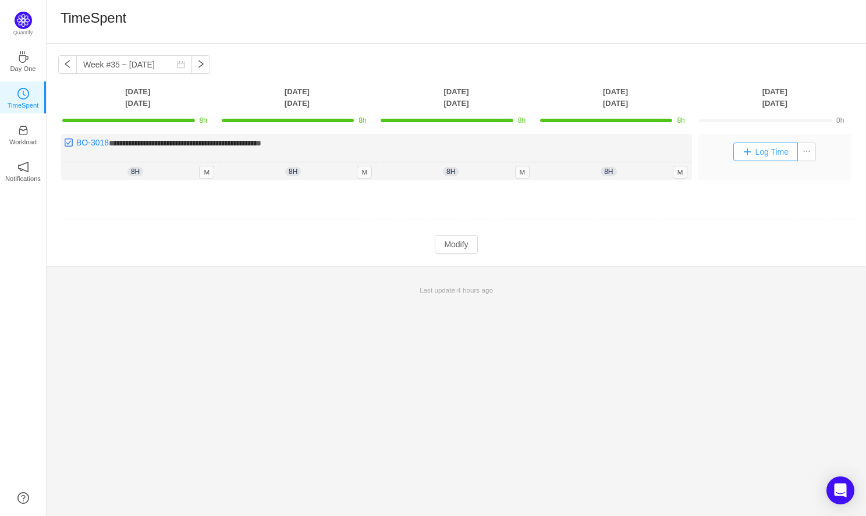
click at [753, 158] on button "Log Time" at bounding box center [766, 152] width 65 height 19
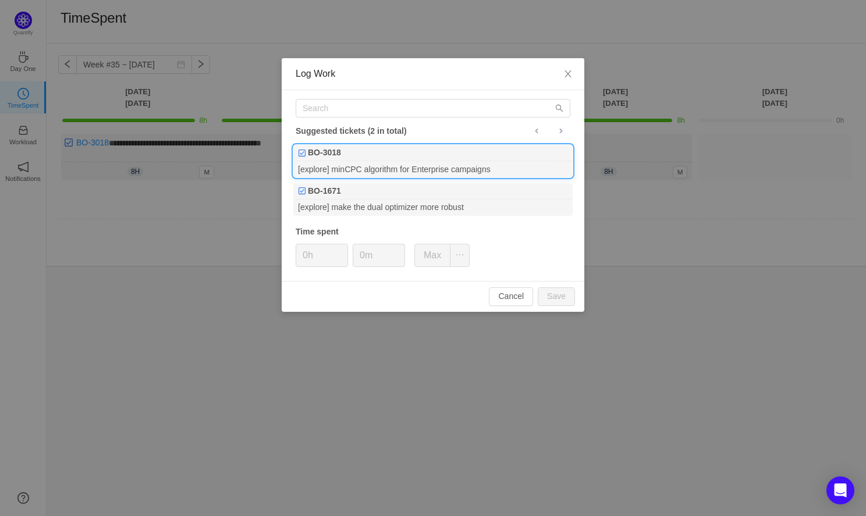
click at [384, 164] on div "[explore] minCPC algorithm for Enterprise campaigns" at bounding box center [432, 169] width 279 height 16
click at [430, 252] on button "Max" at bounding box center [433, 255] width 36 height 23
click at [561, 300] on button "Save" at bounding box center [556, 297] width 37 height 19
type input "0h"
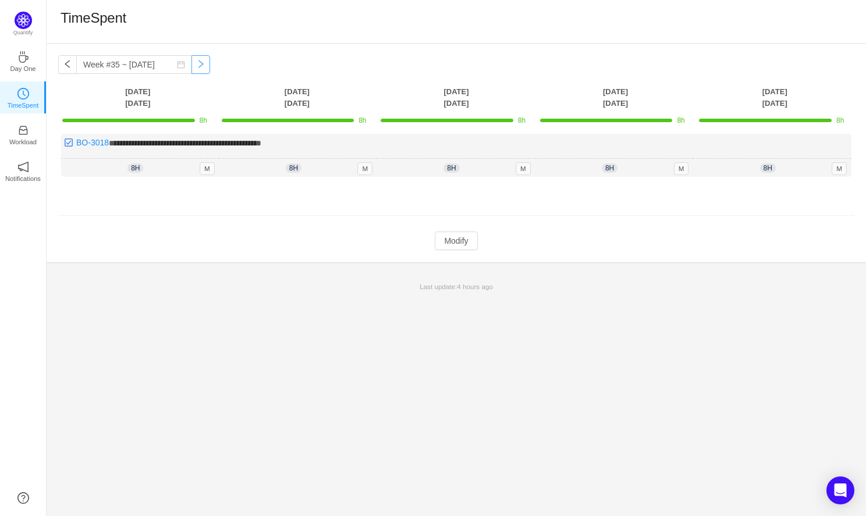
click at [192, 63] on button "button" at bounding box center [201, 64] width 19 height 19
type input "Week #36 ~ [DATE]"
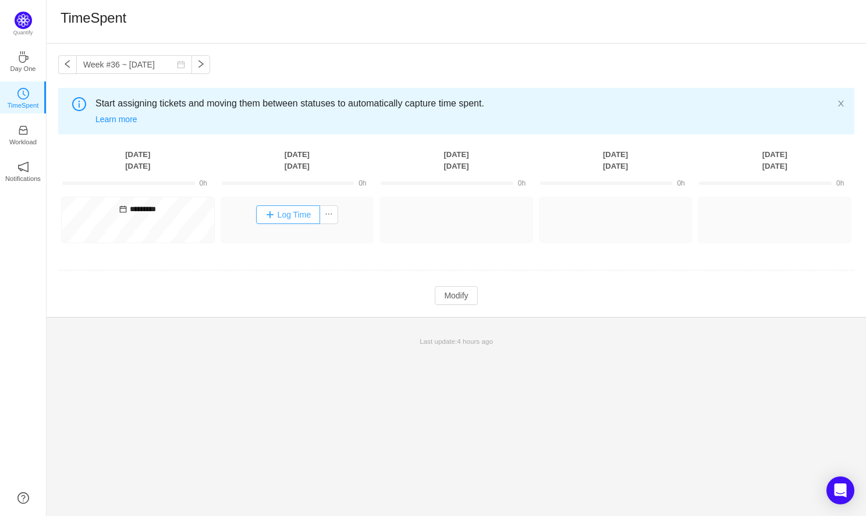
click at [283, 213] on button "Log Time" at bounding box center [288, 215] width 65 height 19
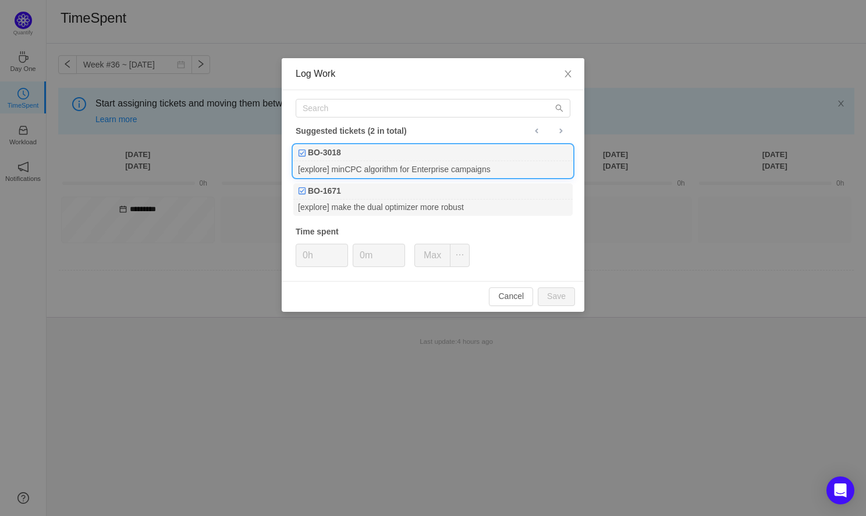
click at [377, 168] on div "[explore] minCPC algorithm for Enterprise campaigns" at bounding box center [432, 169] width 279 height 16
click at [442, 260] on button "Max" at bounding box center [433, 255] width 36 height 23
click at [549, 294] on button "Save" at bounding box center [556, 297] width 37 height 19
type input "0h"
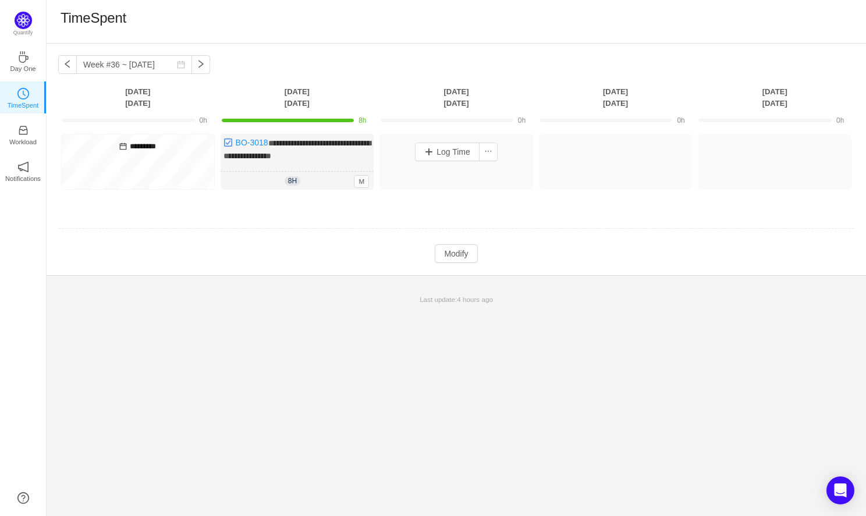
click at [451, 162] on div "Log Time" at bounding box center [457, 152] width 148 height 30
click at [450, 153] on button "Log Time" at bounding box center [447, 152] width 65 height 19
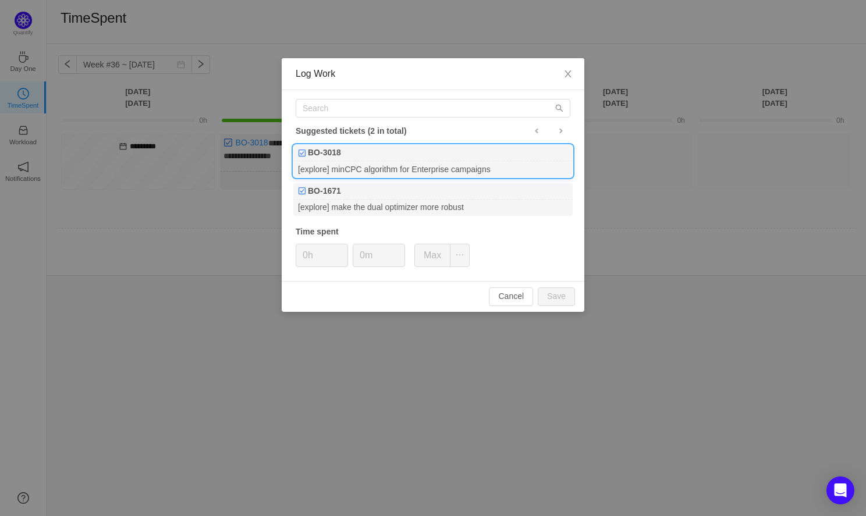
click at [468, 167] on div "[explore] minCPC algorithm for Enterprise campaigns" at bounding box center [432, 169] width 279 height 16
click at [437, 257] on button "Max" at bounding box center [433, 255] width 36 height 23
click at [561, 297] on button "Save" at bounding box center [556, 297] width 37 height 19
type input "0h"
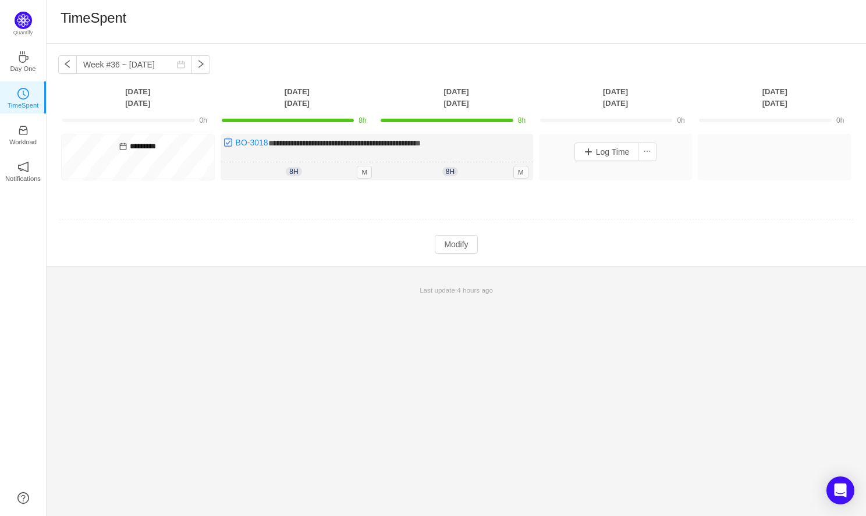
click at [611, 164] on div "Log Time" at bounding box center [616, 152] width 148 height 30
click at [611, 154] on button "Log Time" at bounding box center [607, 152] width 65 height 19
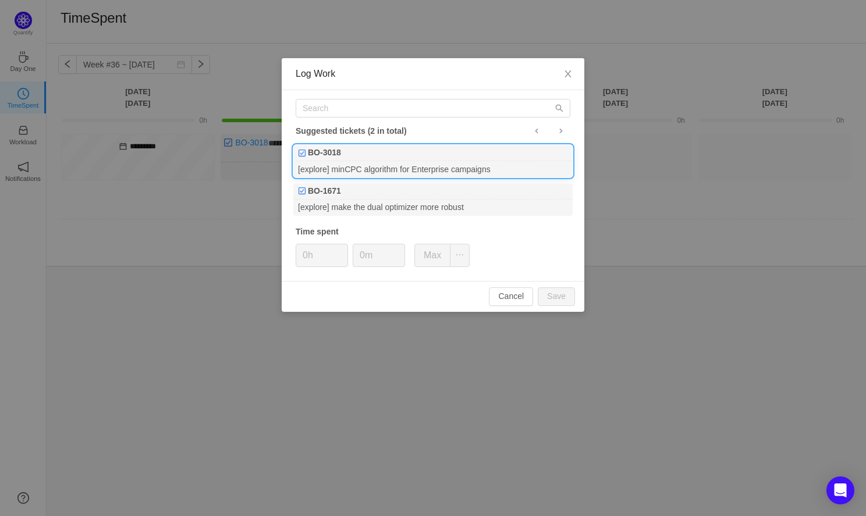
click at [405, 157] on div "BO-3018" at bounding box center [432, 153] width 279 height 16
click at [430, 250] on button "Max" at bounding box center [433, 255] width 36 height 23
click at [560, 293] on button "Save" at bounding box center [556, 297] width 37 height 19
type input "0h"
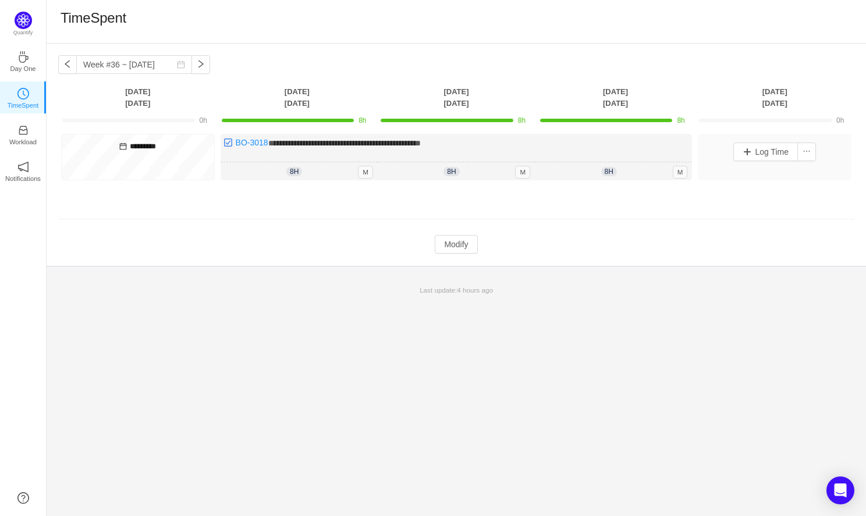
click at [752, 138] on div "Log Time" at bounding box center [775, 152] width 148 height 30
click at [762, 156] on button "Log Time" at bounding box center [766, 152] width 65 height 19
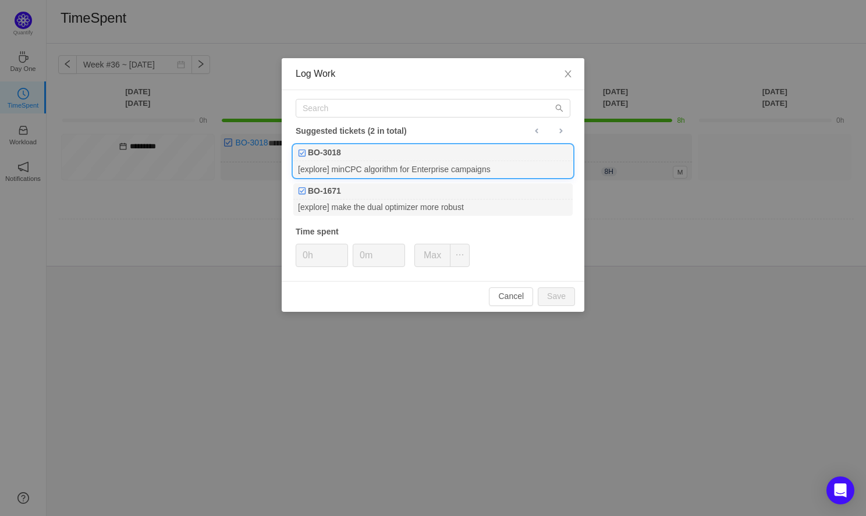
click at [484, 154] on div "BO-3018" at bounding box center [432, 153] width 279 height 16
click at [442, 254] on button "Max" at bounding box center [433, 255] width 36 height 23
click at [551, 296] on button "Save" at bounding box center [556, 297] width 37 height 19
type input "0h"
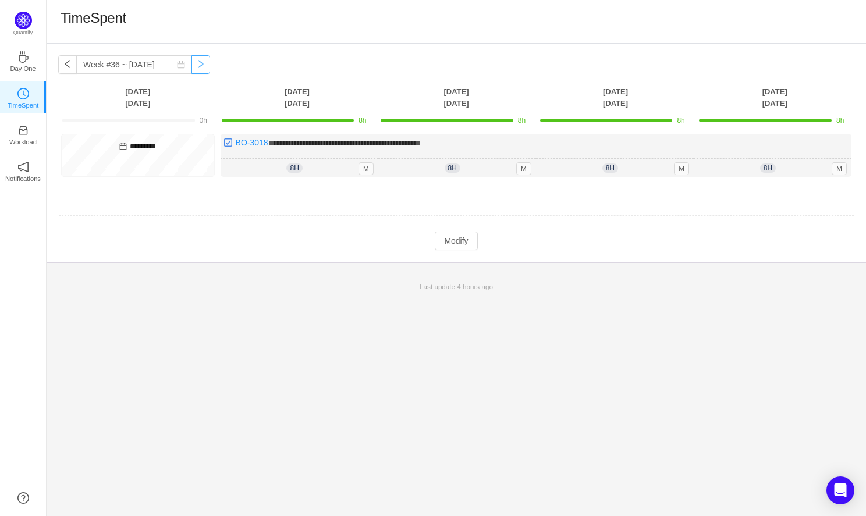
click at [192, 56] on button "button" at bounding box center [201, 64] width 19 height 19
type input "Week #37 ~ [DATE]"
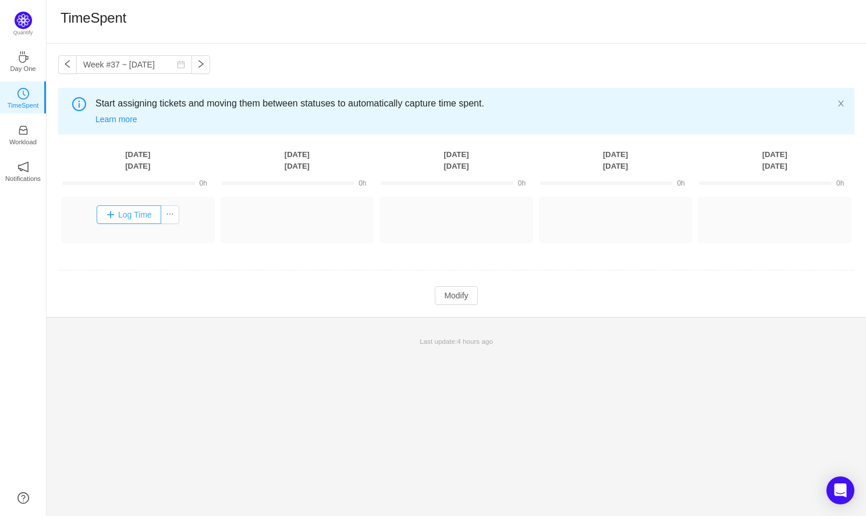
click at [140, 212] on button "Log Time" at bounding box center [129, 215] width 65 height 19
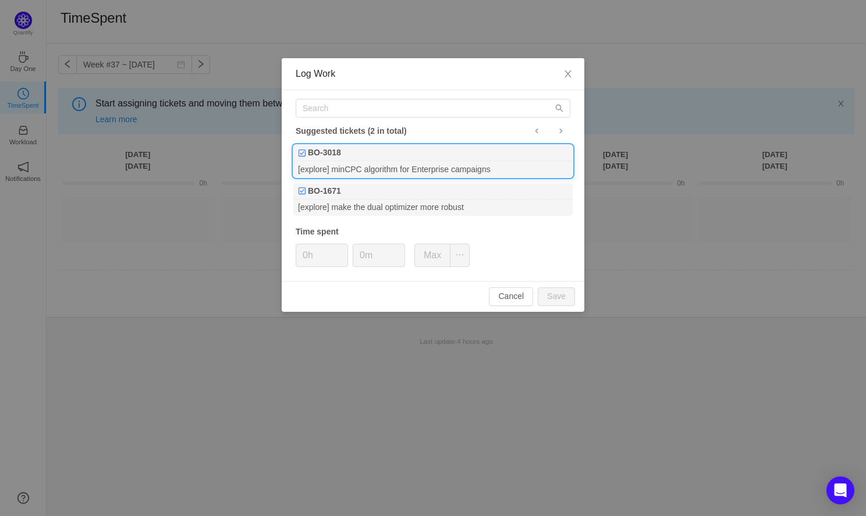
click at [387, 171] on div "[explore] minCPC algorithm for Enterprise campaigns" at bounding box center [432, 169] width 279 height 16
click at [433, 253] on button "Max" at bounding box center [433, 255] width 36 height 23
click at [564, 298] on button "Save" at bounding box center [556, 297] width 37 height 19
type input "0h"
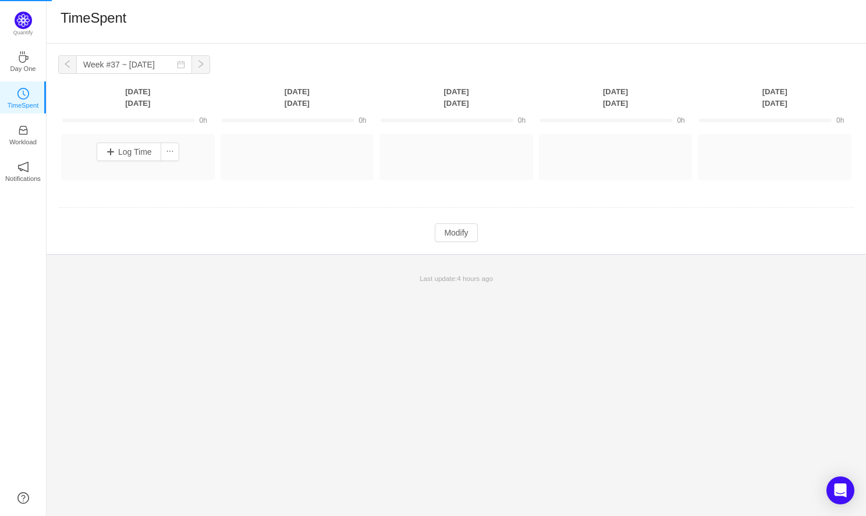
click at [268, 218] on td at bounding box center [456, 208] width 796 height 30
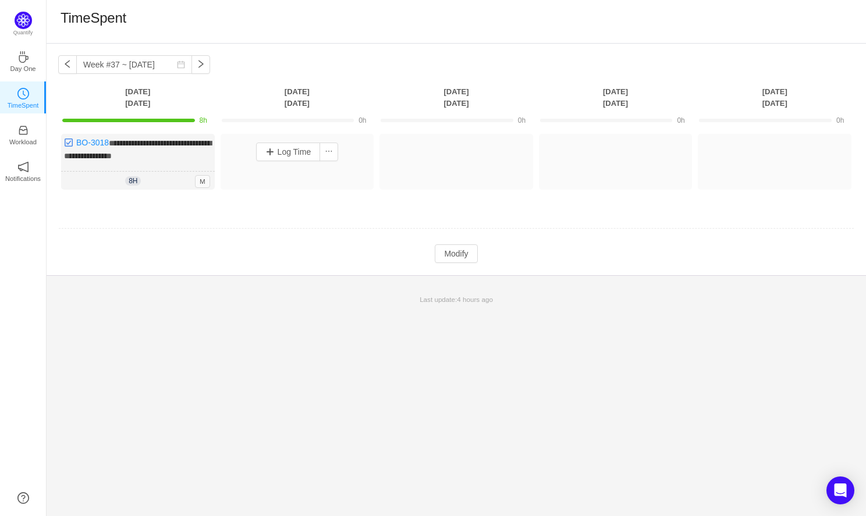
click at [289, 164] on div "Log Time" at bounding box center [298, 152] width 148 height 30
click at [298, 149] on button "Log Time" at bounding box center [288, 152] width 65 height 19
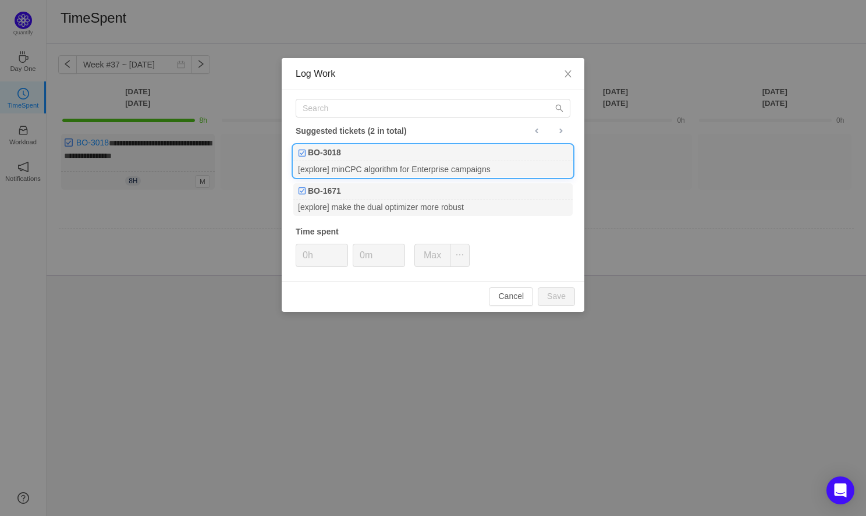
click at [369, 154] on div "BO-3018" at bounding box center [432, 153] width 279 height 16
click at [433, 260] on button "Max" at bounding box center [433, 255] width 36 height 23
click at [547, 295] on button "Save" at bounding box center [556, 297] width 37 height 19
type input "0h"
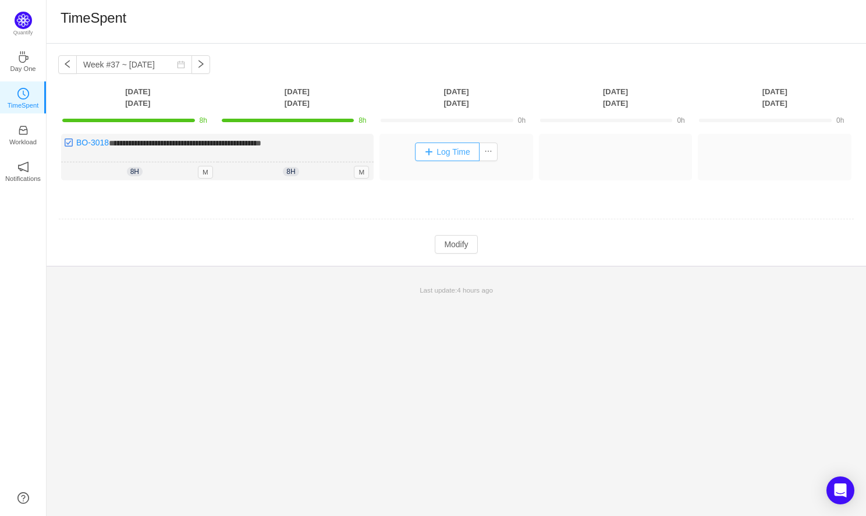
click at [457, 151] on button "Log Time" at bounding box center [447, 152] width 65 height 19
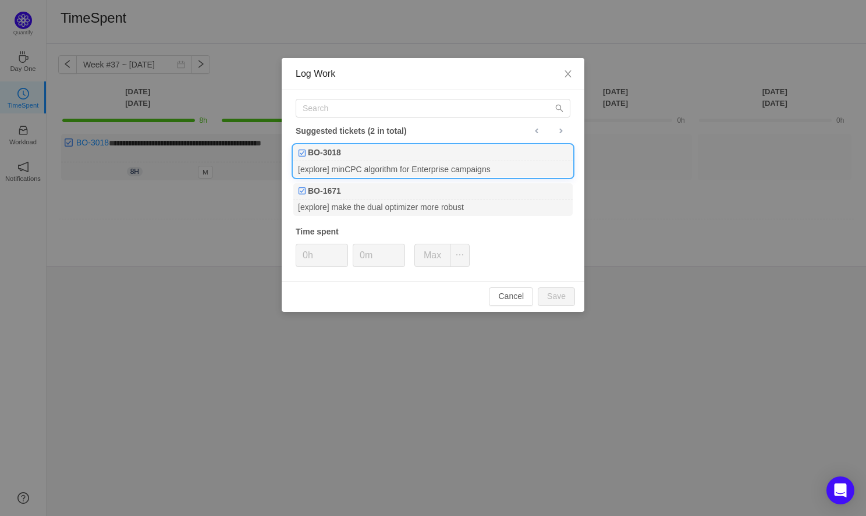
click at [409, 172] on div "[explore] minCPC algorithm for Enterprise campaigns" at bounding box center [432, 169] width 279 height 16
click at [425, 251] on button "Max" at bounding box center [433, 255] width 36 height 23
click at [563, 298] on button "Save" at bounding box center [556, 297] width 37 height 19
type input "0h"
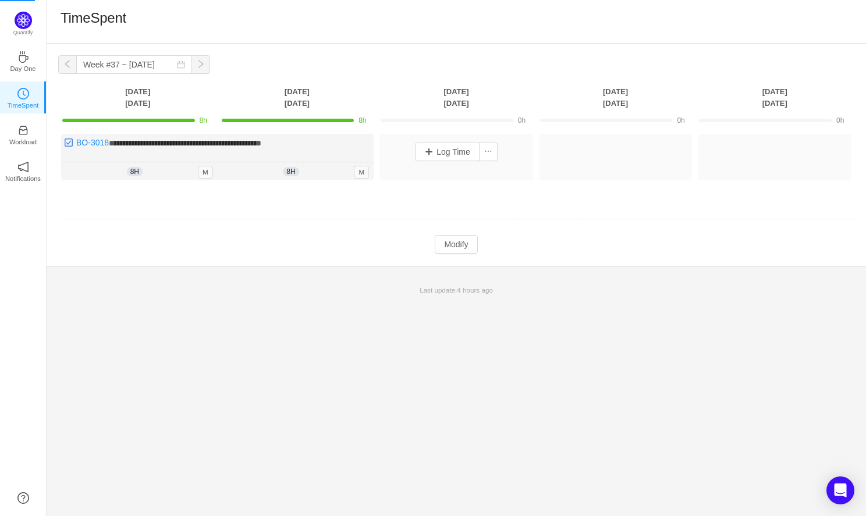
click at [0, 0] on button "Log Time" at bounding box center [0, 0] width 0 height 0
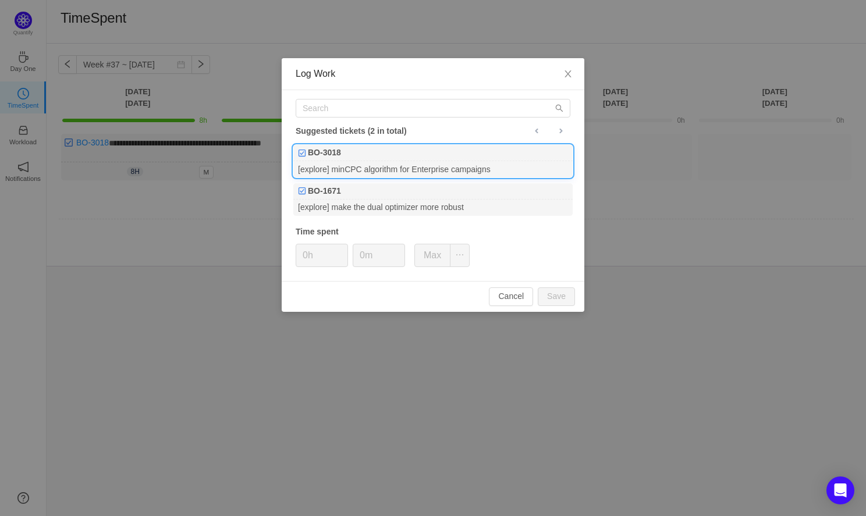
click at [461, 150] on div "BO-3018" at bounding box center [432, 153] width 279 height 16
click at [444, 248] on button "Max" at bounding box center [433, 255] width 36 height 23
click at [560, 295] on button "Save" at bounding box center [556, 297] width 37 height 19
type input "0h"
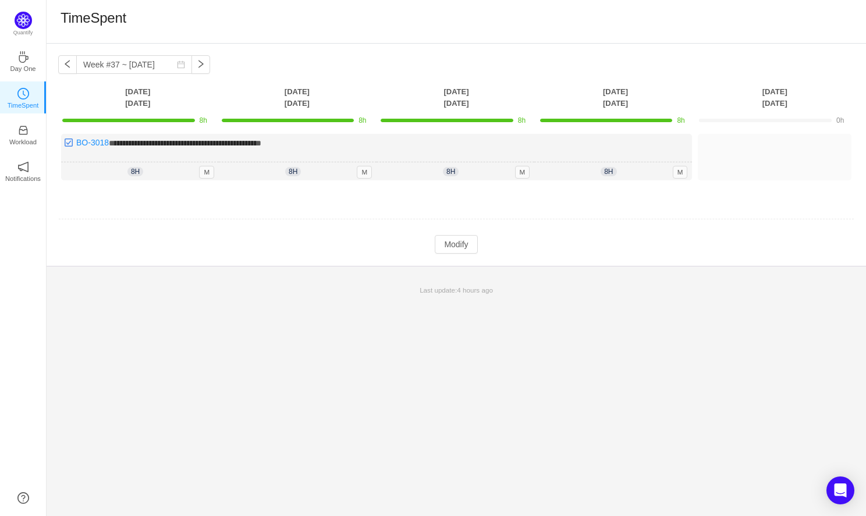
click at [0, 0] on button "Log Time" at bounding box center [0, 0] width 0 height 0
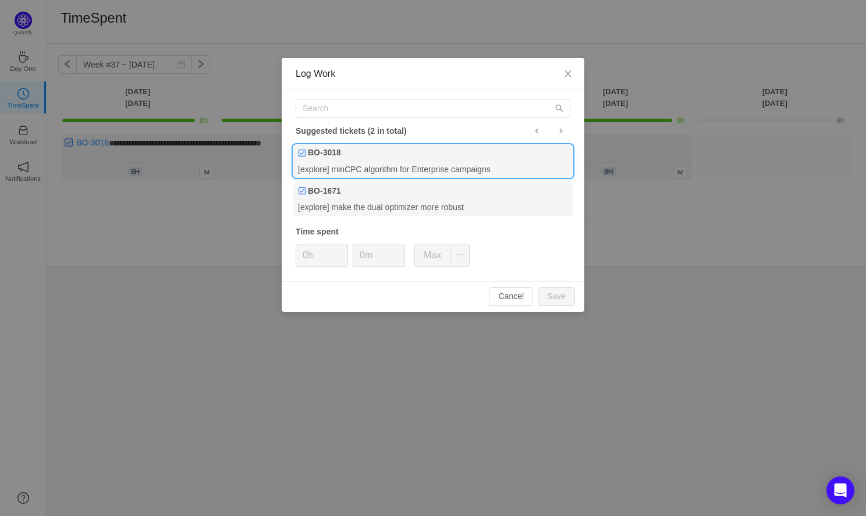
click at [476, 177] on div "[explore] minCPC algorithm for Enterprise campaigns" at bounding box center [432, 169] width 279 height 16
click at [435, 253] on button "Max" at bounding box center [433, 255] width 36 height 23
click at [550, 297] on button "Save" at bounding box center [556, 297] width 37 height 19
type input "0h"
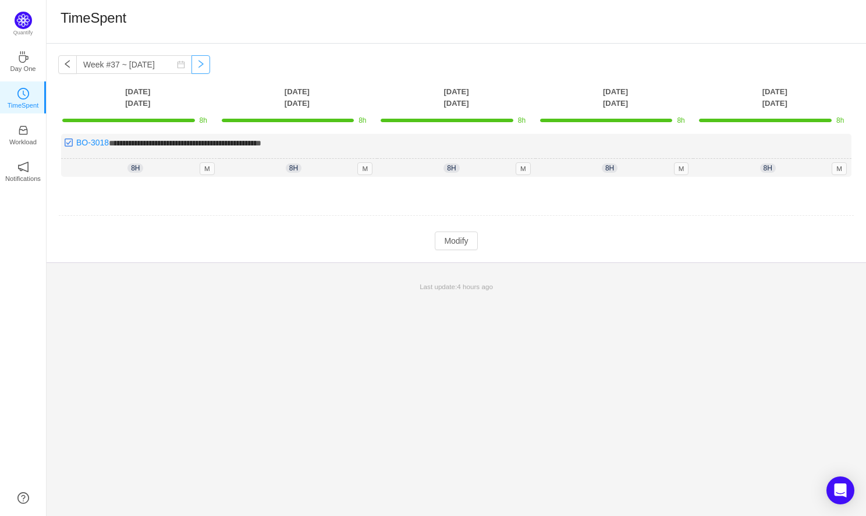
click at [193, 62] on button "button" at bounding box center [201, 64] width 19 height 19
type input "Week #38 ~ [DATE]"
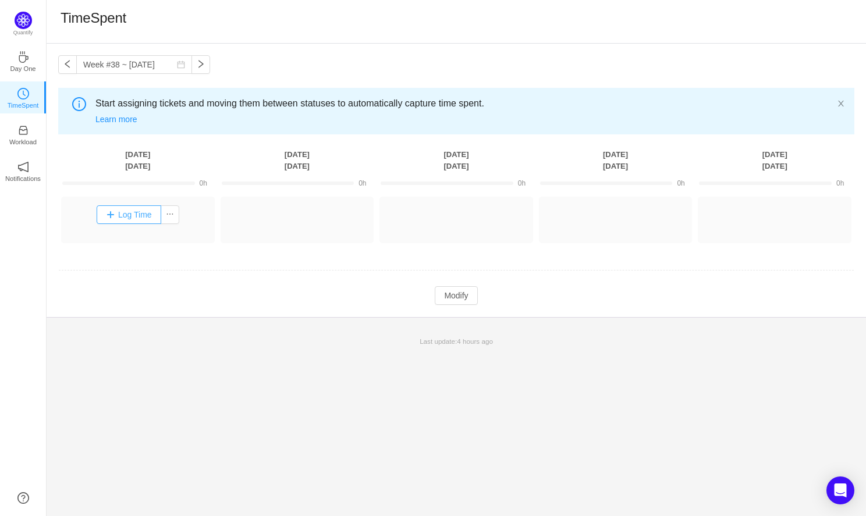
click at [115, 211] on button "Log Time" at bounding box center [129, 215] width 65 height 19
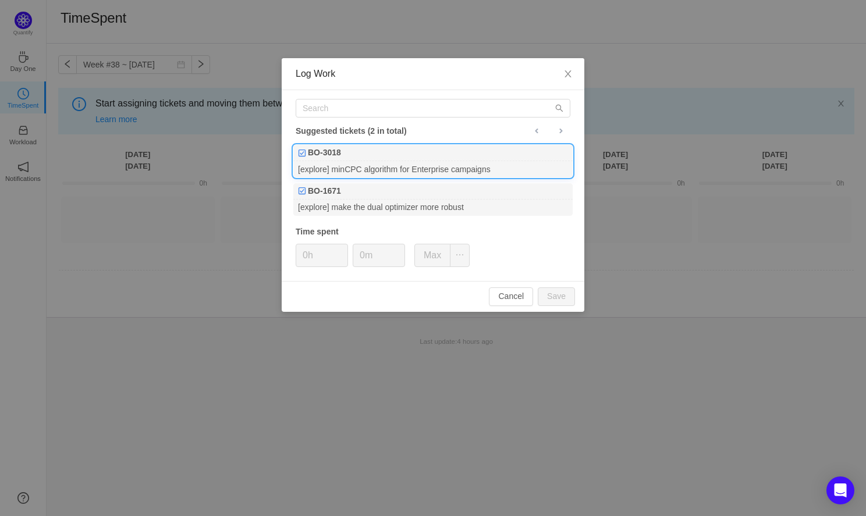
click at [434, 165] on div "[explore] minCPC algorithm for Enterprise campaigns" at bounding box center [432, 169] width 279 height 16
click at [435, 250] on button "Max" at bounding box center [433, 255] width 36 height 23
click at [562, 293] on button "Save" at bounding box center [556, 297] width 37 height 19
type input "0h"
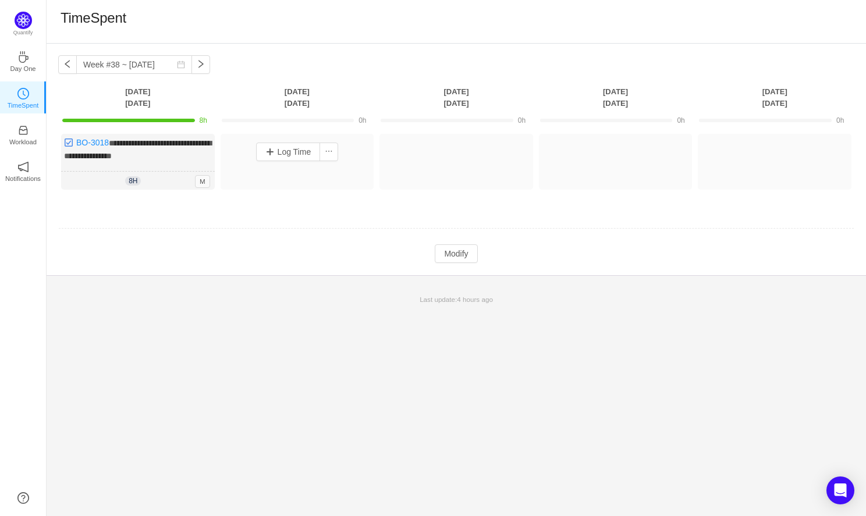
click at [298, 165] on div "Log Time" at bounding box center [298, 152] width 148 height 30
click at [298, 151] on button "Log Time" at bounding box center [288, 152] width 65 height 19
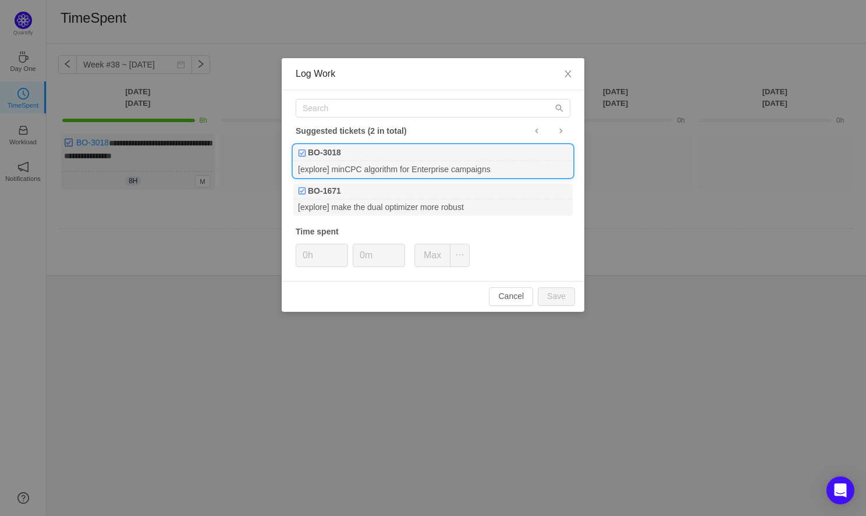
click at [352, 165] on div "[explore] minCPC algorithm for Enterprise campaigns" at bounding box center [432, 169] width 279 height 16
click at [416, 249] on button "Max" at bounding box center [433, 255] width 36 height 23
click at [563, 295] on button "Save" at bounding box center [556, 297] width 37 height 19
type input "0h"
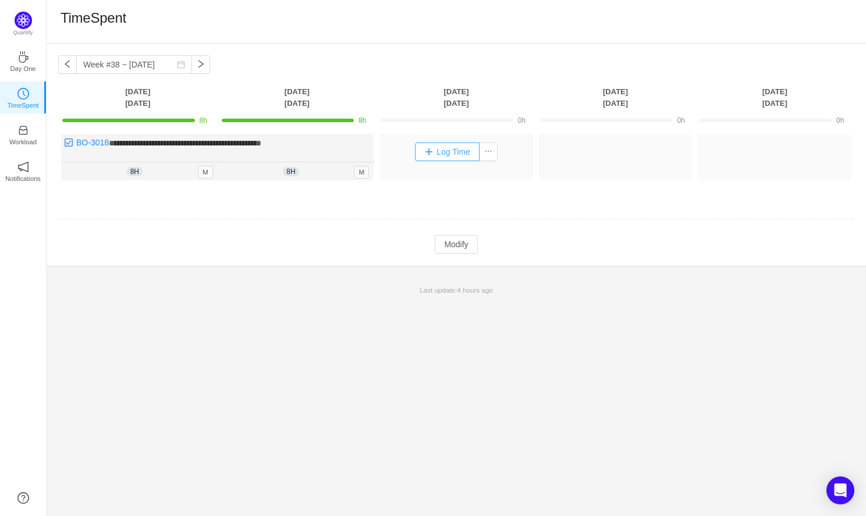
click at [444, 148] on button "Log Time" at bounding box center [447, 152] width 65 height 19
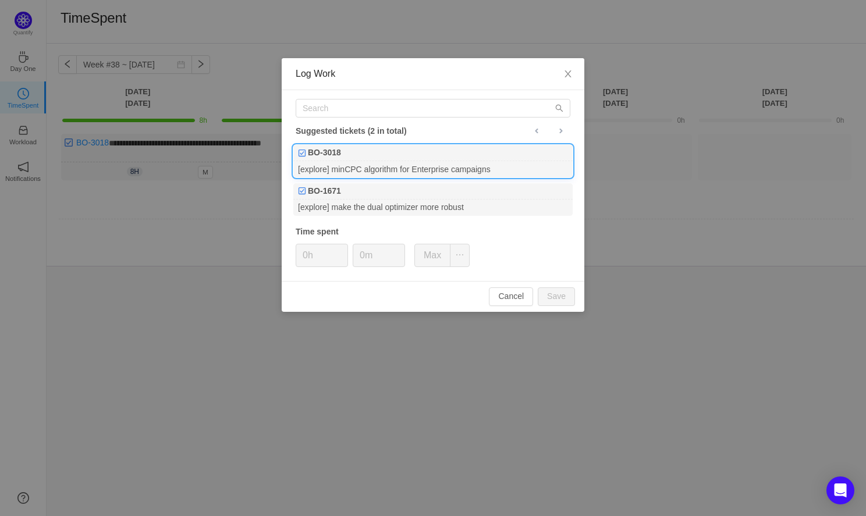
click at [378, 160] on div "BO-3018" at bounding box center [432, 153] width 279 height 16
click at [432, 257] on button "Max" at bounding box center [433, 255] width 36 height 23
click at [558, 295] on button "Save" at bounding box center [556, 297] width 37 height 19
type input "0h"
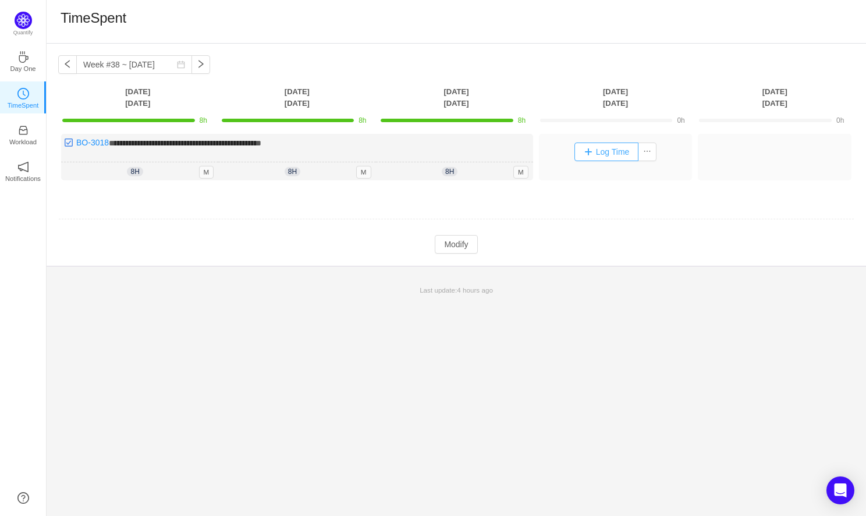
click at [603, 147] on button "Log Time" at bounding box center [607, 152] width 65 height 19
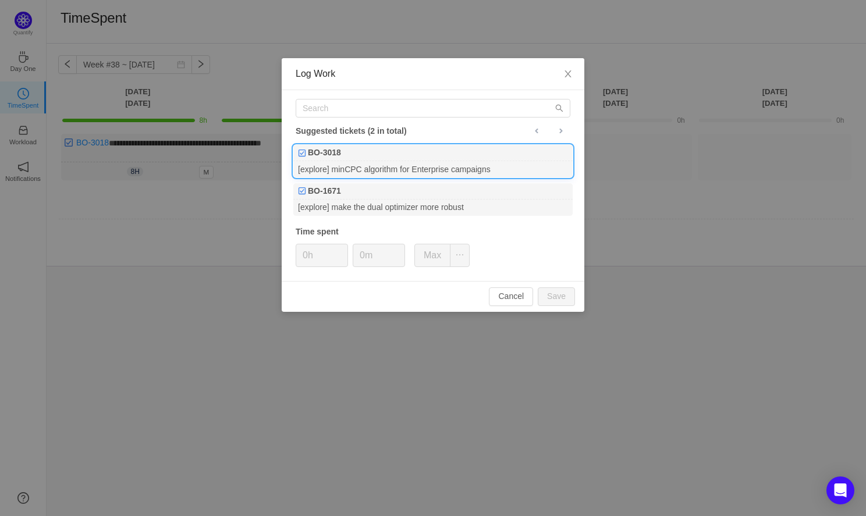
click at [381, 157] on div "BO-3018" at bounding box center [432, 153] width 279 height 16
click at [437, 258] on button "Max" at bounding box center [433, 255] width 36 height 23
click at [565, 296] on button "Save" at bounding box center [556, 297] width 37 height 19
type input "0h"
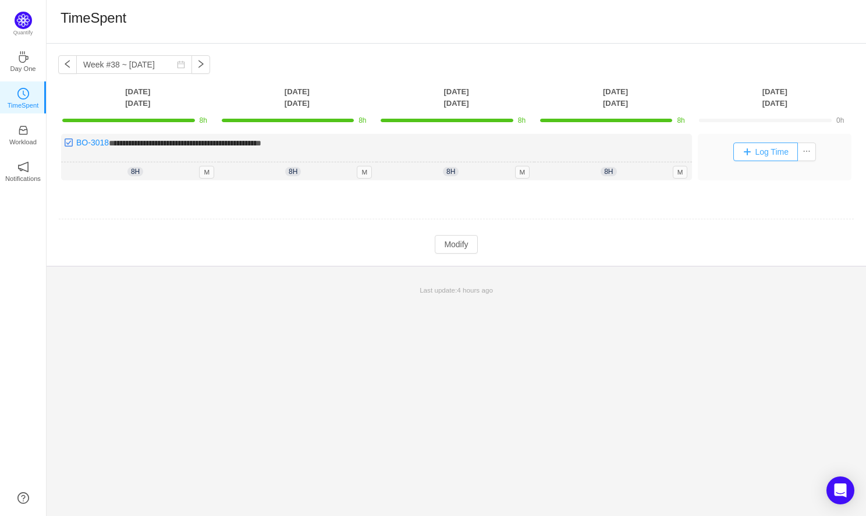
click at [775, 151] on button "Log Time" at bounding box center [766, 152] width 65 height 19
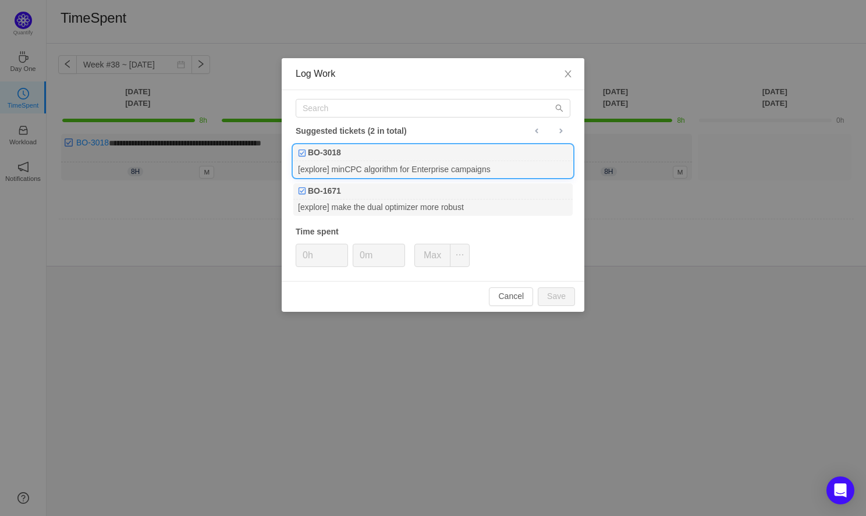
click at [429, 174] on div "[explore] minCPC algorithm for Enterprise campaigns" at bounding box center [432, 169] width 279 height 16
click at [436, 260] on button "Max" at bounding box center [433, 255] width 36 height 23
click at [561, 298] on button "Save" at bounding box center [556, 297] width 37 height 19
type input "0h"
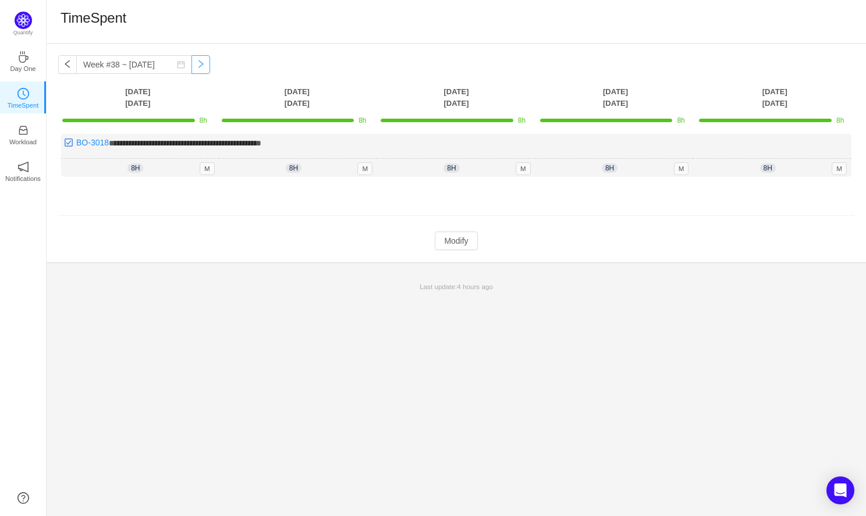
click at [194, 66] on button "button" at bounding box center [201, 64] width 19 height 19
type input "Week #39 ~ [DATE]"
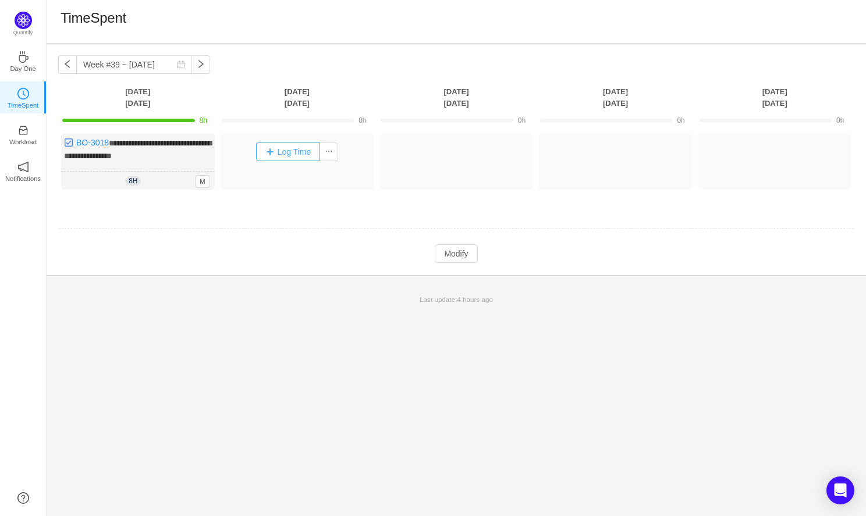
click at [298, 147] on button "Log Time" at bounding box center [288, 152] width 65 height 19
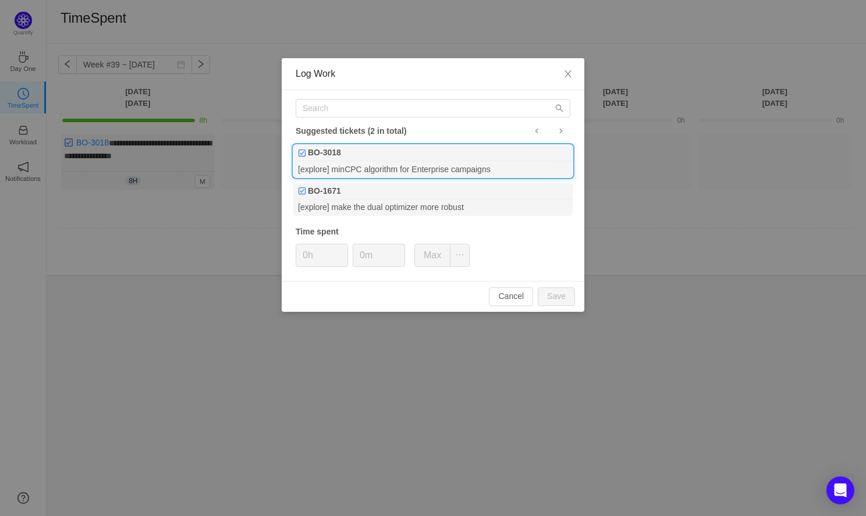
click at [374, 154] on div "BO-3018" at bounding box center [432, 153] width 279 height 16
click at [429, 254] on button "Max" at bounding box center [433, 255] width 36 height 23
click at [557, 295] on button "Save" at bounding box center [556, 297] width 37 height 19
type input "0h"
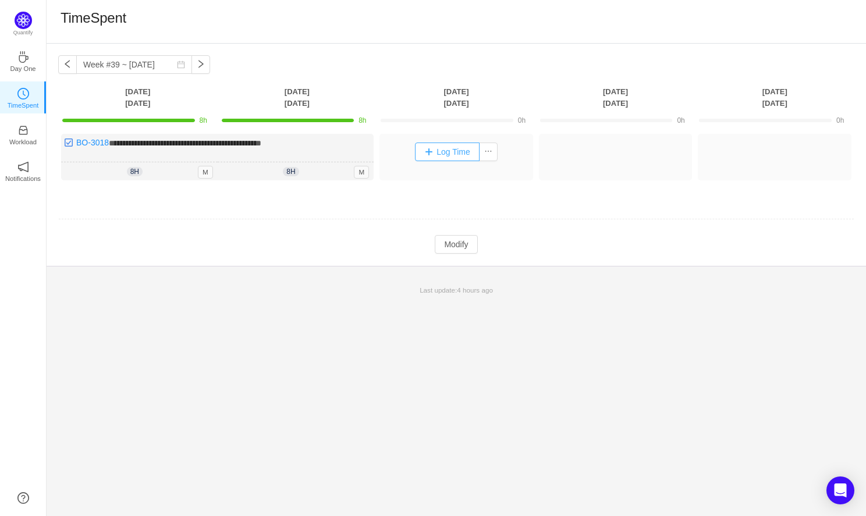
click at [452, 150] on button "Log Time" at bounding box center [447, 152] width 65 height 19
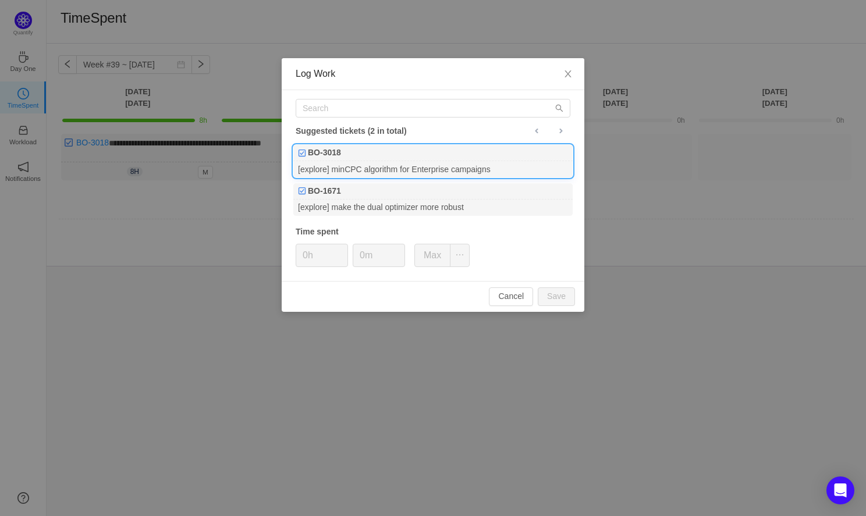
click at [467, 152] on div "BO-3018" at bounding box center [432, 153] width 279 height 16
click at [436, 248] on button "Max" at bounding box center [433, 255] width 36 height 23
click at [554, 298] on button "Save" at bounding box center [556, 297] width 37 height 19
type input "0h"
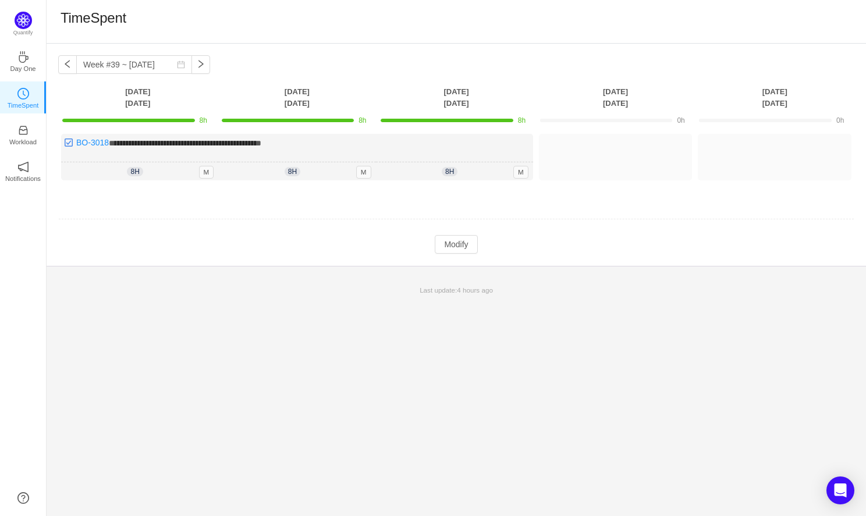
click at [330, 262] on div "**********" at bounding box center [457, 155] width 820 height 222
